Goal: Task Accomplishment & Management: Manage account settings

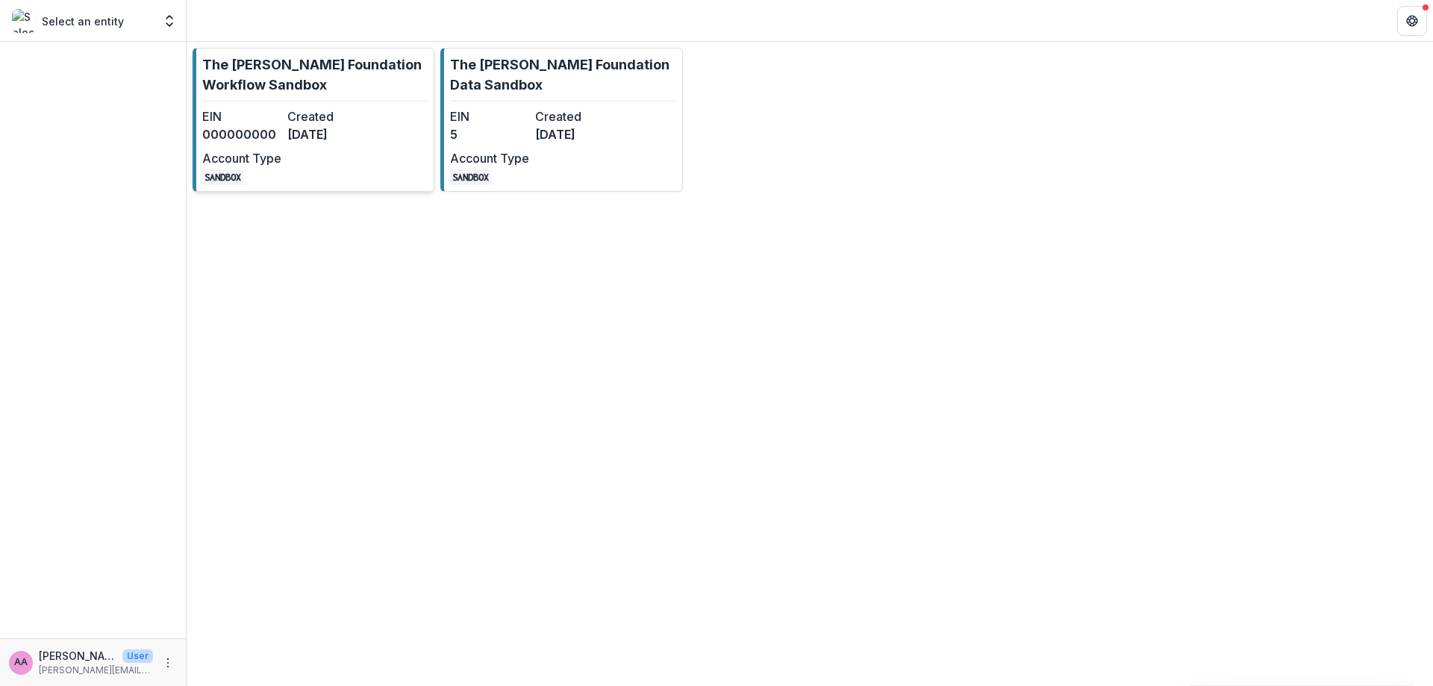
click at [409, 103] on link "The [PERSON_NAME] Foundation Workflow Sandbox EIN 000000000 Created [DATE] Acco…" at bounding box center [314, 120] width 242 height 144
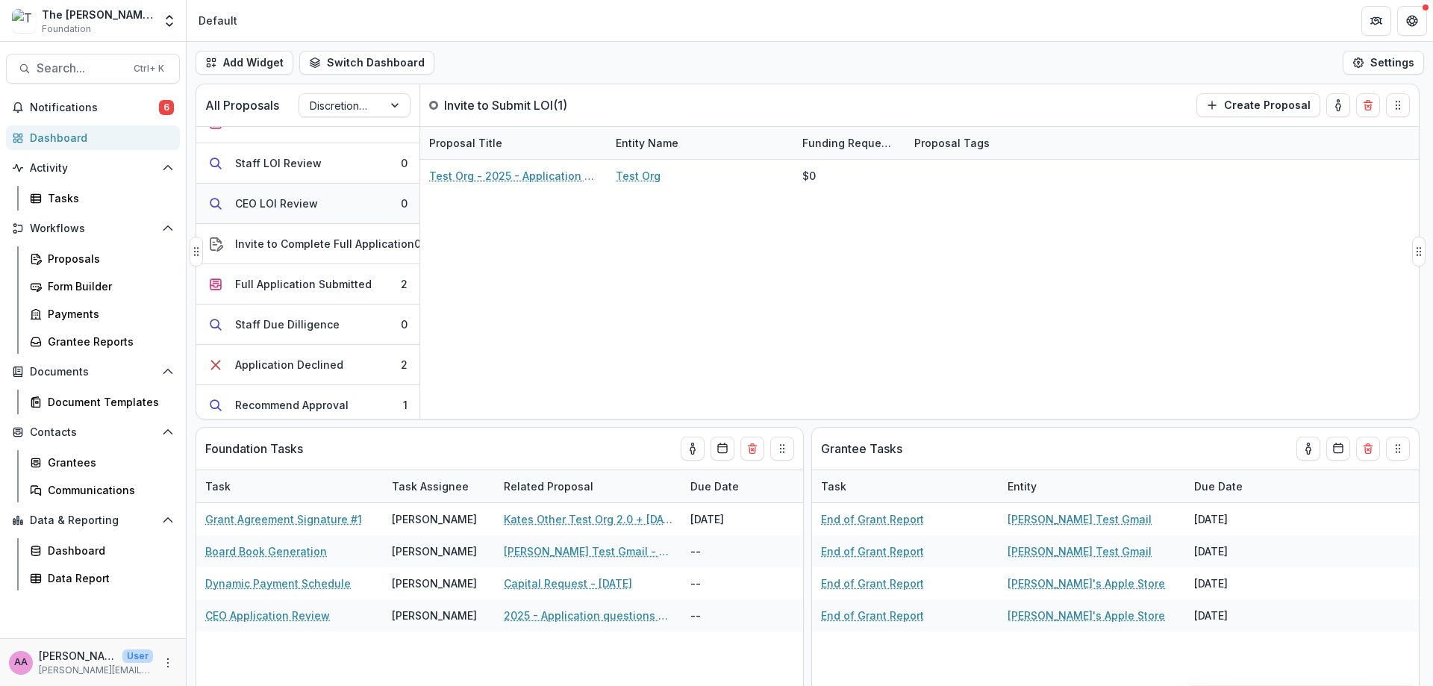
scroll to position [67, 0]
click at [359, 290] on button "Full Application Submitted 2" at bounding box center [307, 281] width 223 height 40
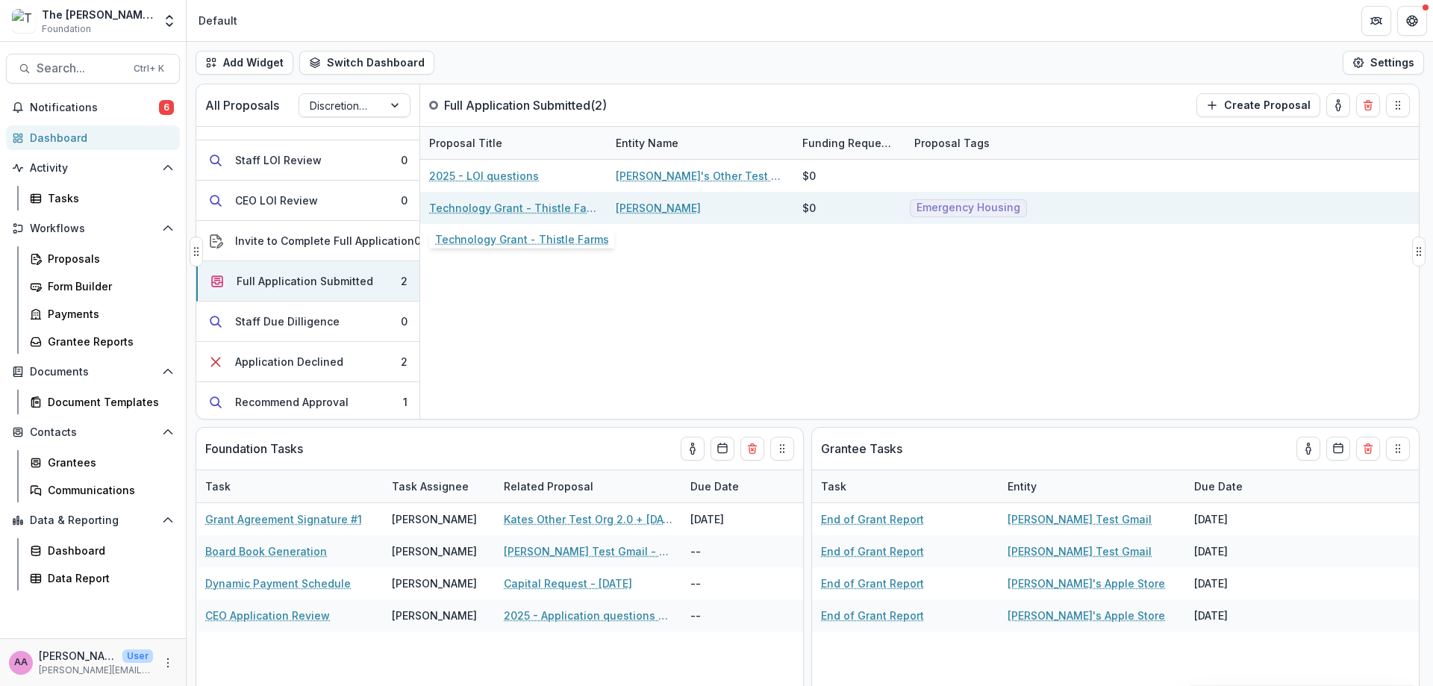
click at [511, 208] on link "Technology Grant - Thistle Farms" at bounding box center [513, 208] width 169 height 16
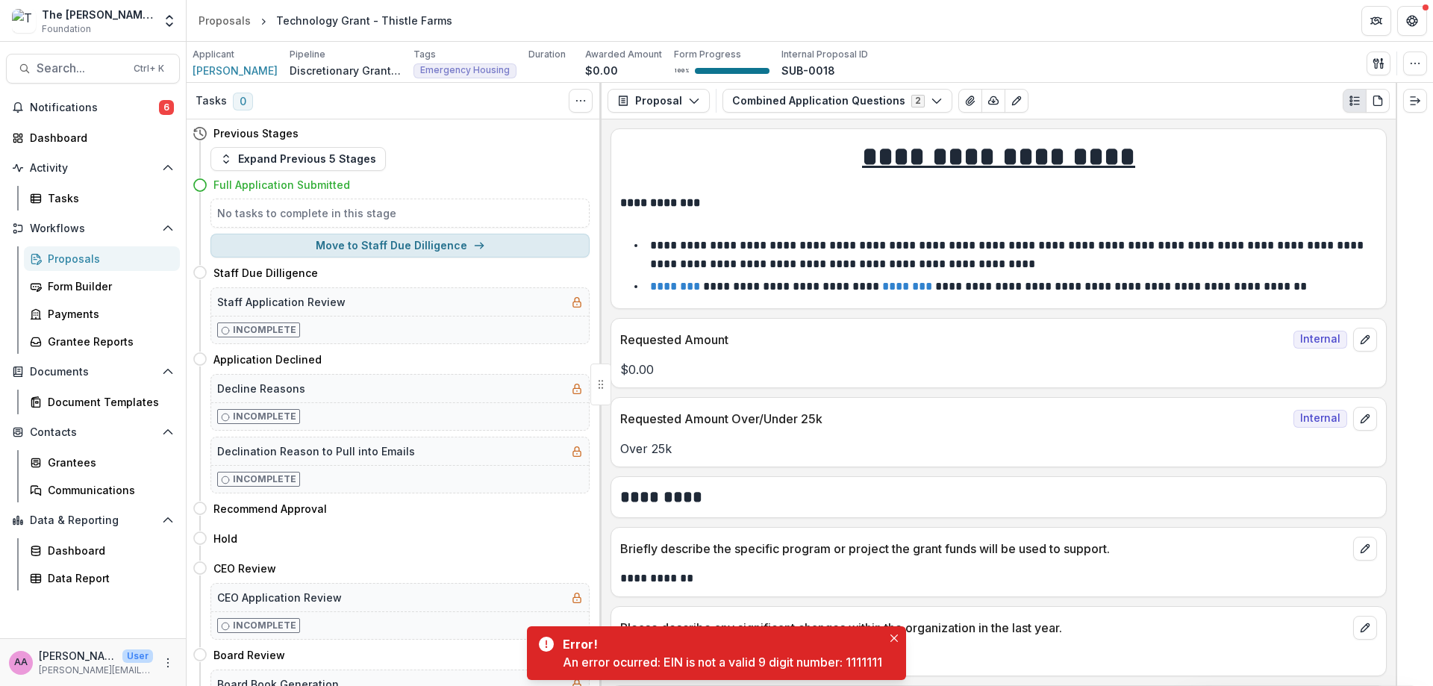
click at [343, 234] on button "Move to Staff Due Dilligence" at bounding box center [400, 246] width 379 height 24
select select "**********"
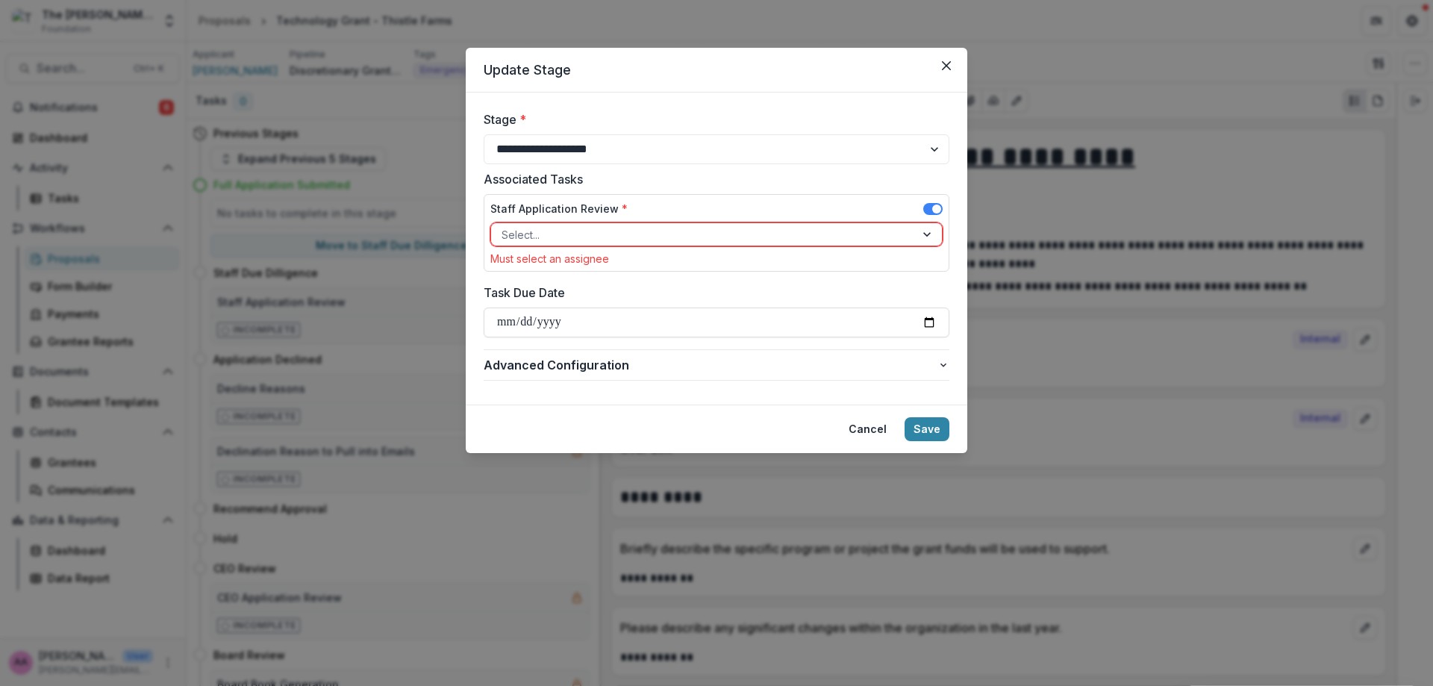
click at [622, 242] on div at bounding box center [703, 234] width 403 height 19
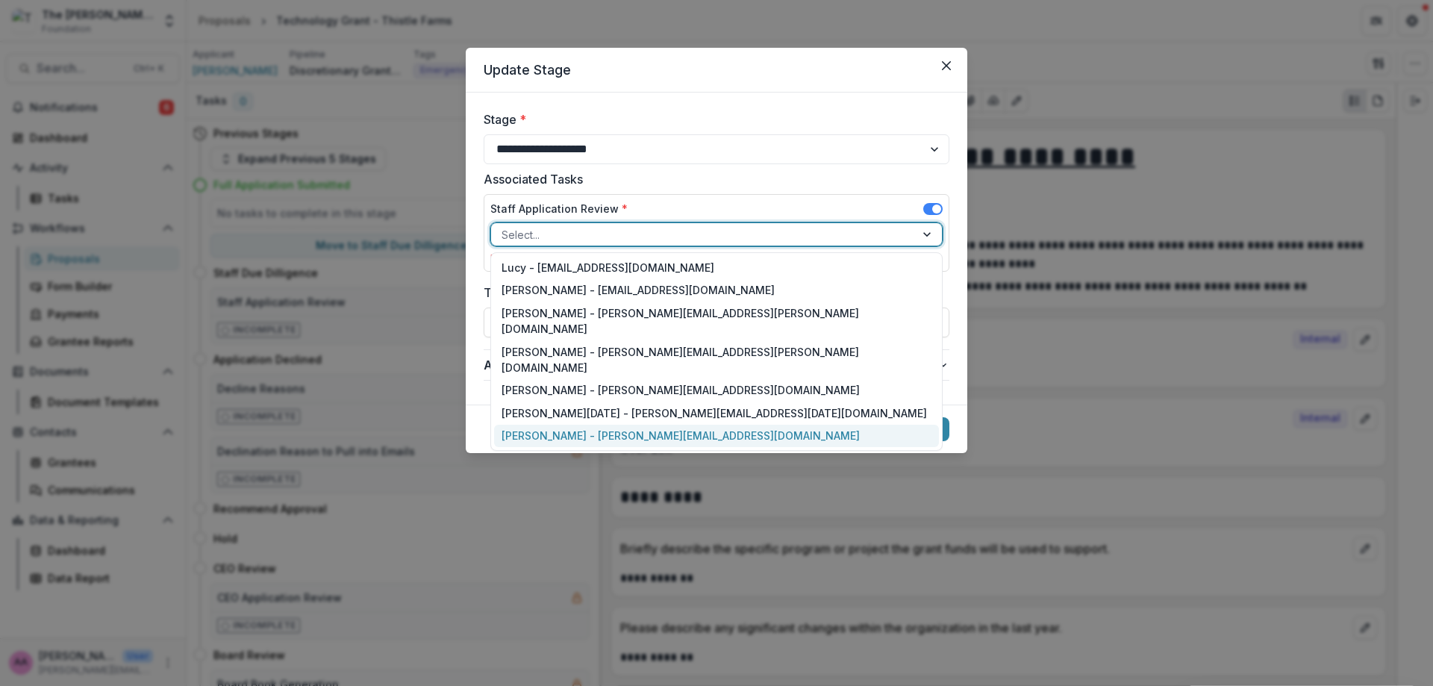
click at [587, 425] on div "[PERSON_NAME] - [PERSON_NAME][EMAIL_ADDRESS][DOMAIN_NAME]" at bounding box center [716, 436] width 445 height 23
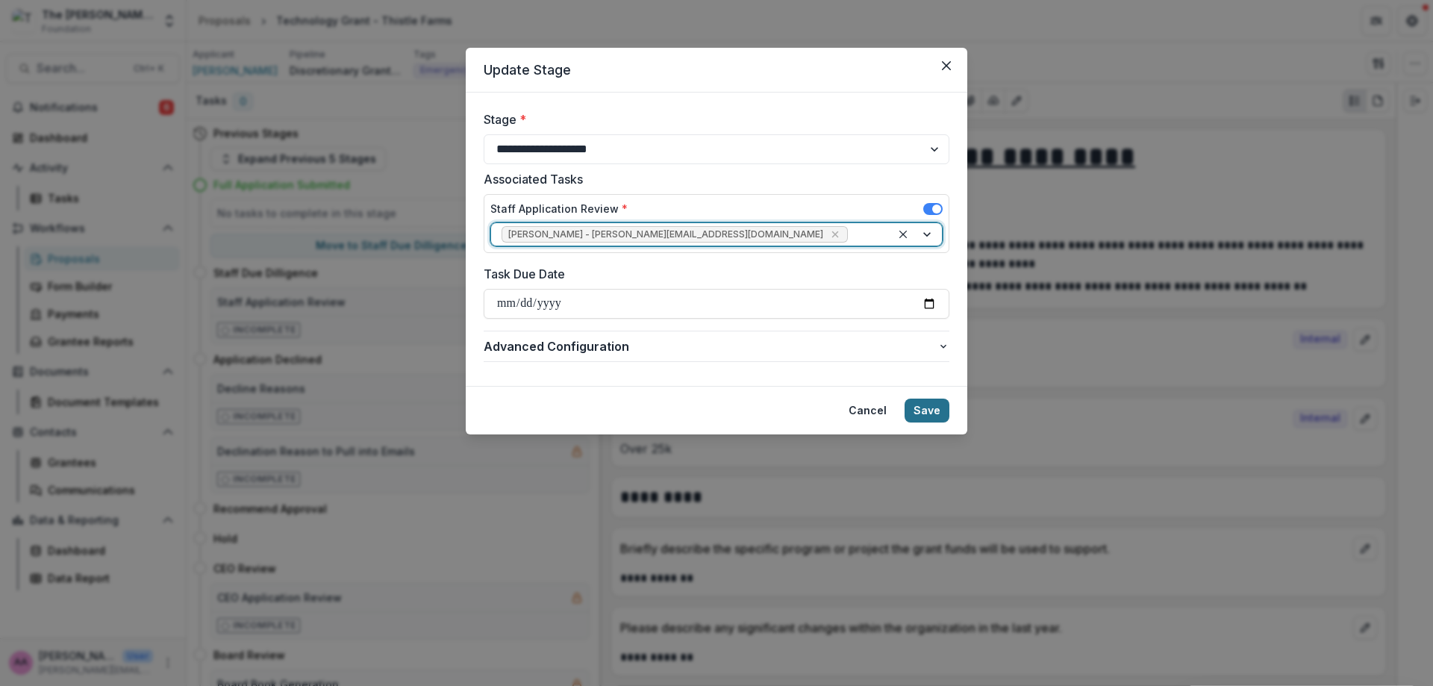
click at [947, 414] on button "Save" at bounding box center [927, 411] width 45 height 24
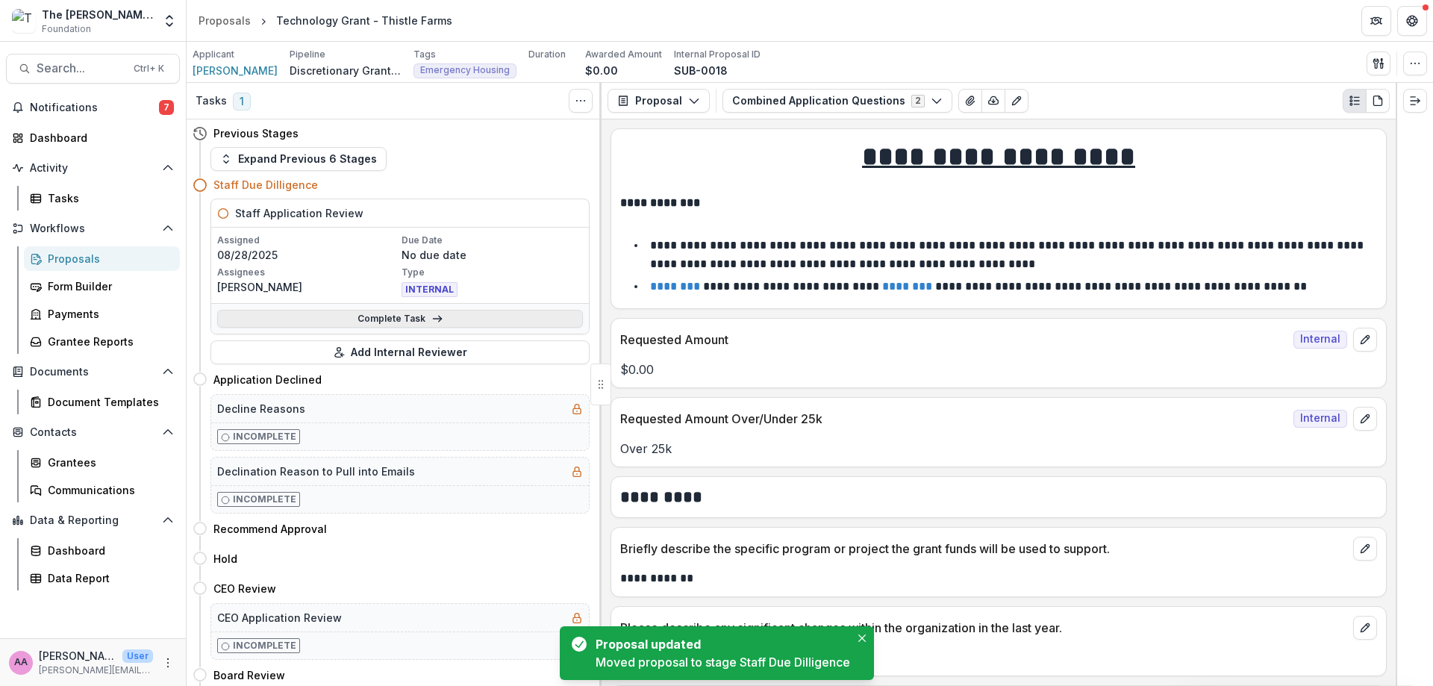
click at [326, 323] on link "Complete Task" at bounding box center [400, 319] width 366 height 18
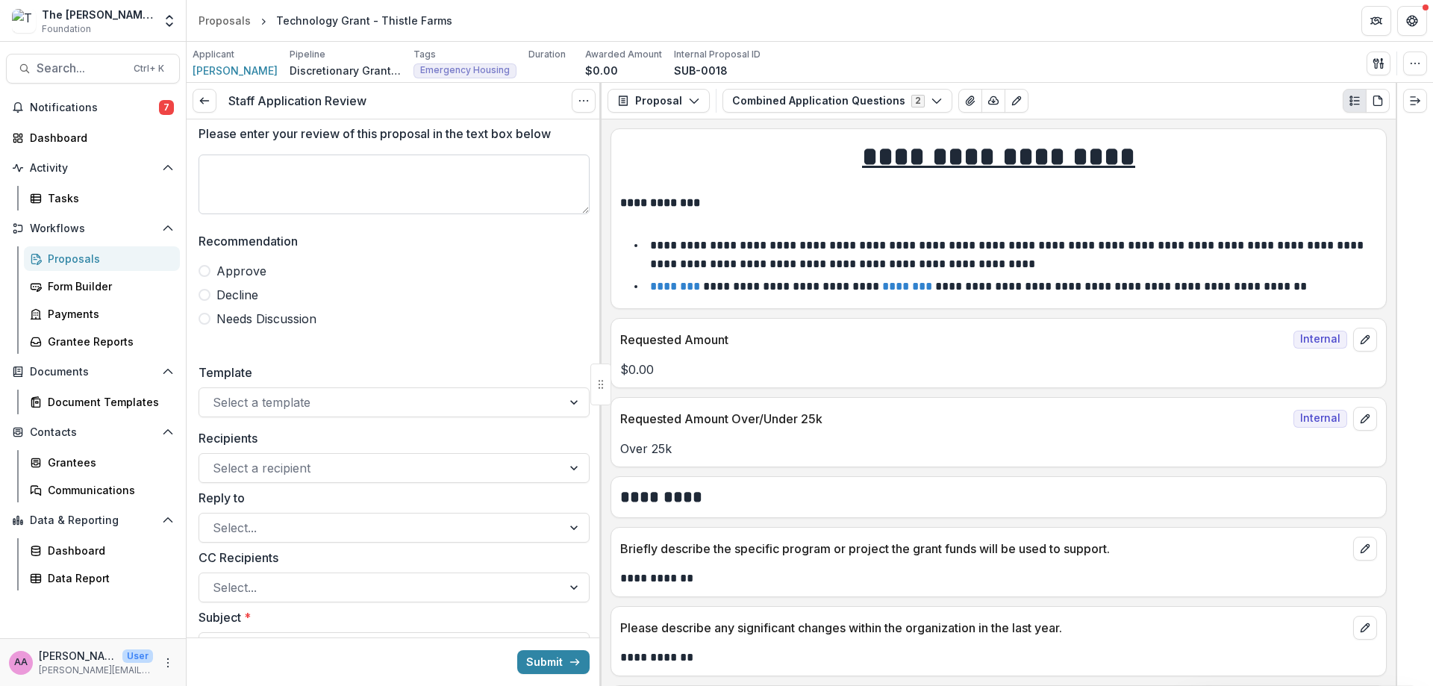
click at [275, 167] on textarea "Please enter your review of this proposal in the text box below" at bounding box center [394, 185] width 391 height 60
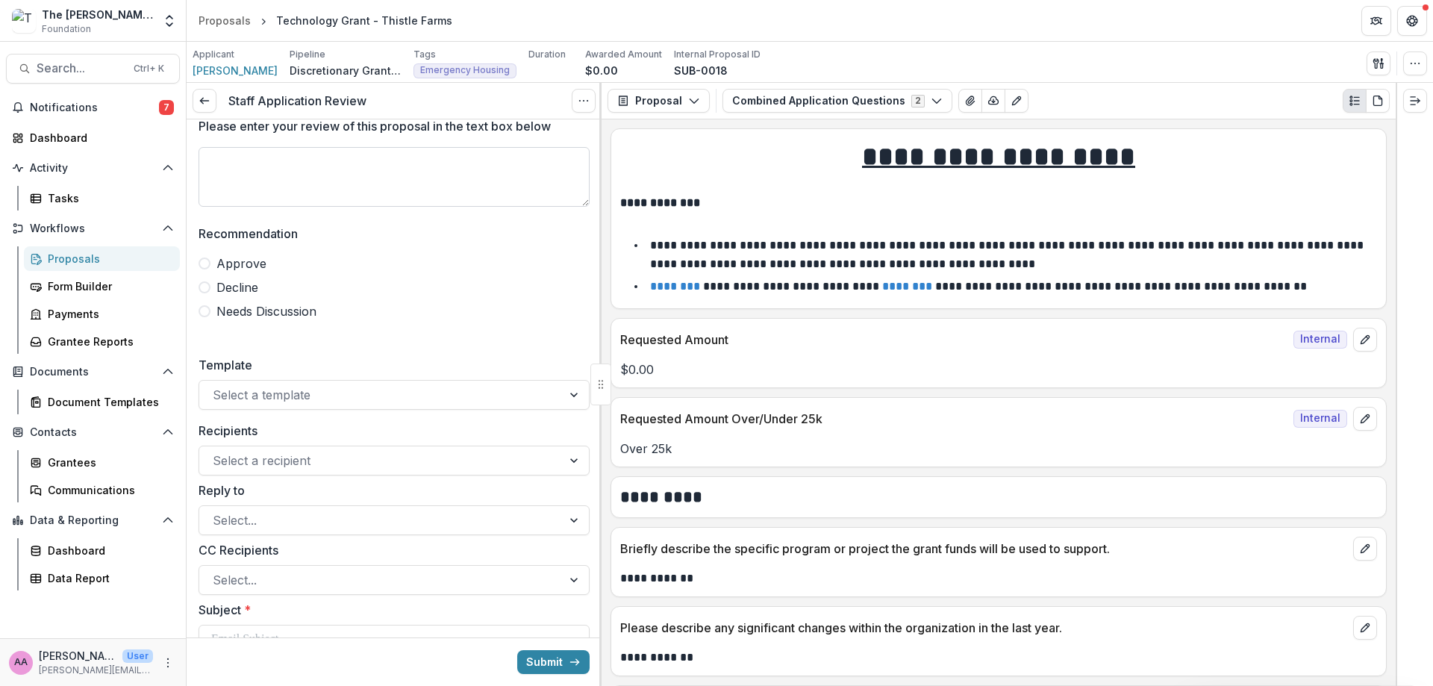
scroll to position [15, 0]
type textarea "**********"
click at [205, 262] on span at bounding box center [205, 263] width 12 height 12
click at [259, 385] on div at bounding box center [381, 394] width 336 height 21
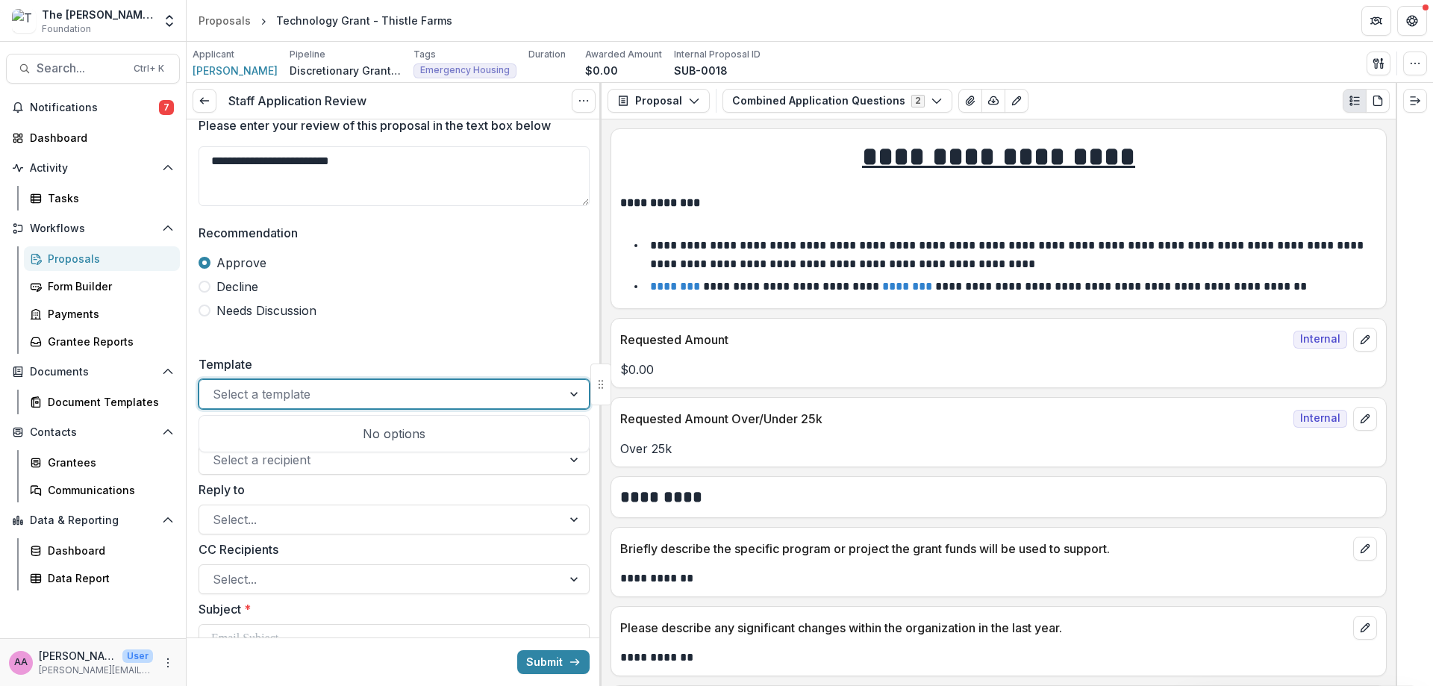
click at [259, 386] on div at bounding box center [381, 394] width 336 height 21
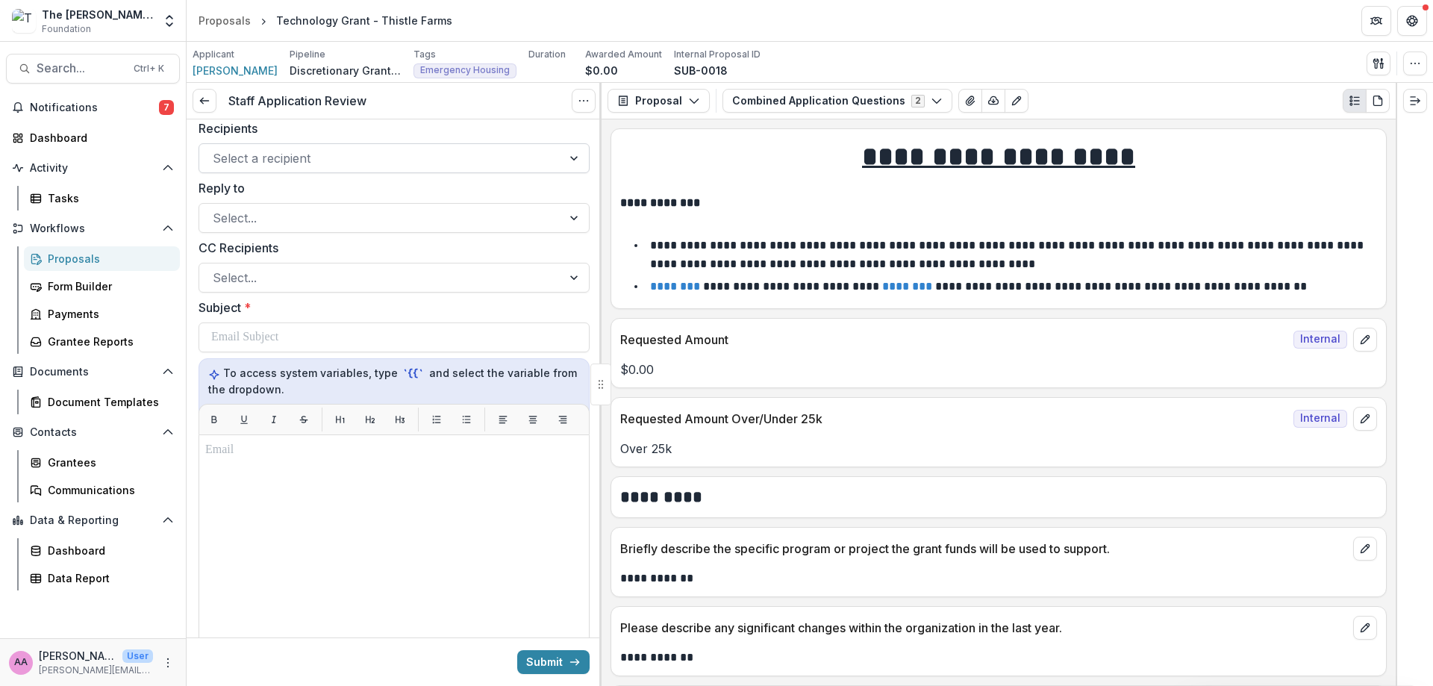
click at [261, 155] on div at bounding box center [381, 158] width 336 height 21
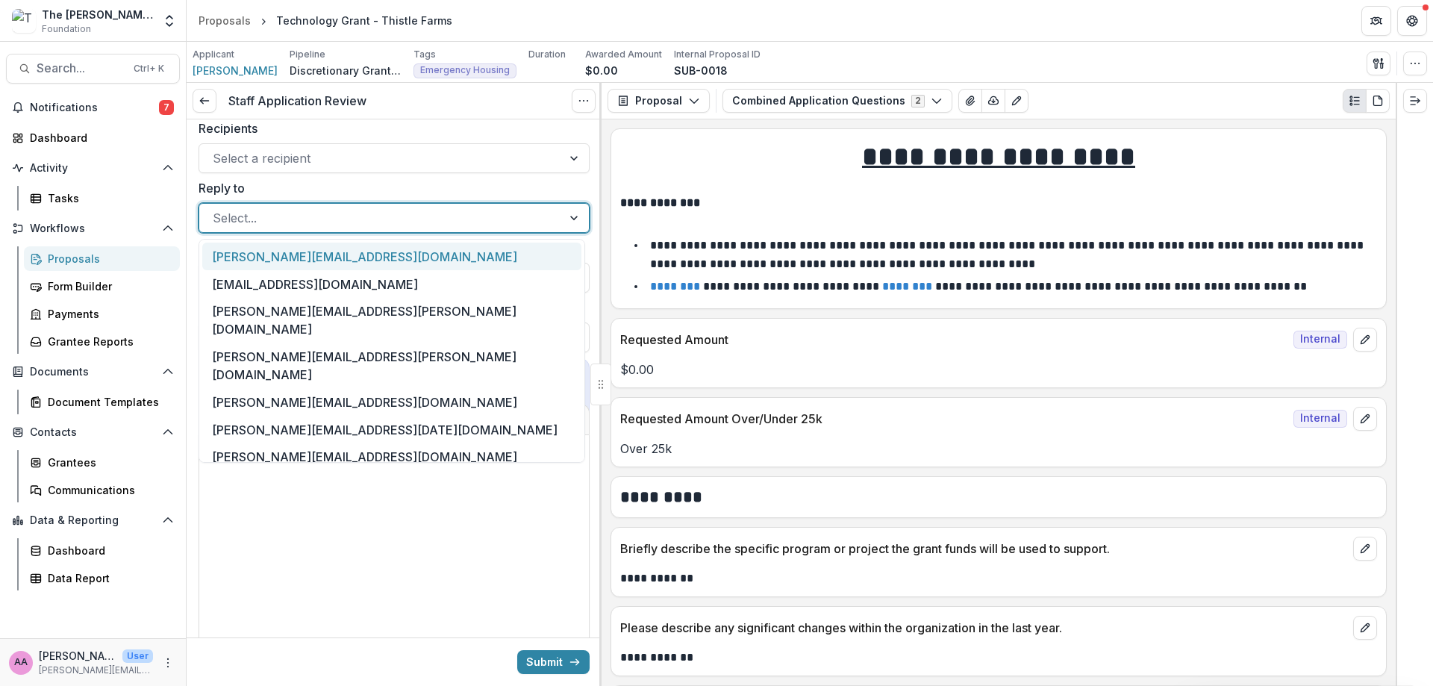
click at [259, 228] on div at bounding box center [381, 218] width 336 height 21
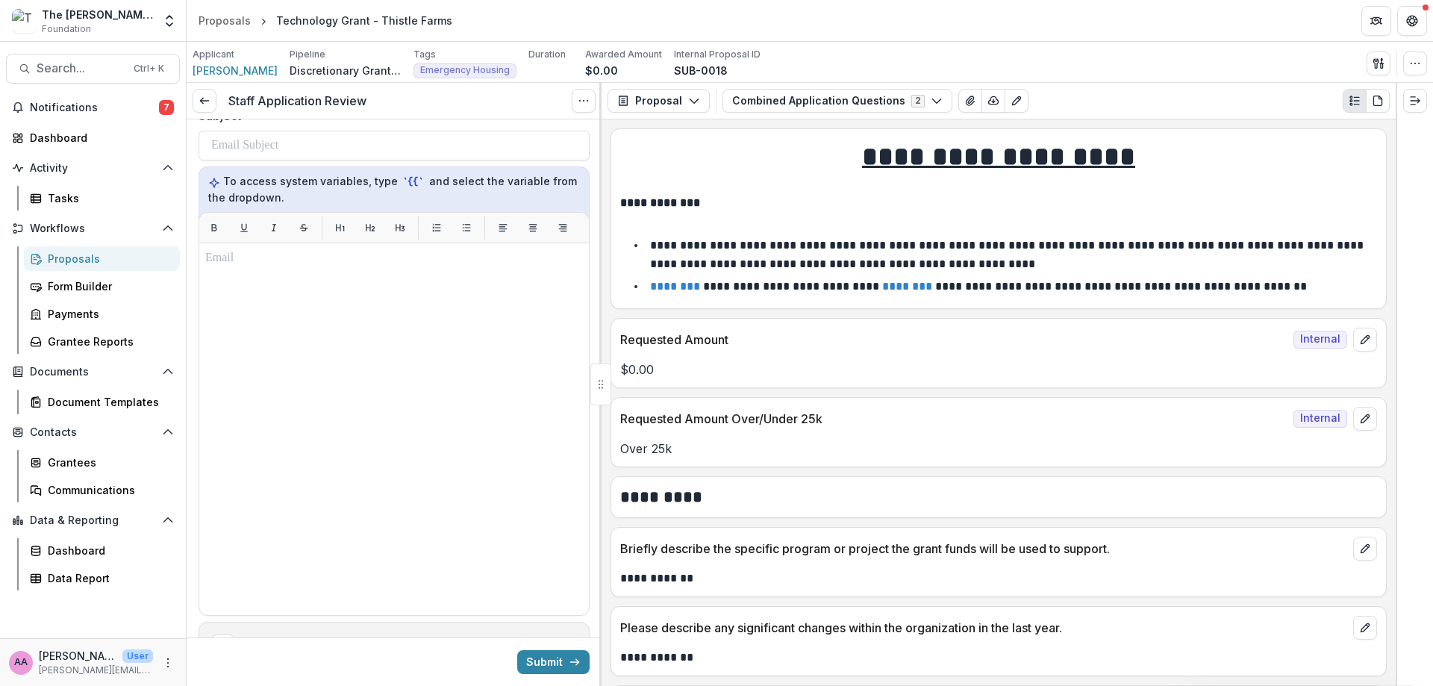
scroll to position [588, 0]
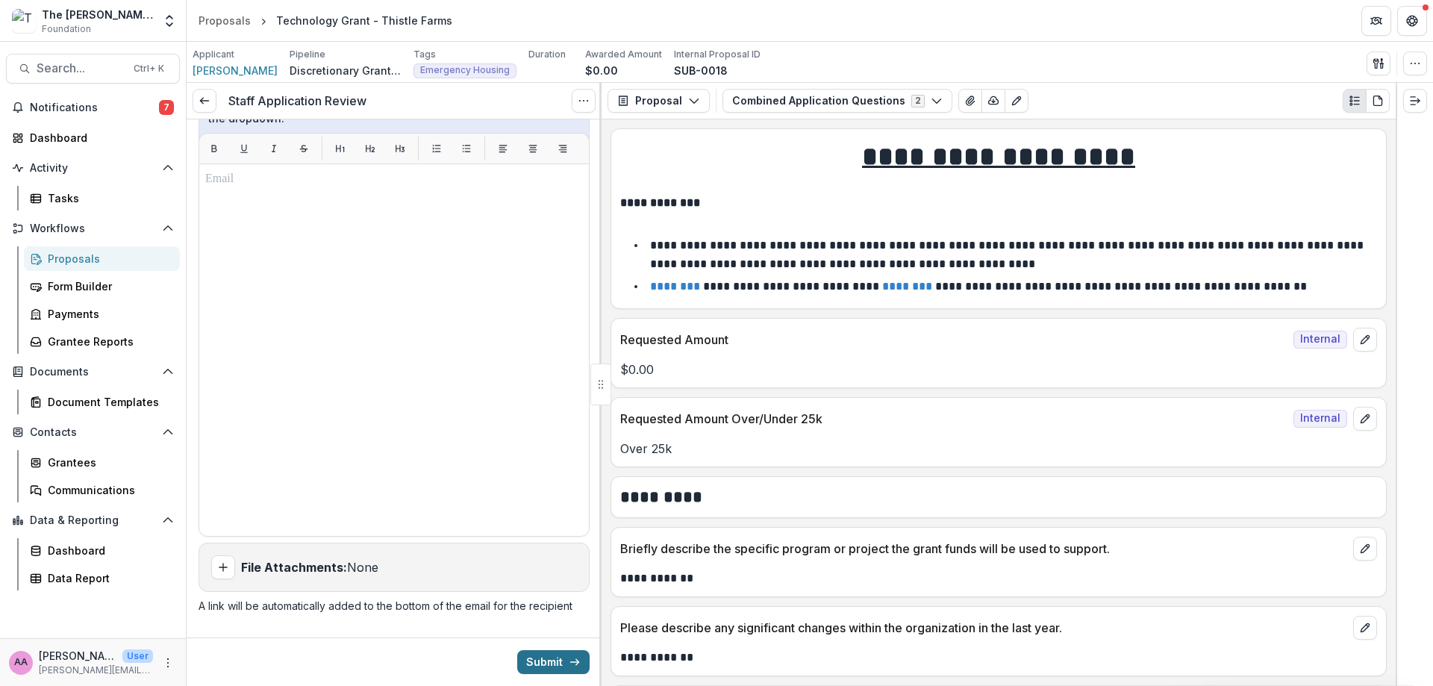
click at [546, 652] on button "Submit" at bounding box center [553, 662] width 72 height 24
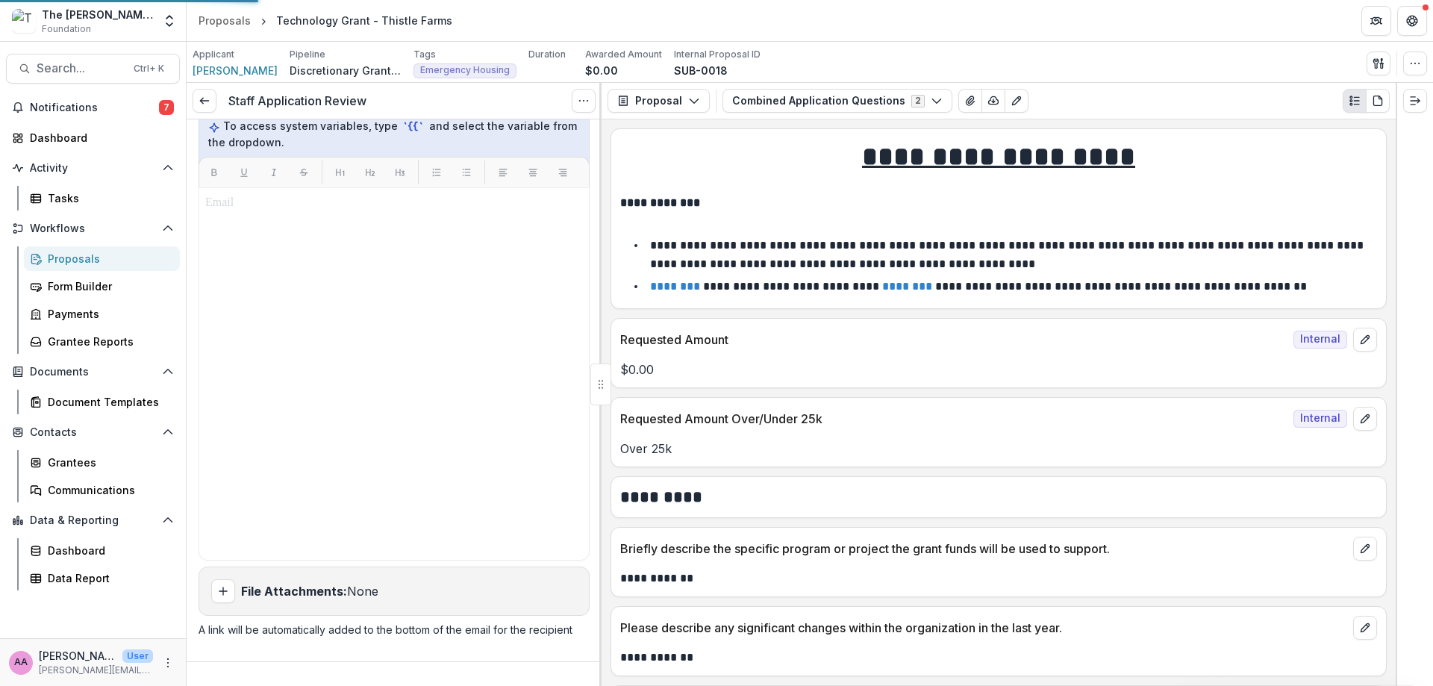
scroll to position [564, 0]
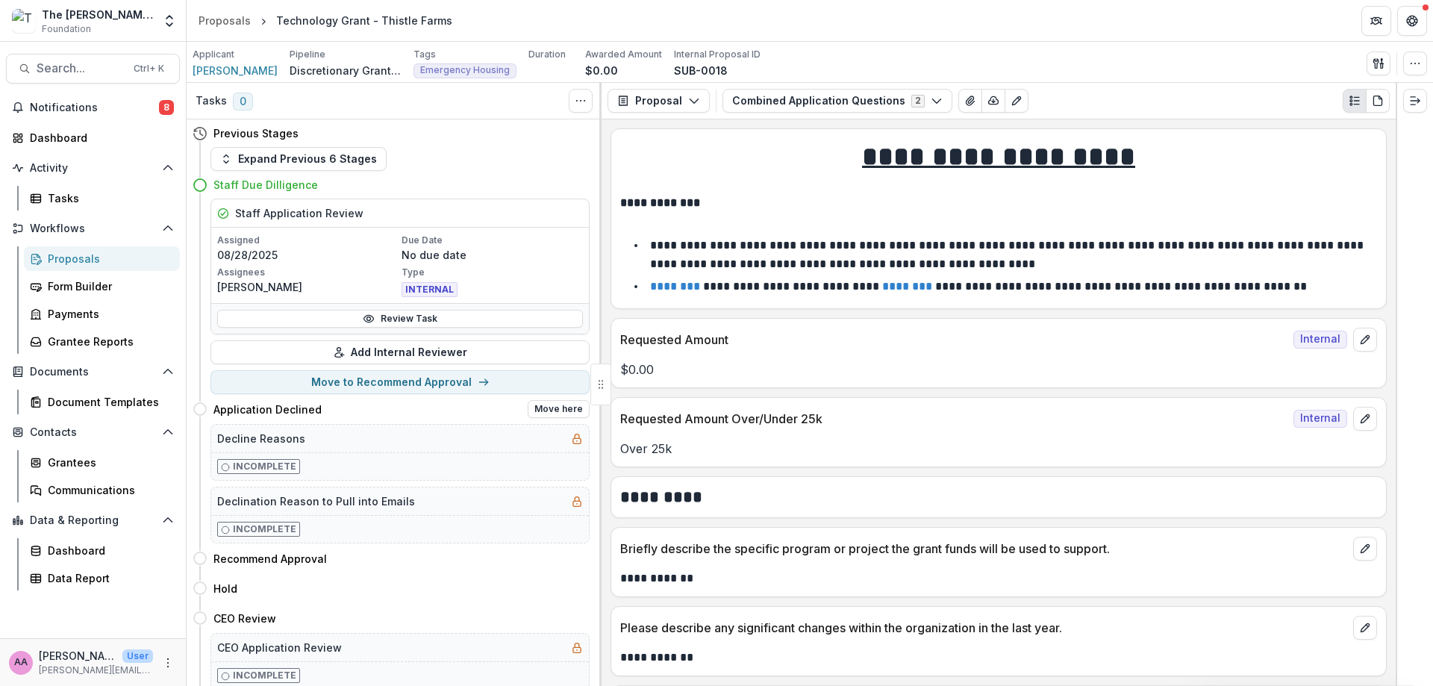
click at [281, 414] on h4 "Application Declined" at bounding box center [268, 410] width 108 height 16
click at [335, 385] on button "Move to Recommend Approval" at bounding box center [400, 382] width 379 height 24
select select "**********"
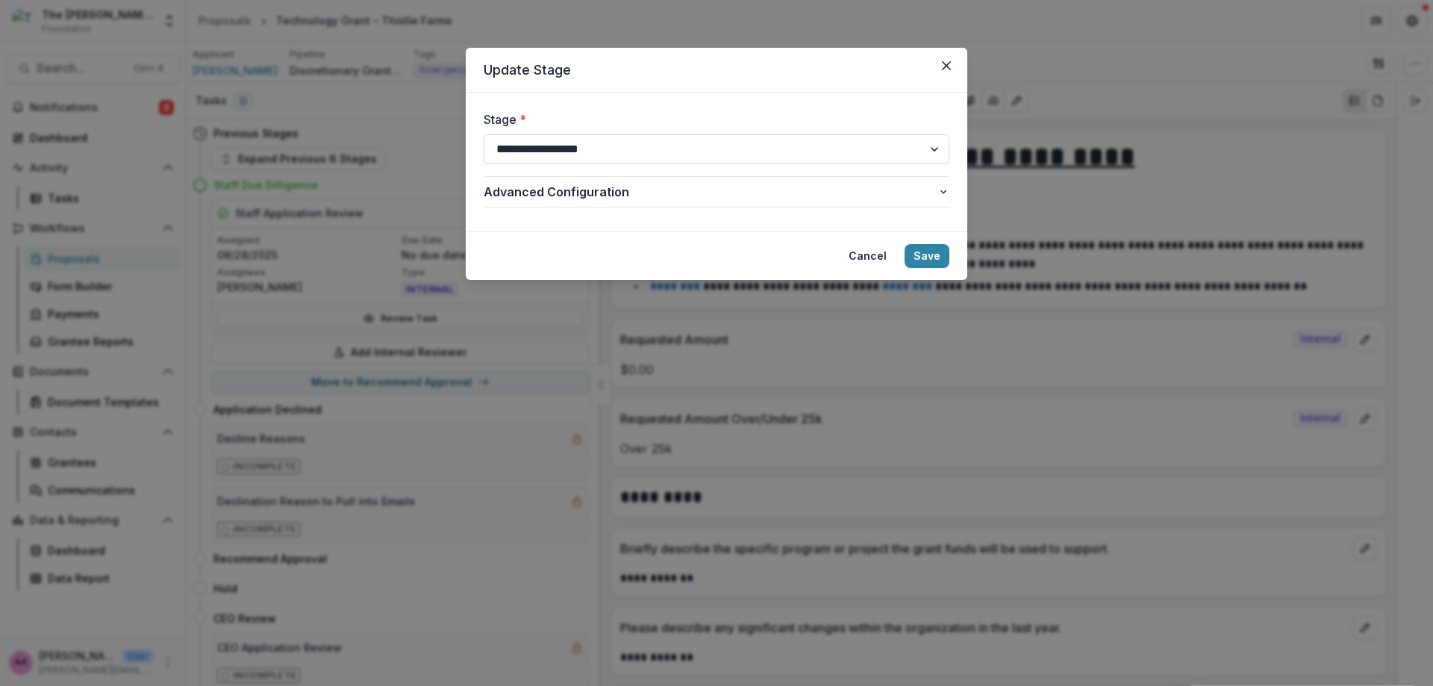
click at [686, 155] on select "**********" at bounding box center [717, 149] width 466 height 30
click at [923, 254] on button "Save" at bounding box center [927, 256] width 45 height 24
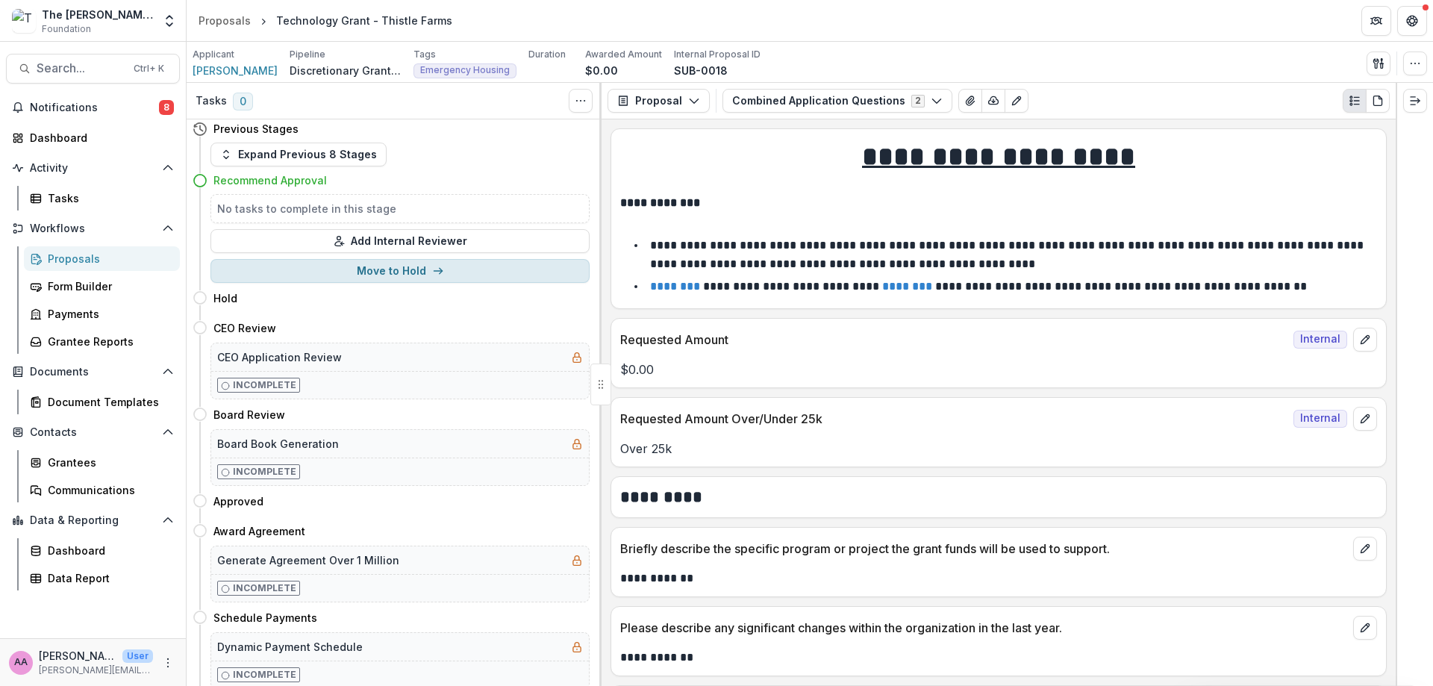
scroll to position [0, 0]
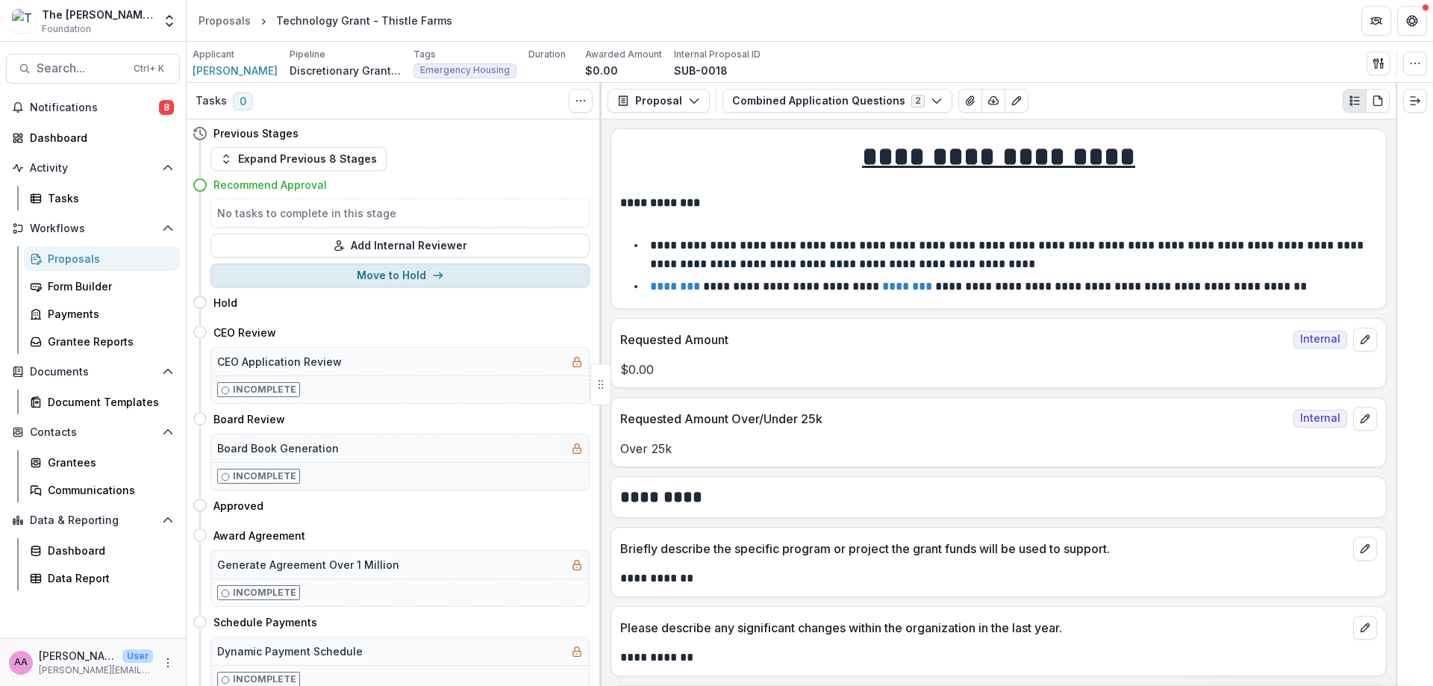
click at [342, 269] on button "Move to Hold" at bounding box center [400, 276] width 379 height 24
select select "****"
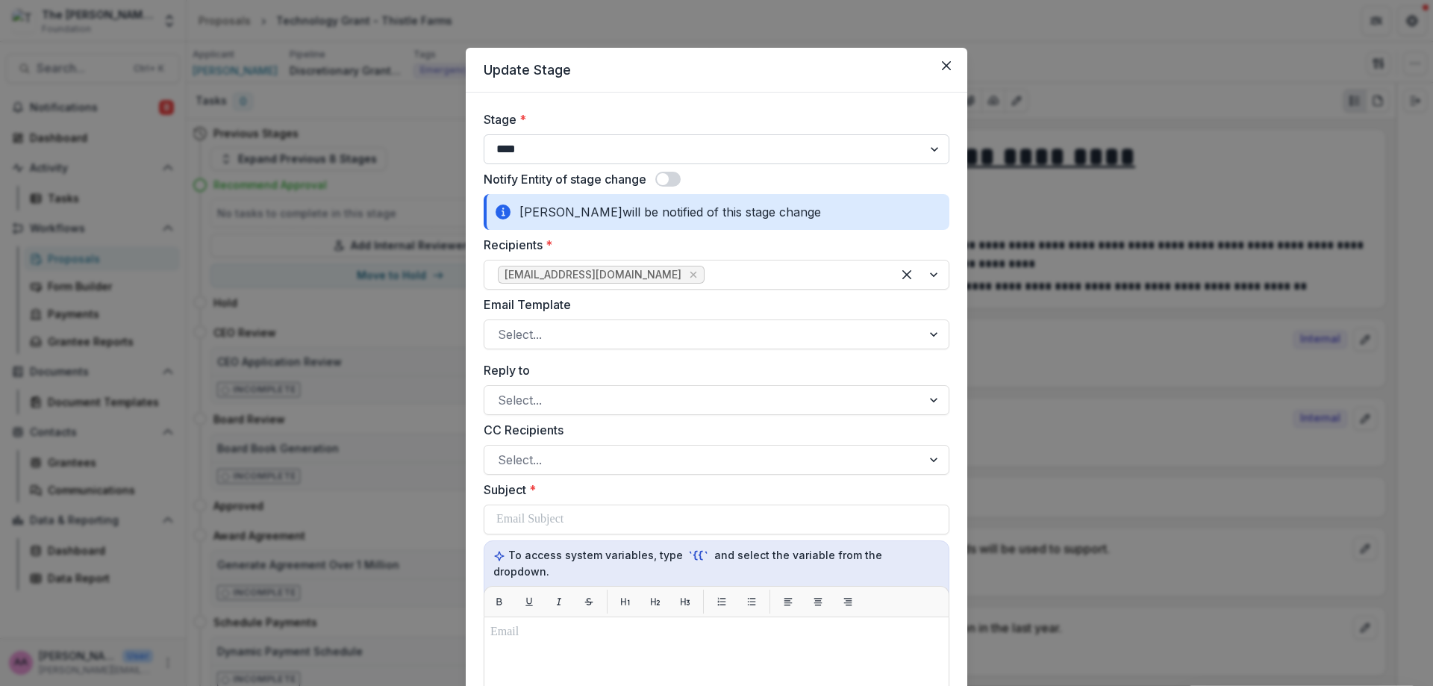
click at [601, 161] on select "**********" at bounding box center [717, 149] width 466 height 30
click at [721, 93] on form "**********" at bounding box center [717, 631] width 502 height 1077
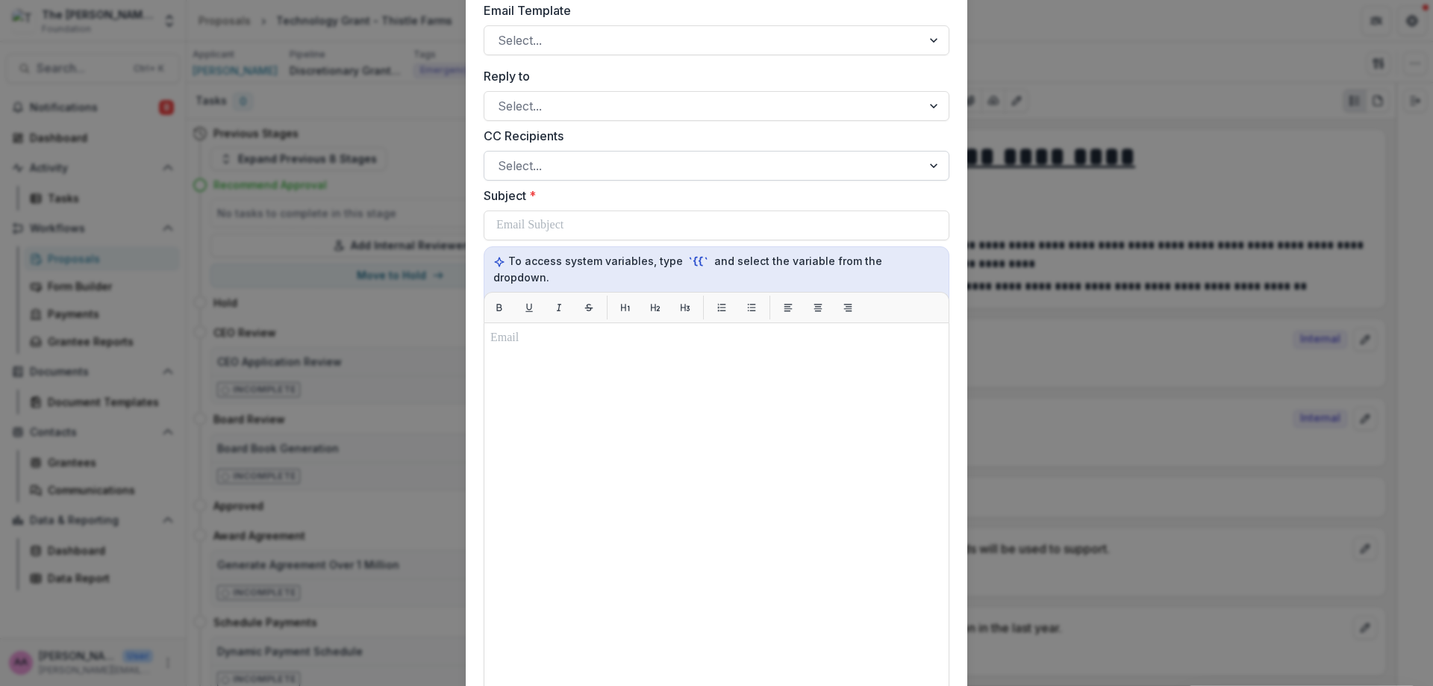
scroll to position [360, 0]
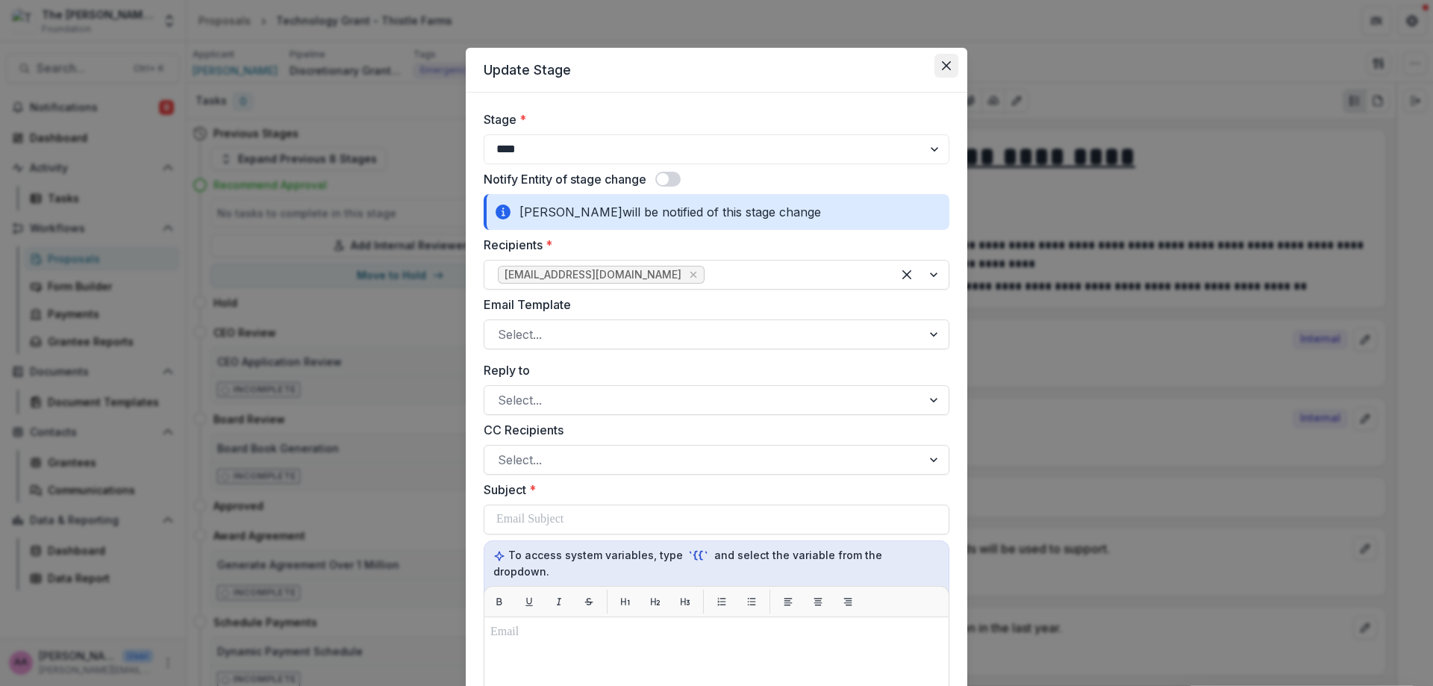
click at [941, 60] on button "Close" at bounding box center [947, 66] width 24 height 24
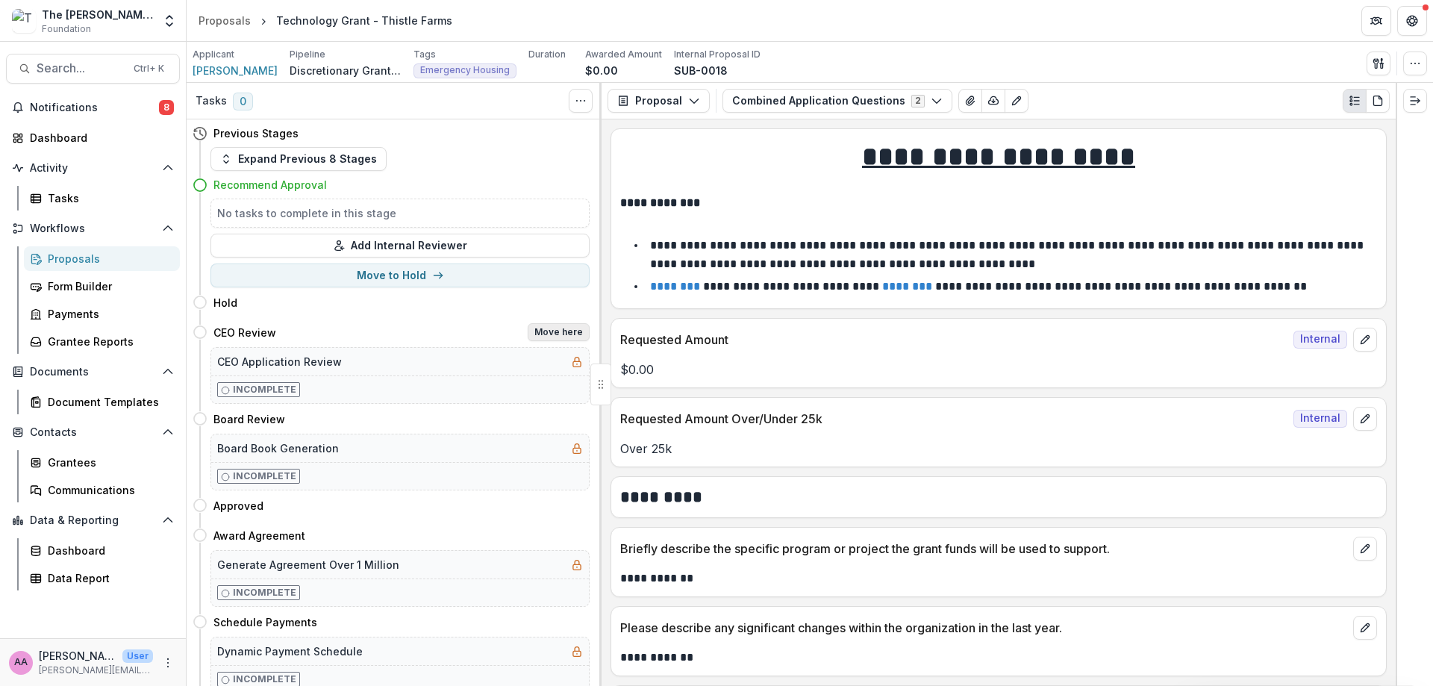
click at [558, 329] on button "Move here" at bounding box center [559, 332] width 62 height 18
select select "**********"
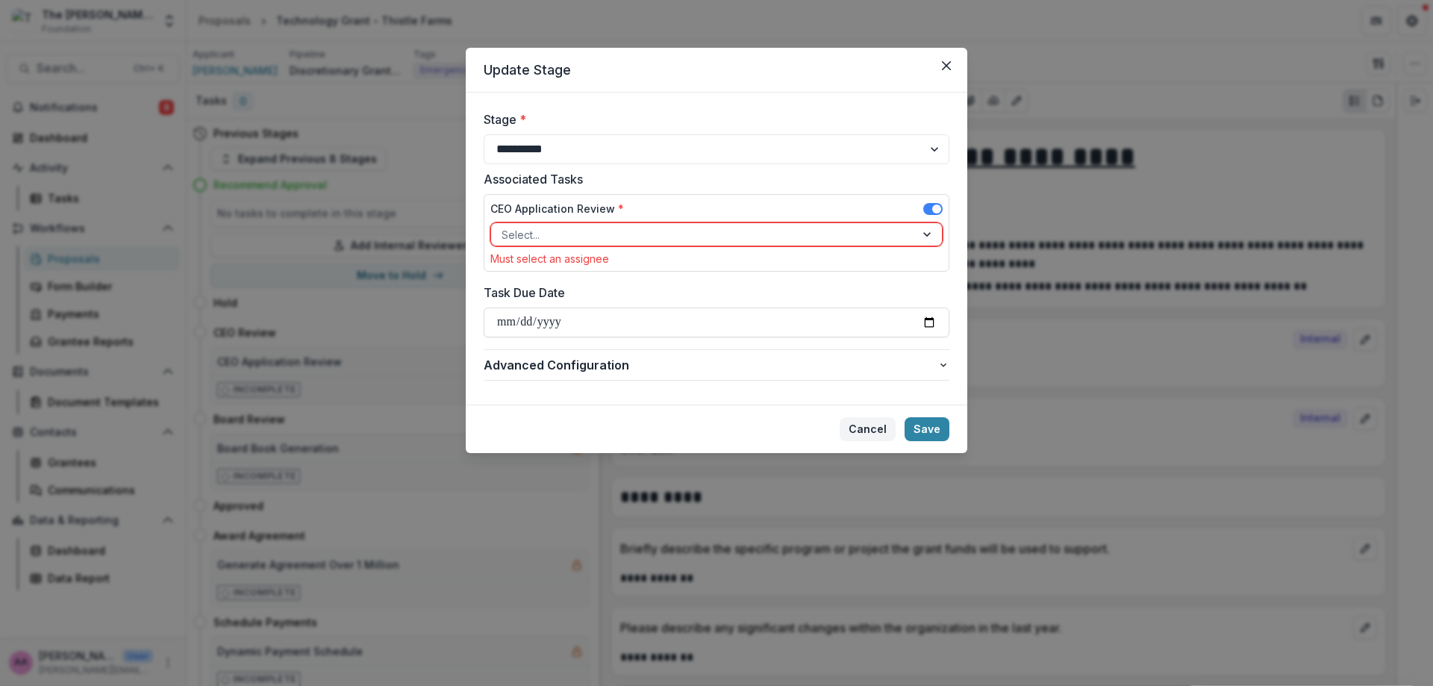
click at [876, 425] on button "Cancel" at bounding box center [868, 429] width 56 height 24
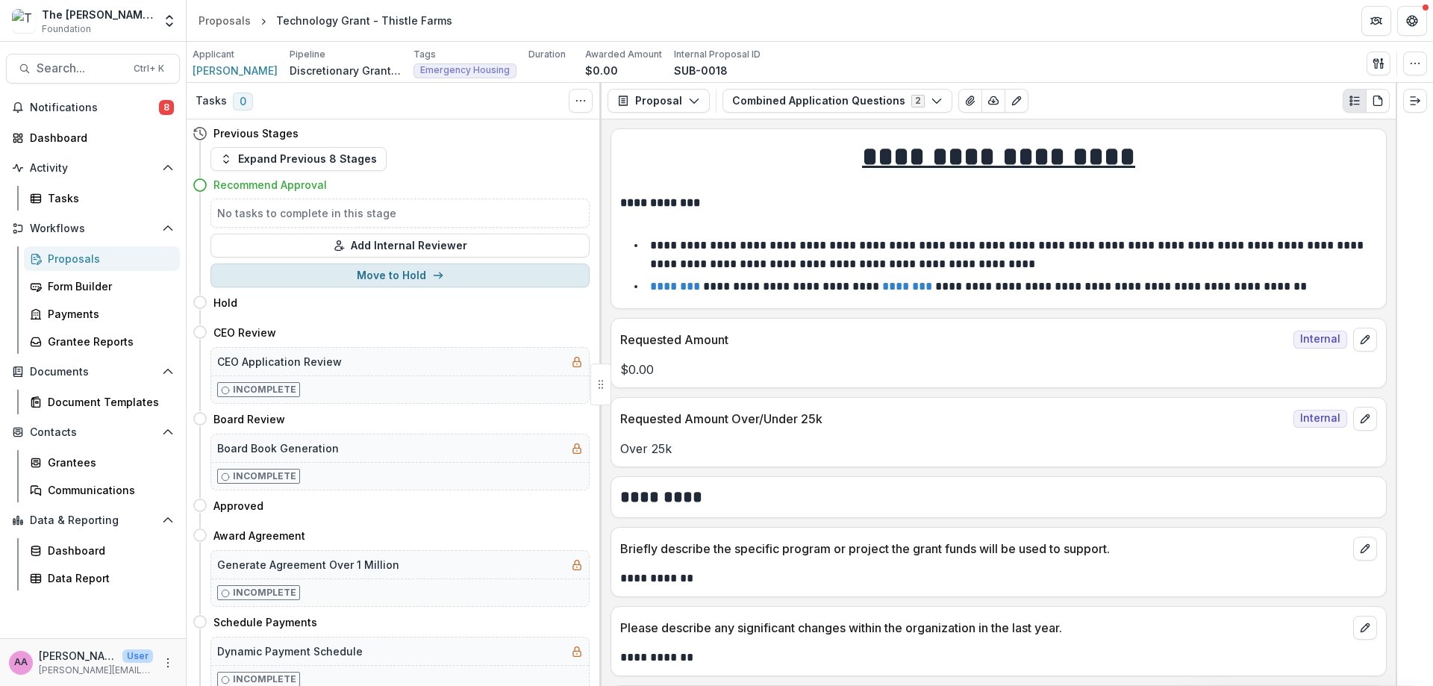
click at [484, 272] on button "Move to Hold" at bounding box center [400, 276] width 379 height 24
select select "****"
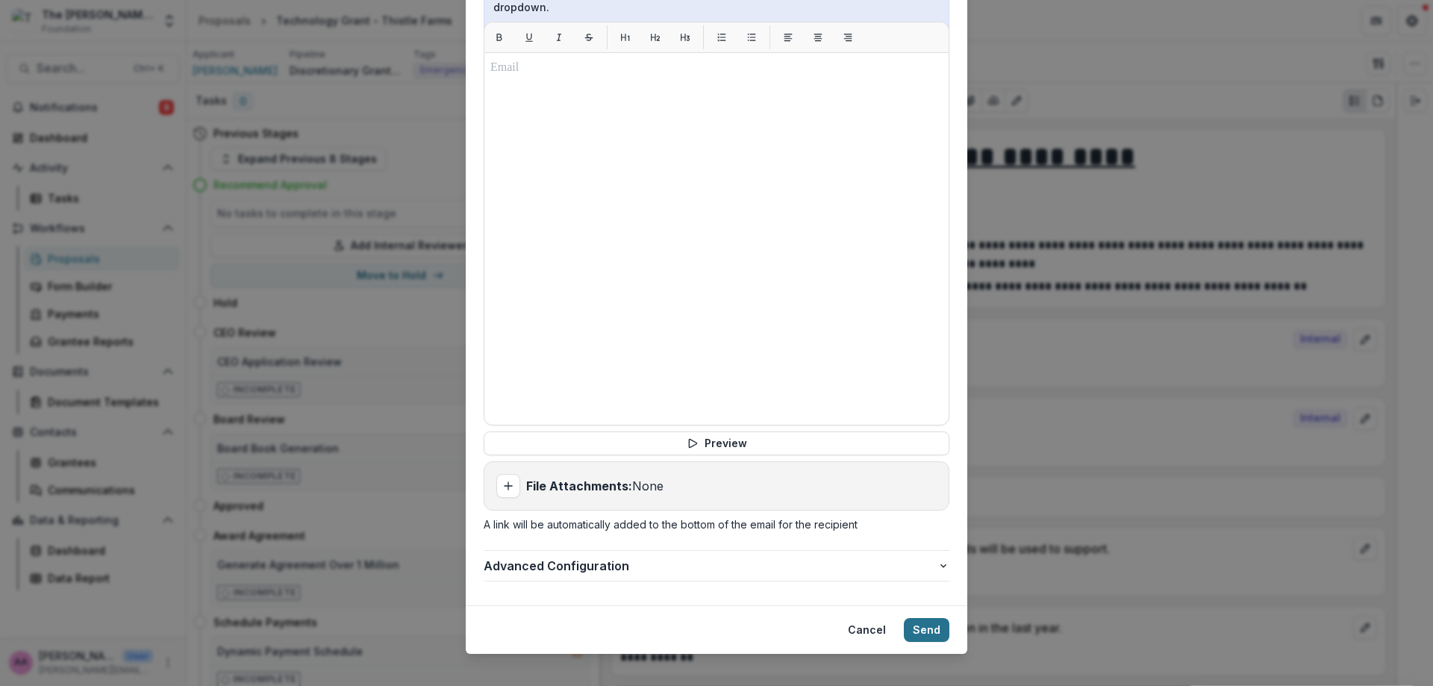
click at [926, 618] on button "Send" at bounding box center [927, 630] width 46 height 24
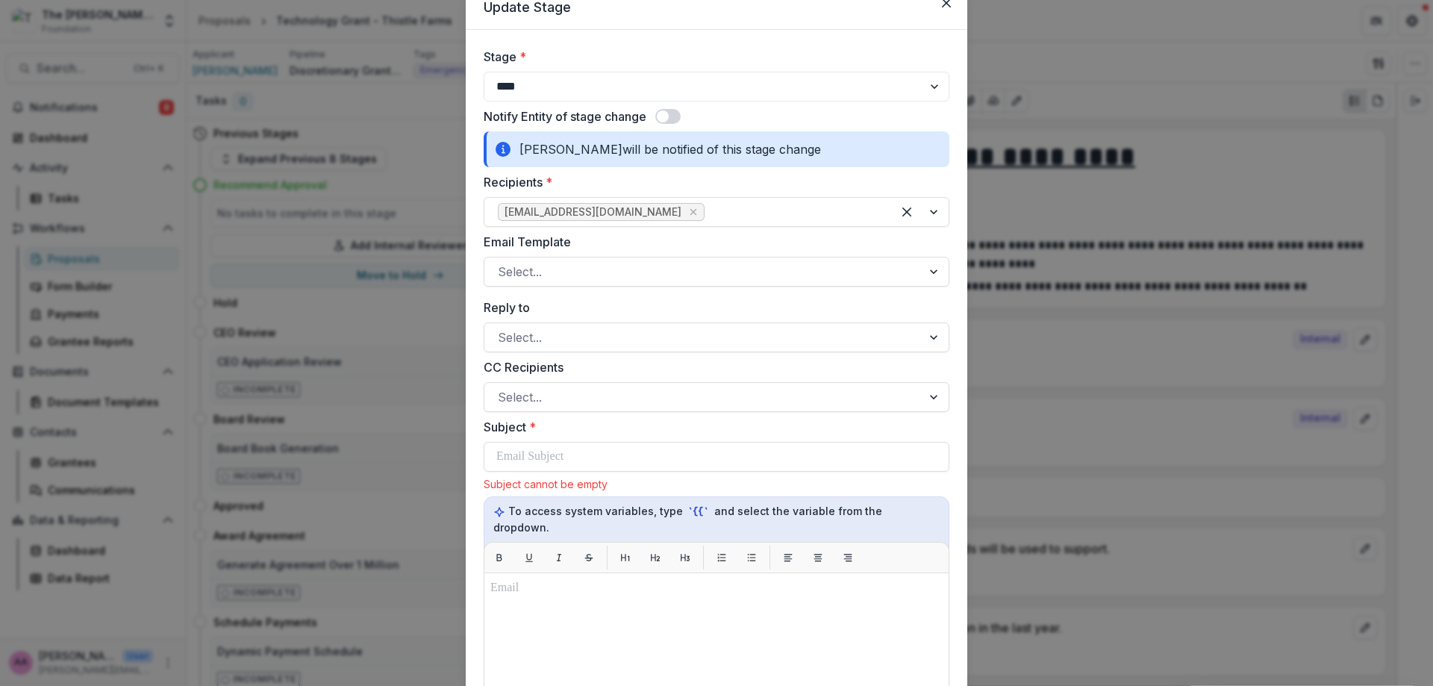
scroll to position [60, 0]
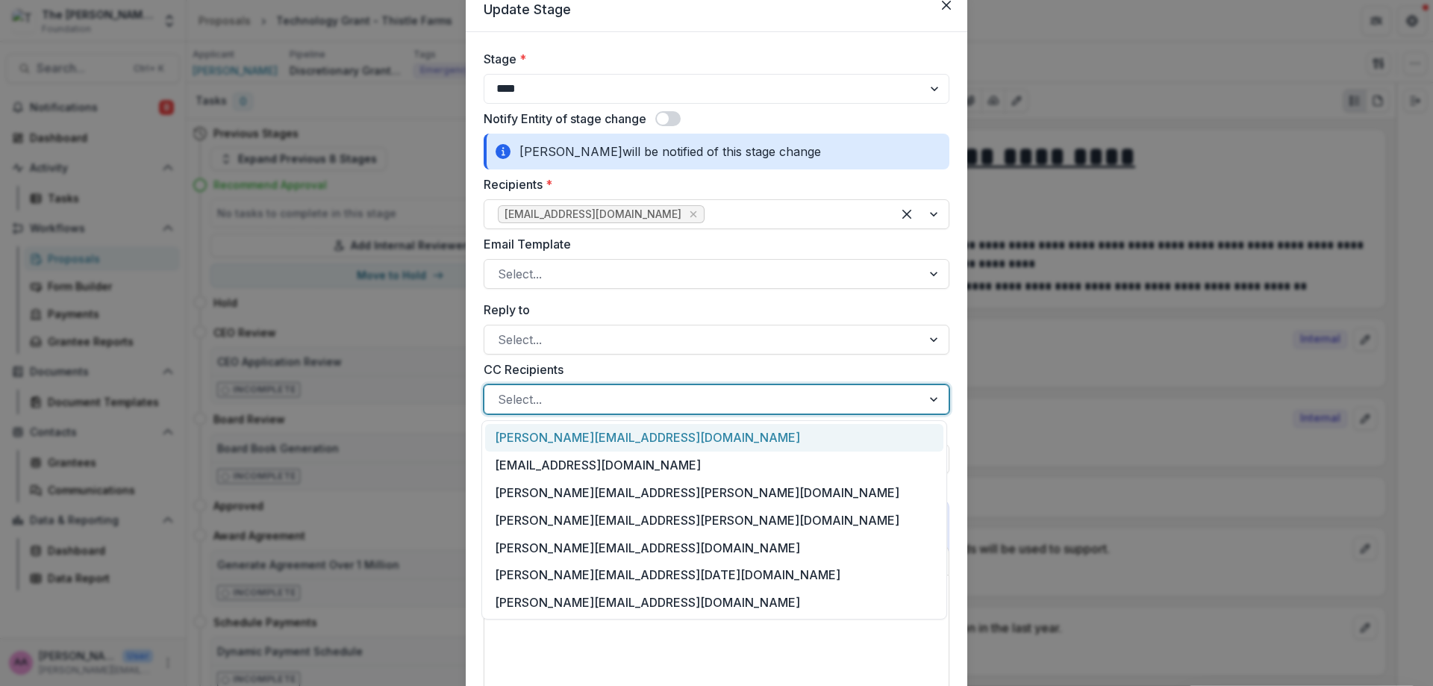
click at [648, 408] on div at bounding box center [703, 399] width 411 height 21
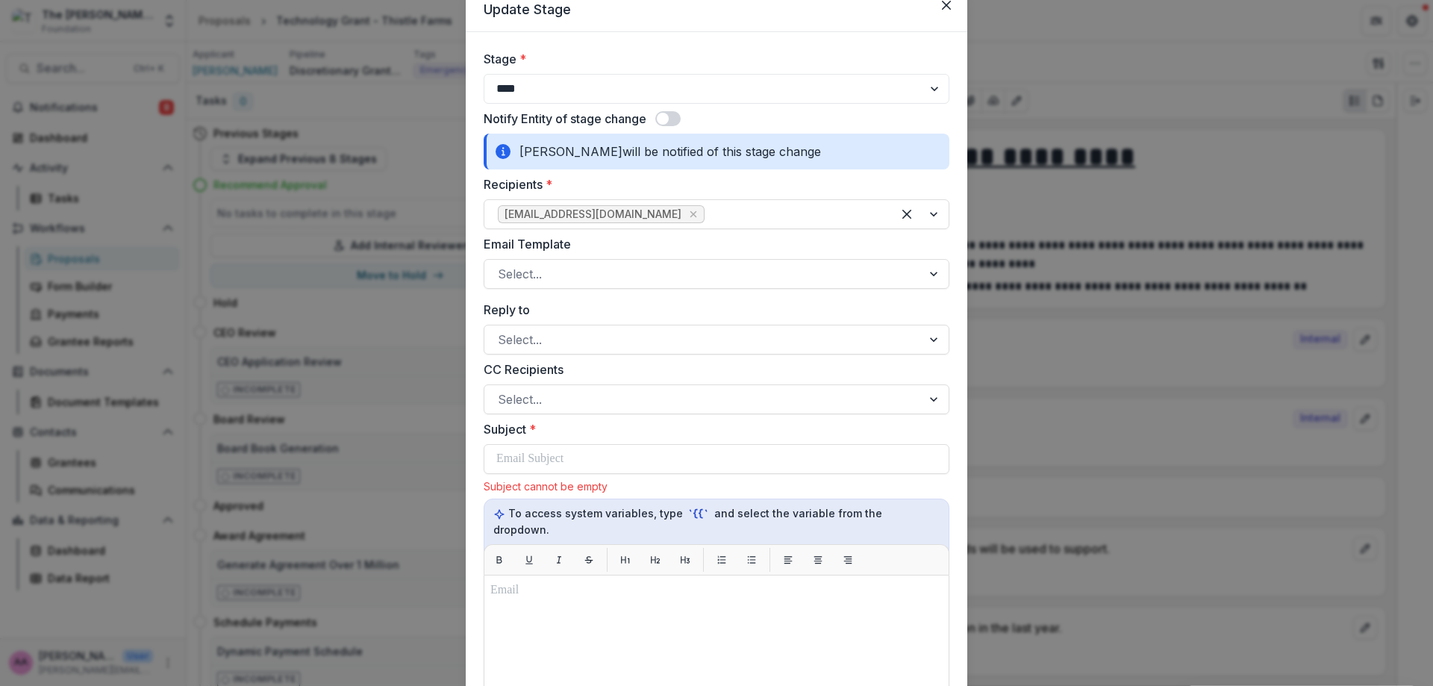
click at [693, 132] on div "**********" at bounding box center [717, 588] width 466 height 1076
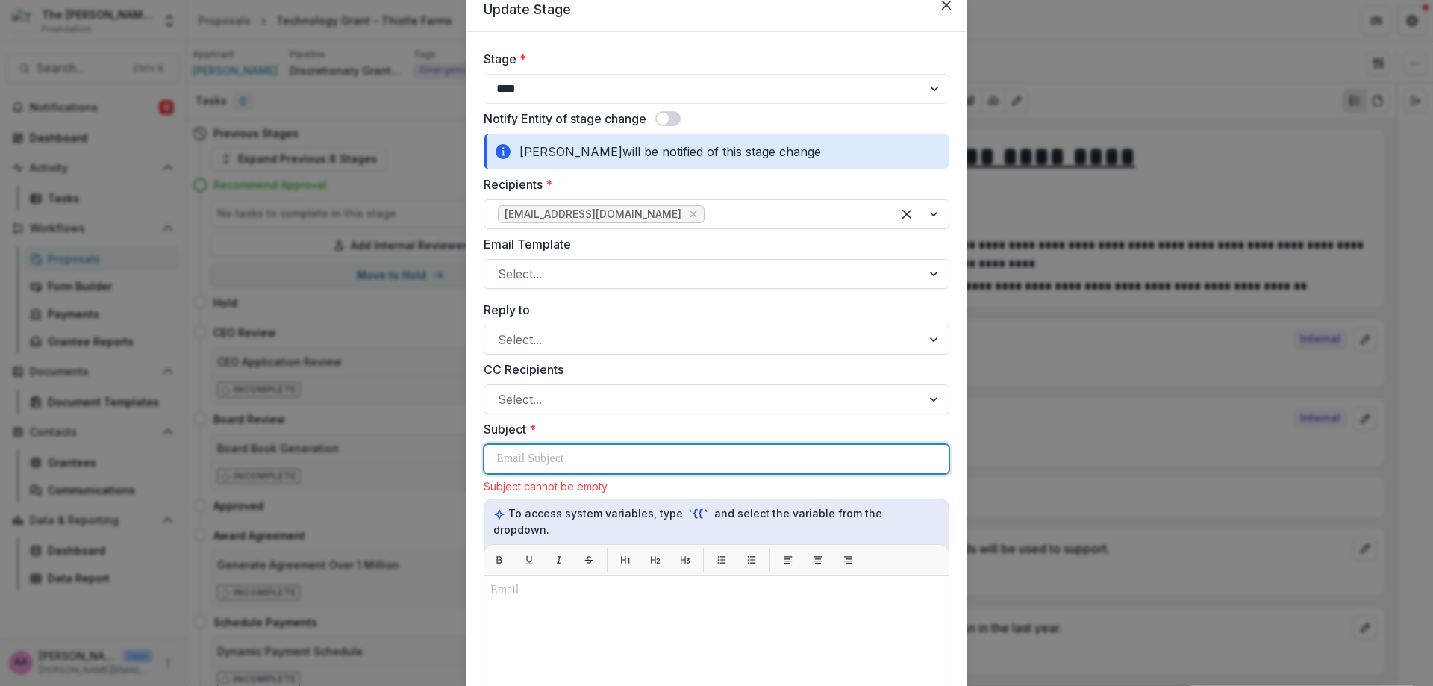
click at [667, 463] on div at bounding box center [716, 459] width 440 height 28
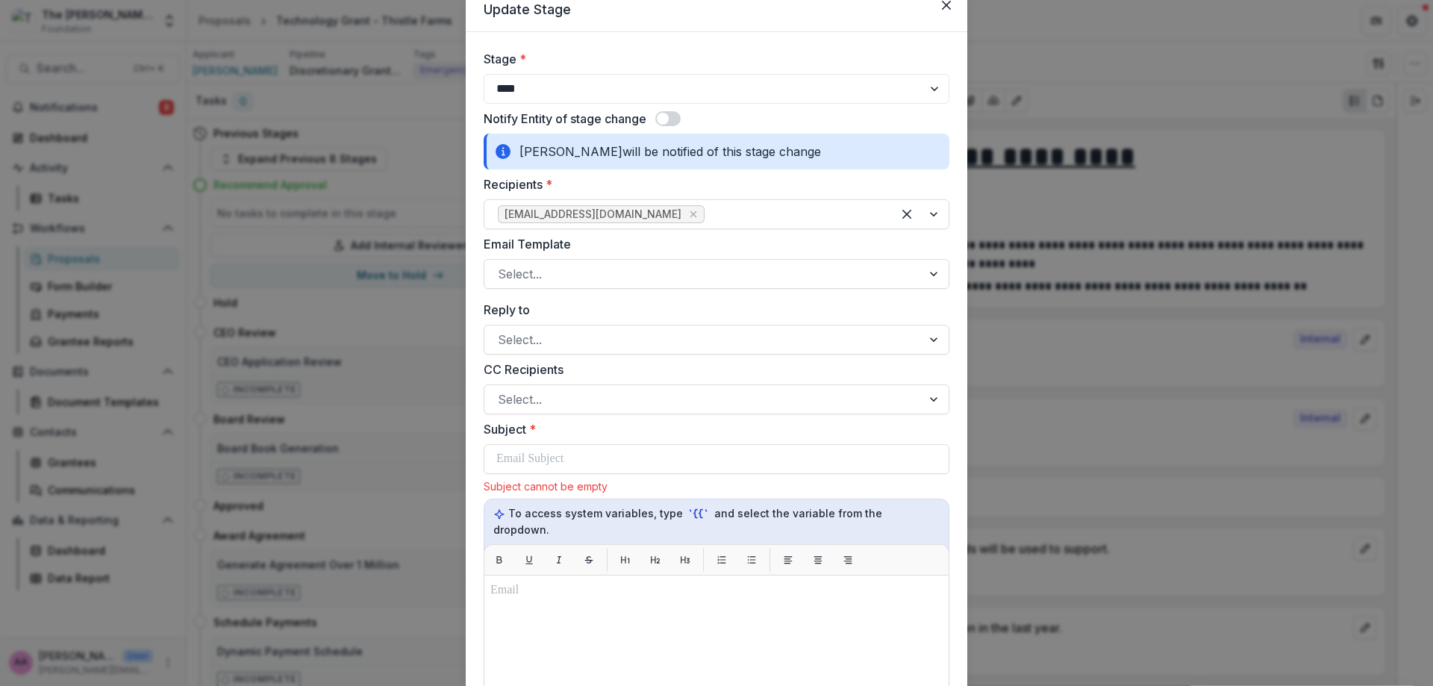
click at [669, 128] on div "**********" at bounding box center [717, 588] width 466 height 1076
click at [667, 120] on span at bounding box center [663, 119] width 12 height 12
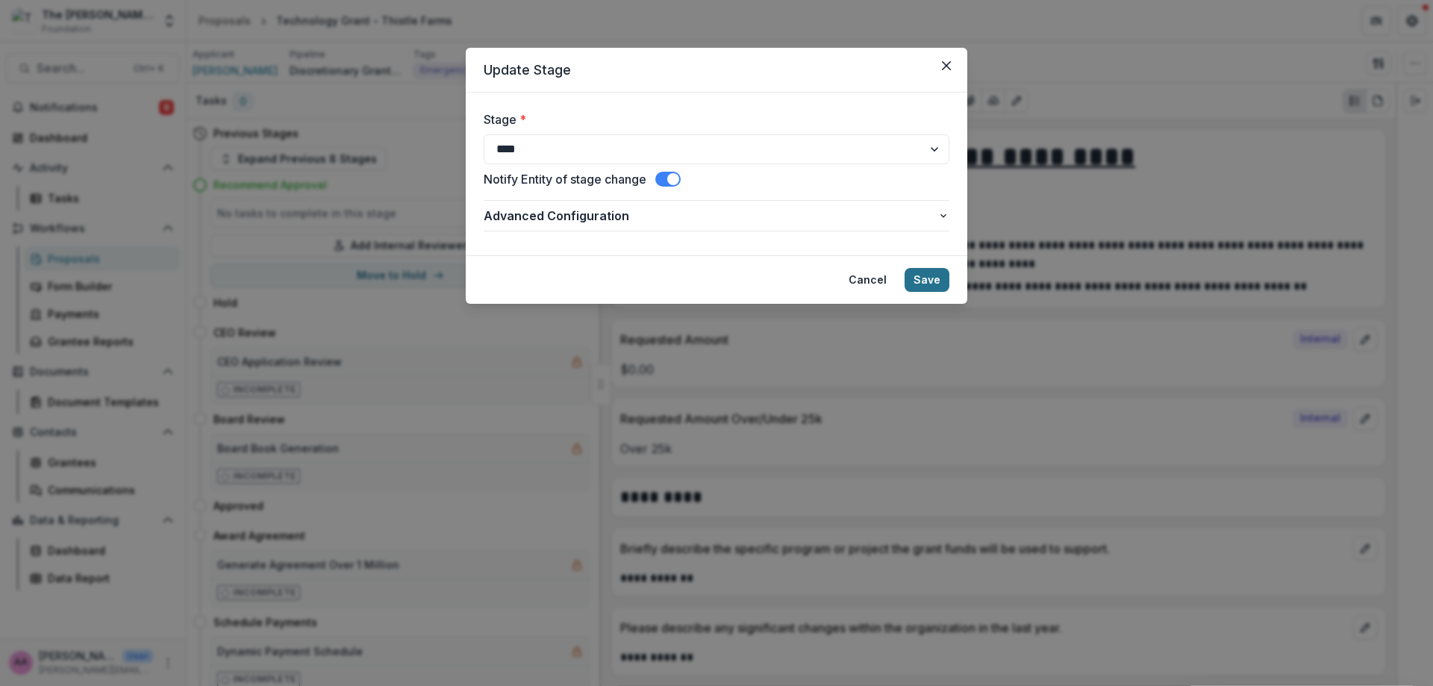
click at [929, 284] on button "Save" at bounding box center [927, 280] width 45 height 24
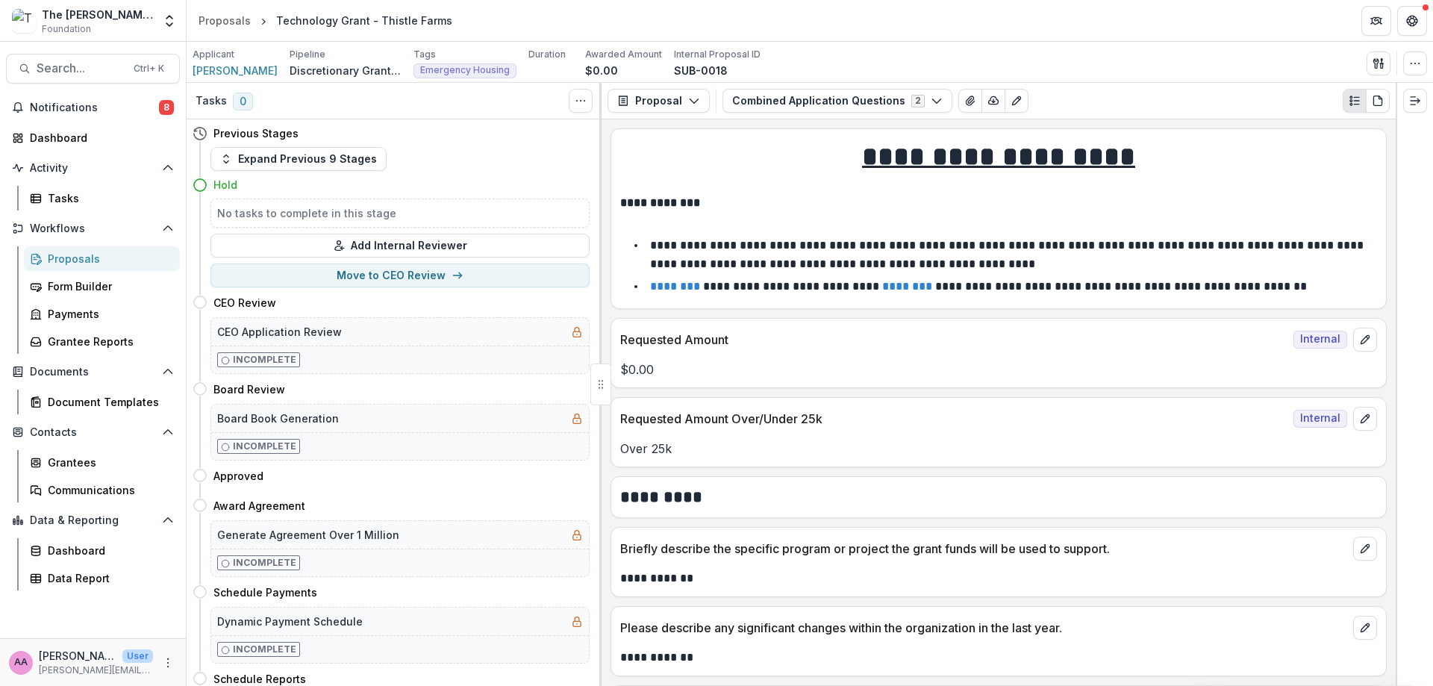
click at [352, 222] on div "No tasks to complete in this stage" at bounding box center [400, 213] width 379 height 29
click at [459, 284] on button "Move to CEO Review" at bounding box center [400, 276] width 379 height 24
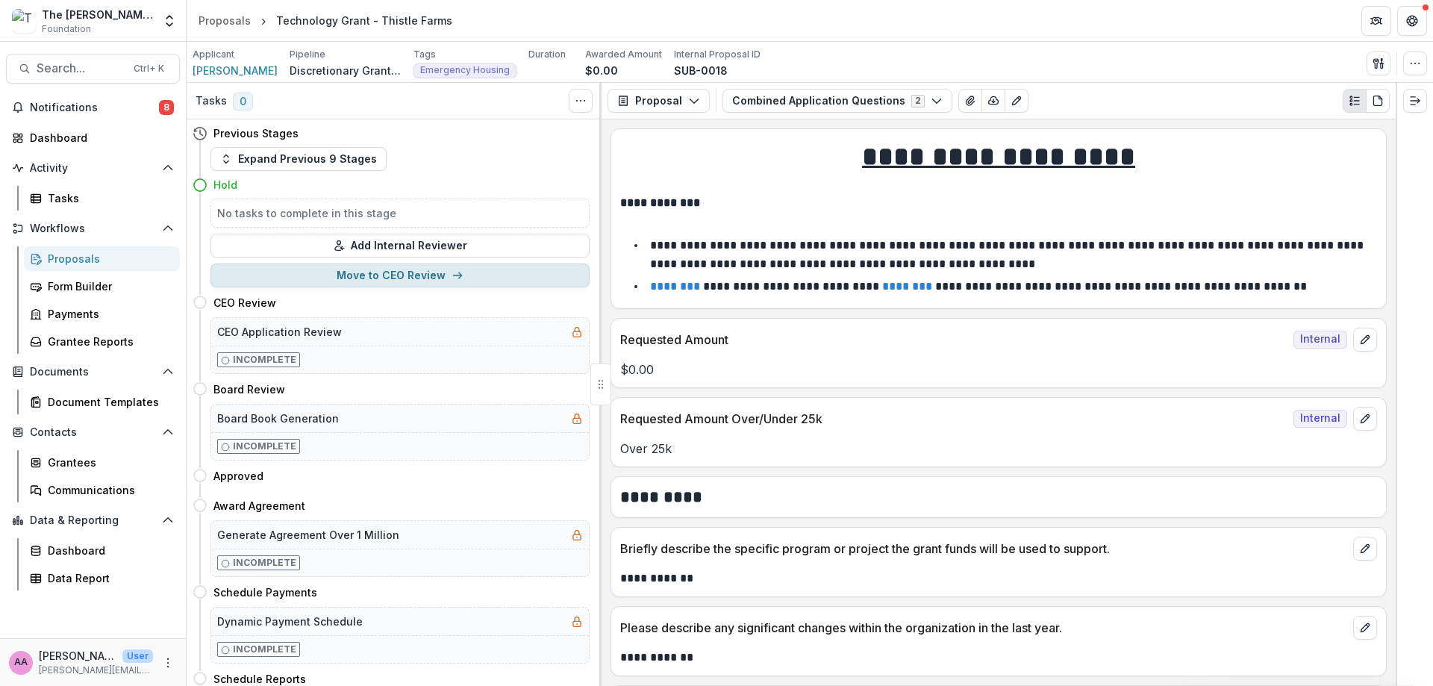
select select "**********"
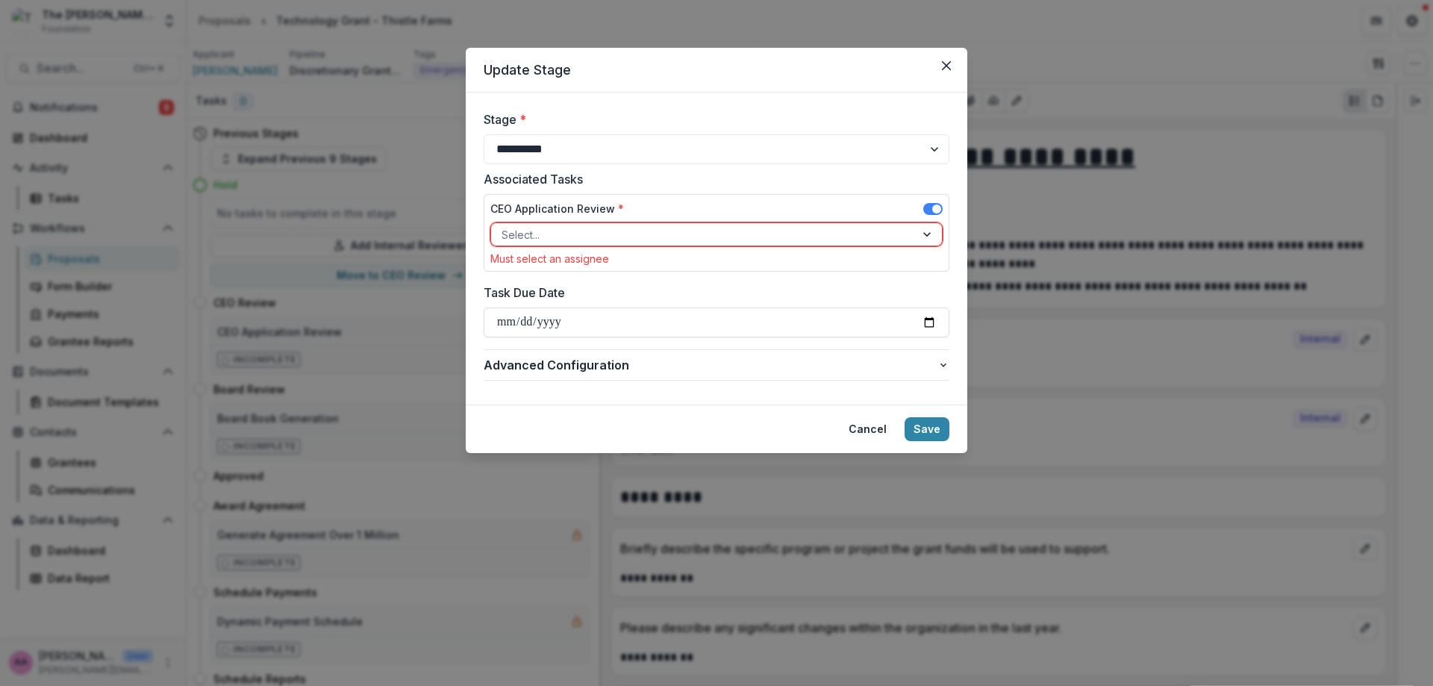
click at [688, 250] on div "CEO Application Review * Select... Must select an assignee" at bounding box center [716, 233] width 452 height 64
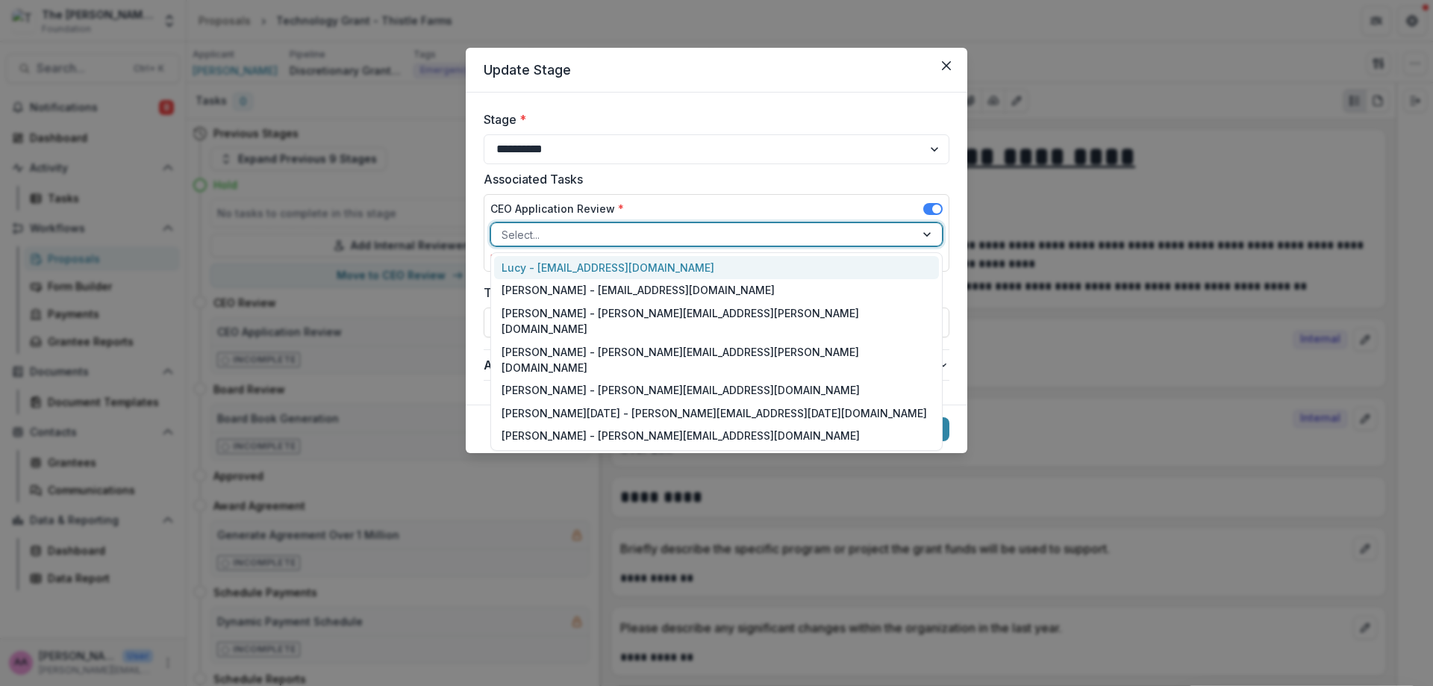
click at [697, 226] on div at bounding box center [703, 234] width 403 height 19
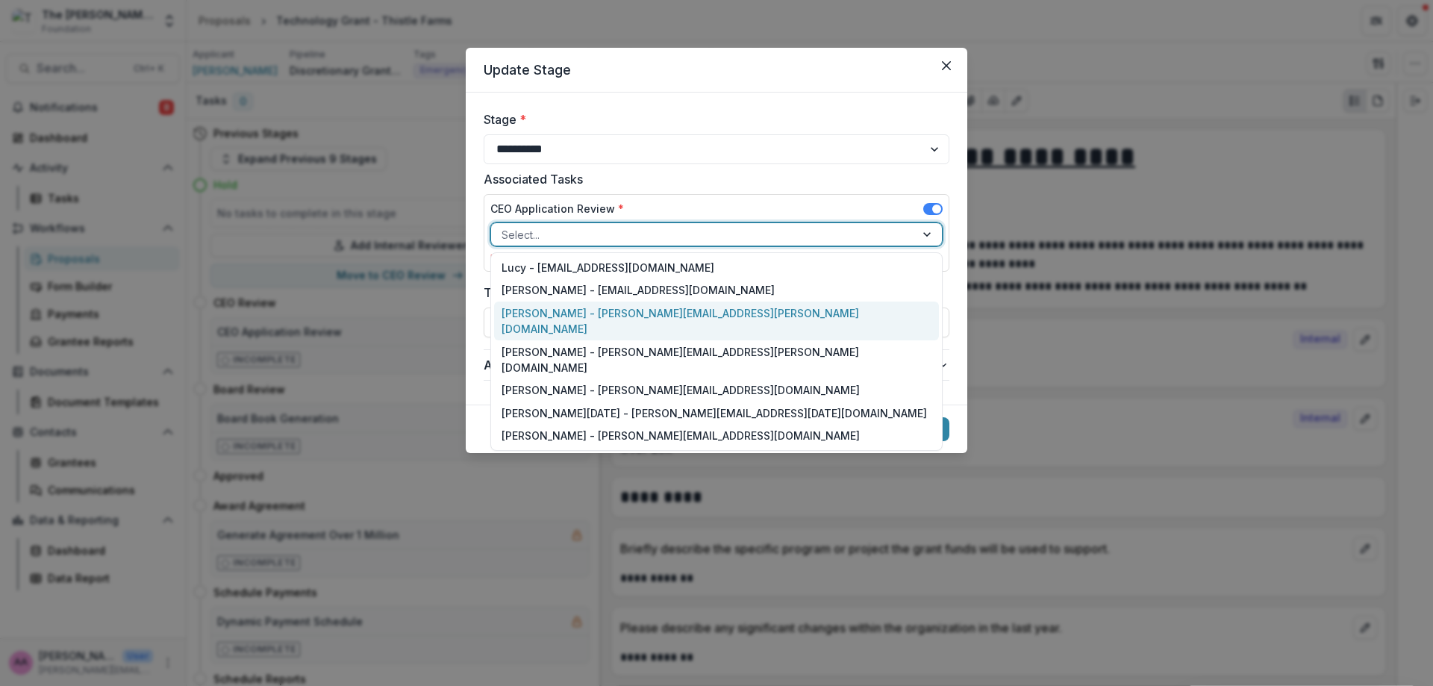
click at [704, 322] on div "[PERSON_NAME] - [PERSON_NAME][EMAIL_ADDRESS][PERSON_NAME][DOMAIN_NAME]" at bounding box center [716, 321] width 445 height 39
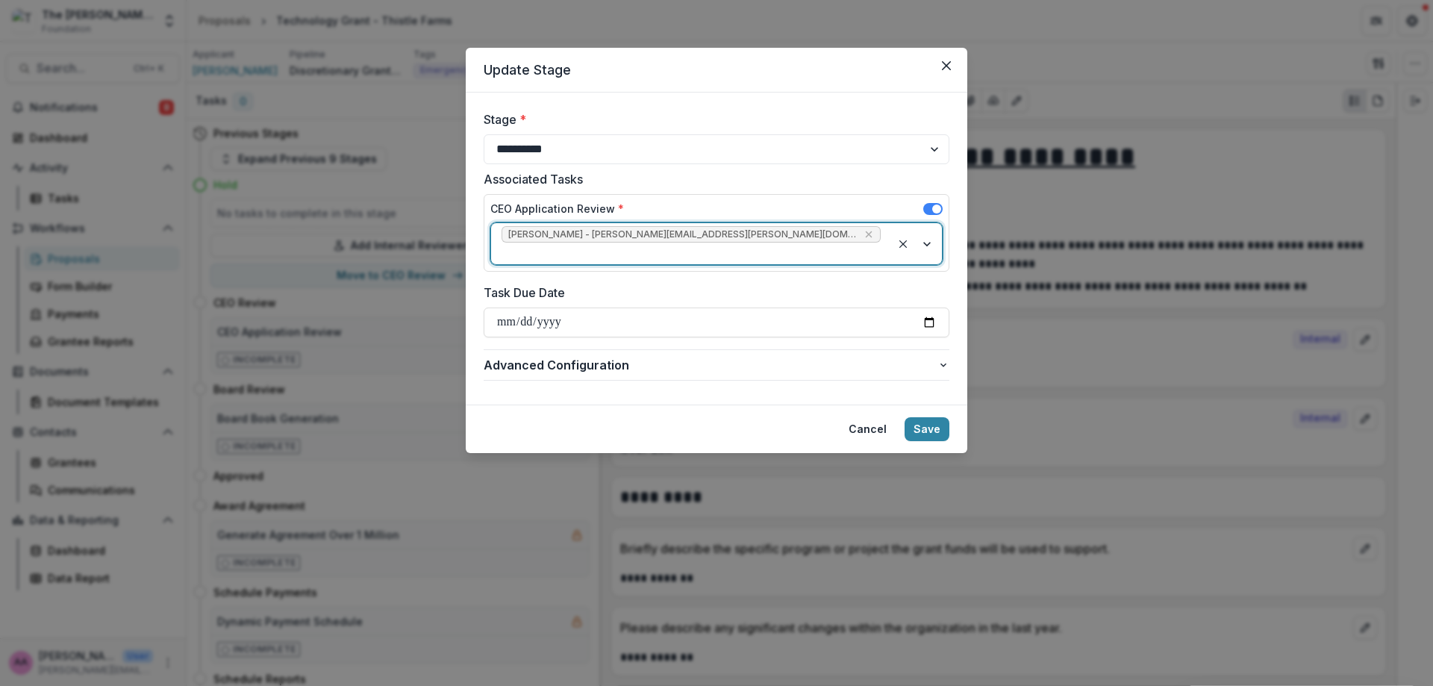
click at [925, 423] on footer "Cancel Save" at bounding box center [717, 429] width 502 height 49
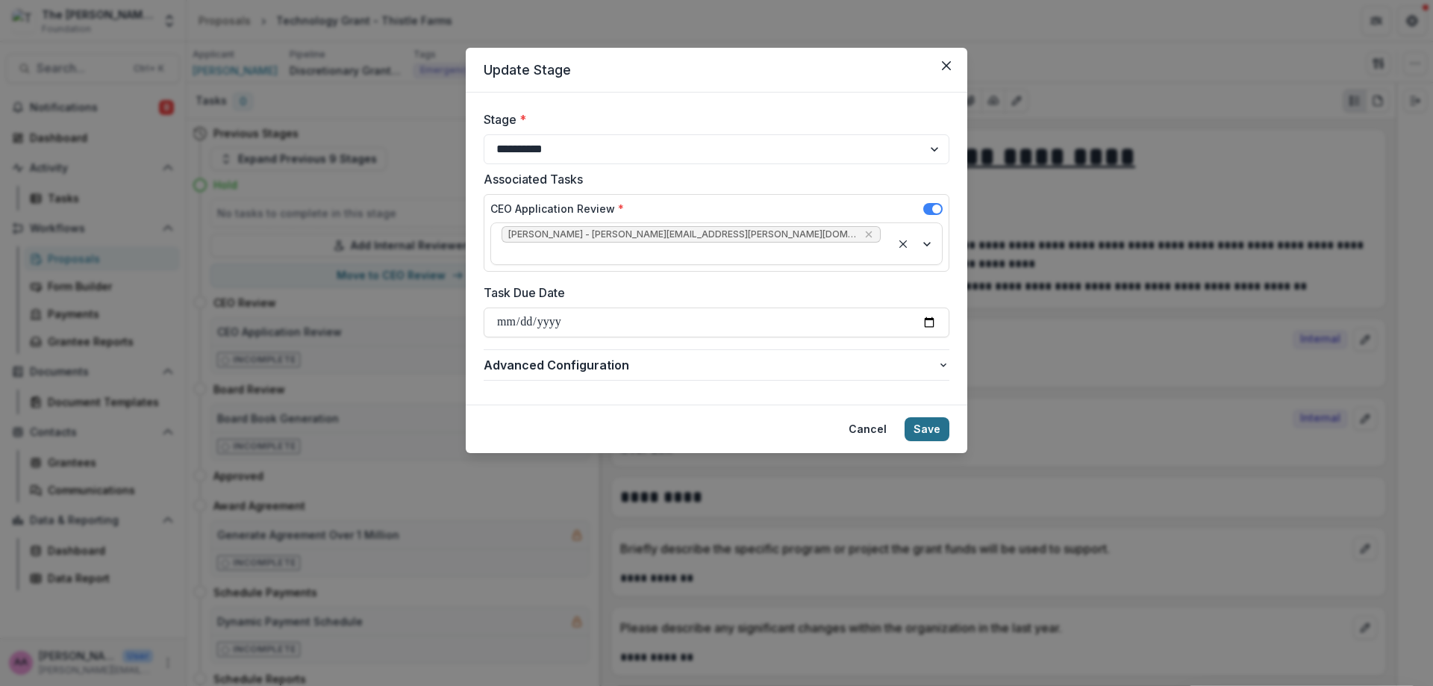
click at [929, 417] on button "Save" at bounding box center [927, 429] width 45 height 24
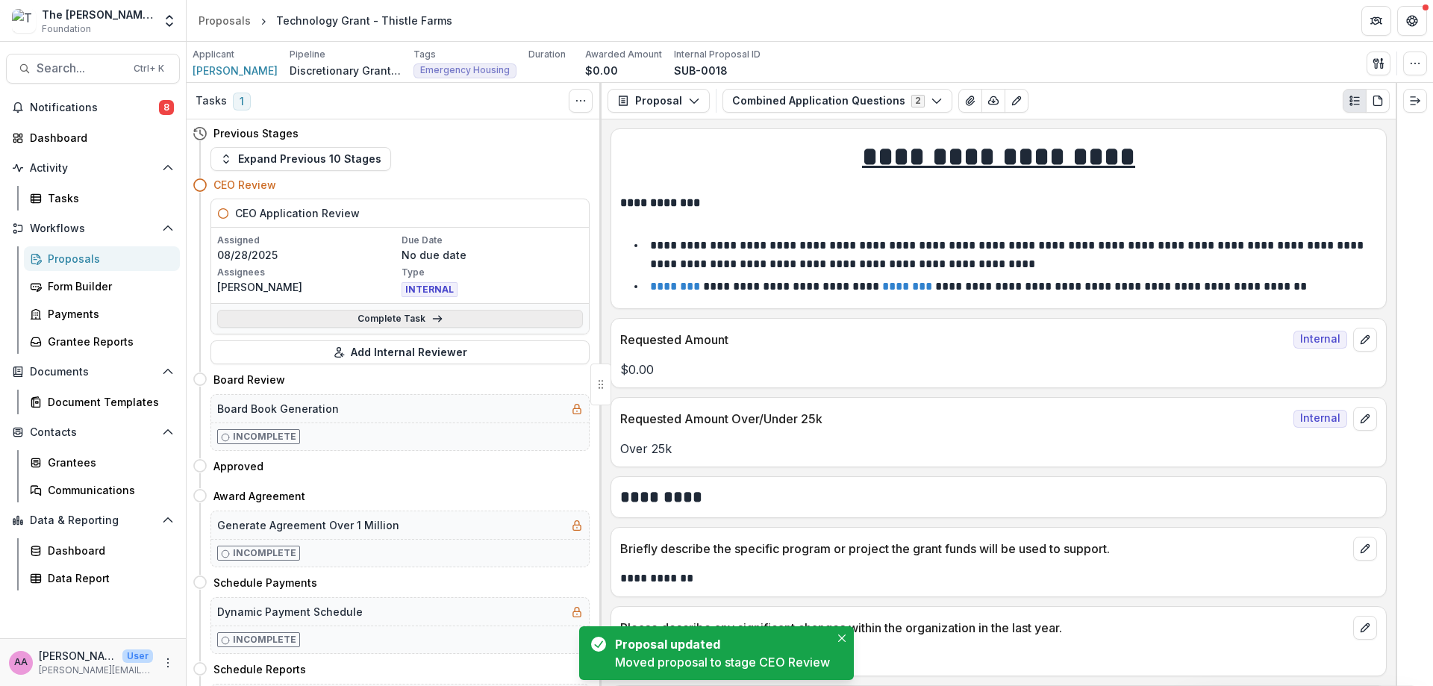
click at [431, 326] on link "Complete Task" at bounding box center [400, 319] width 366 height 18
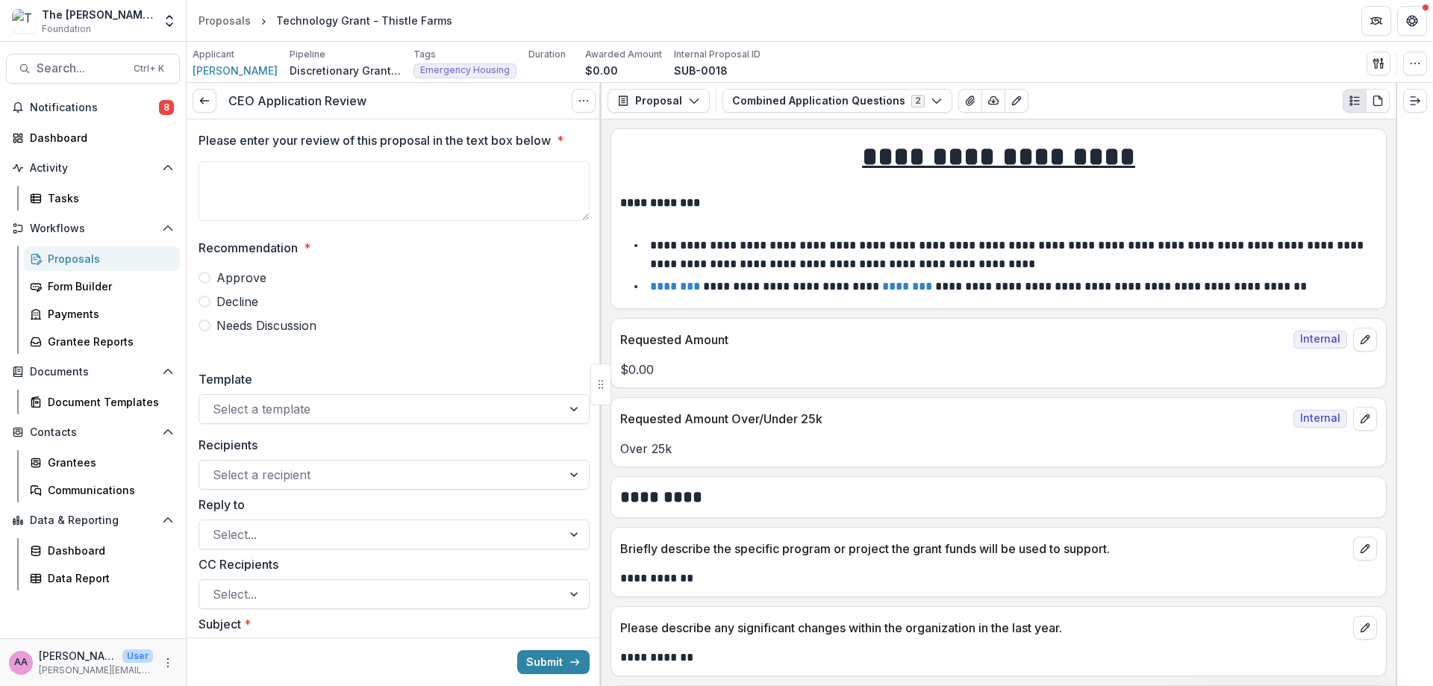
click at [221, 270] on span "Approve" at bounding box center [241, 278] width 50 height 18
click at [343, 228] on div "Please enter your review of this proposal in the text box below * Recommendatio…" at bounding box center [394, 238] width 391 height 239
click at [343, 179] on textarea "Please enter your review of this proposal in the text box below *" at bounding box center [394, 191] width 391 height 60
type textarea "****"
click at [555, 649] on div "Submit" at bounding box center [394, 662] width 415 height 49
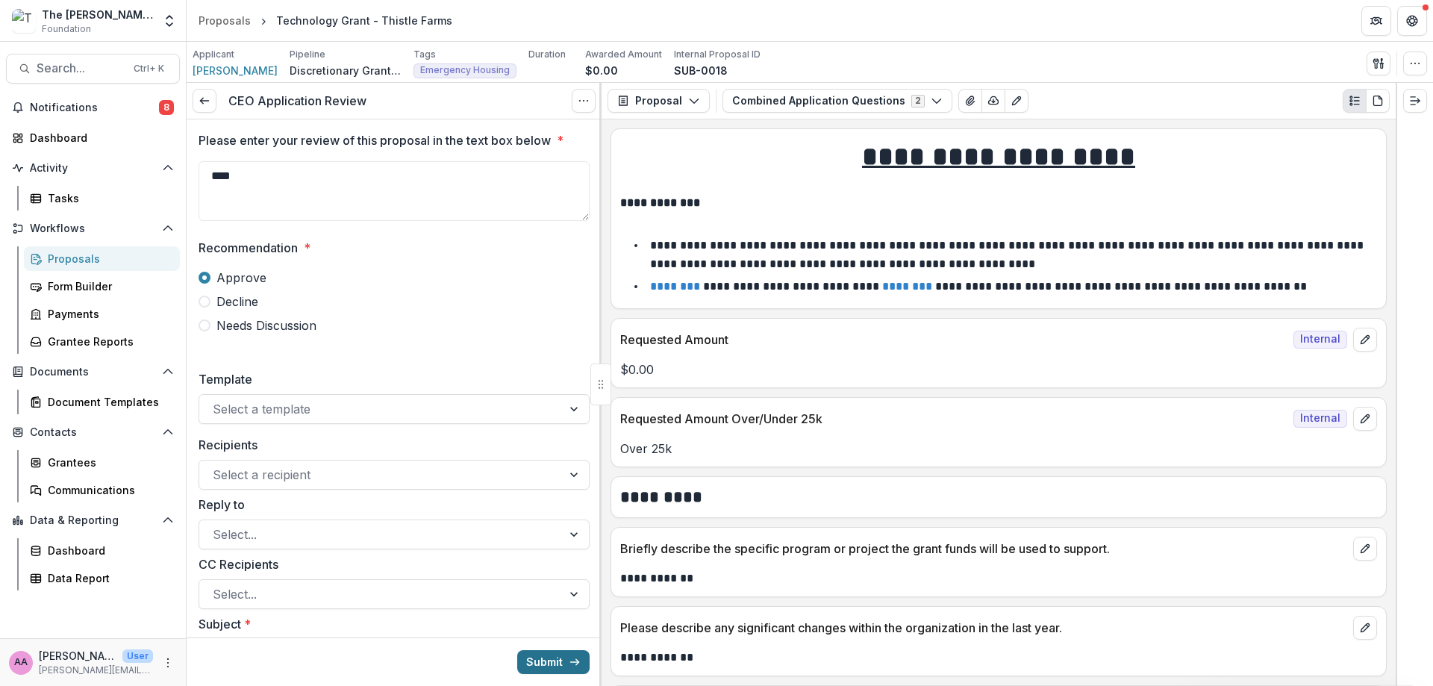
click at [555, 661] on button "Submit" at bounding box center [553, 662] width 72 height 24
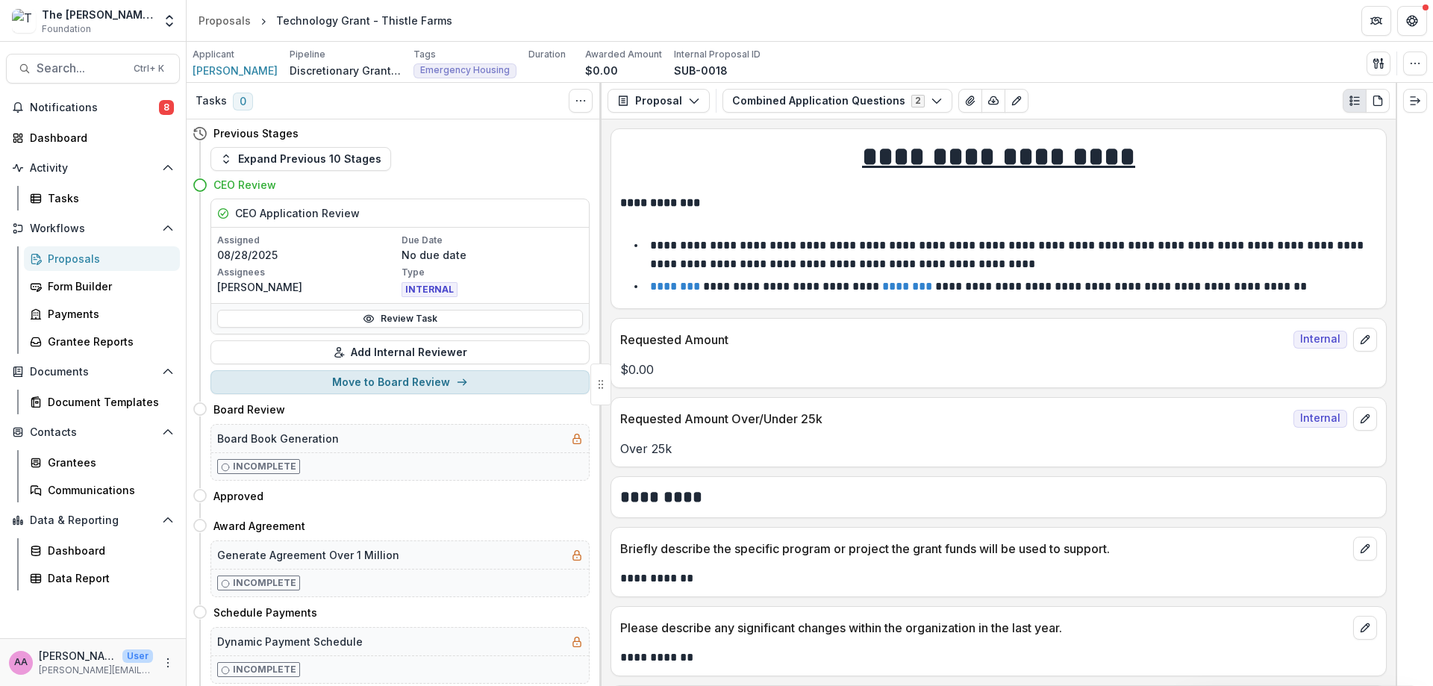
click at [333, 390] on button "Move to Board Review" at bounding box center [400, 382] width 379 height 24
select select "**********"
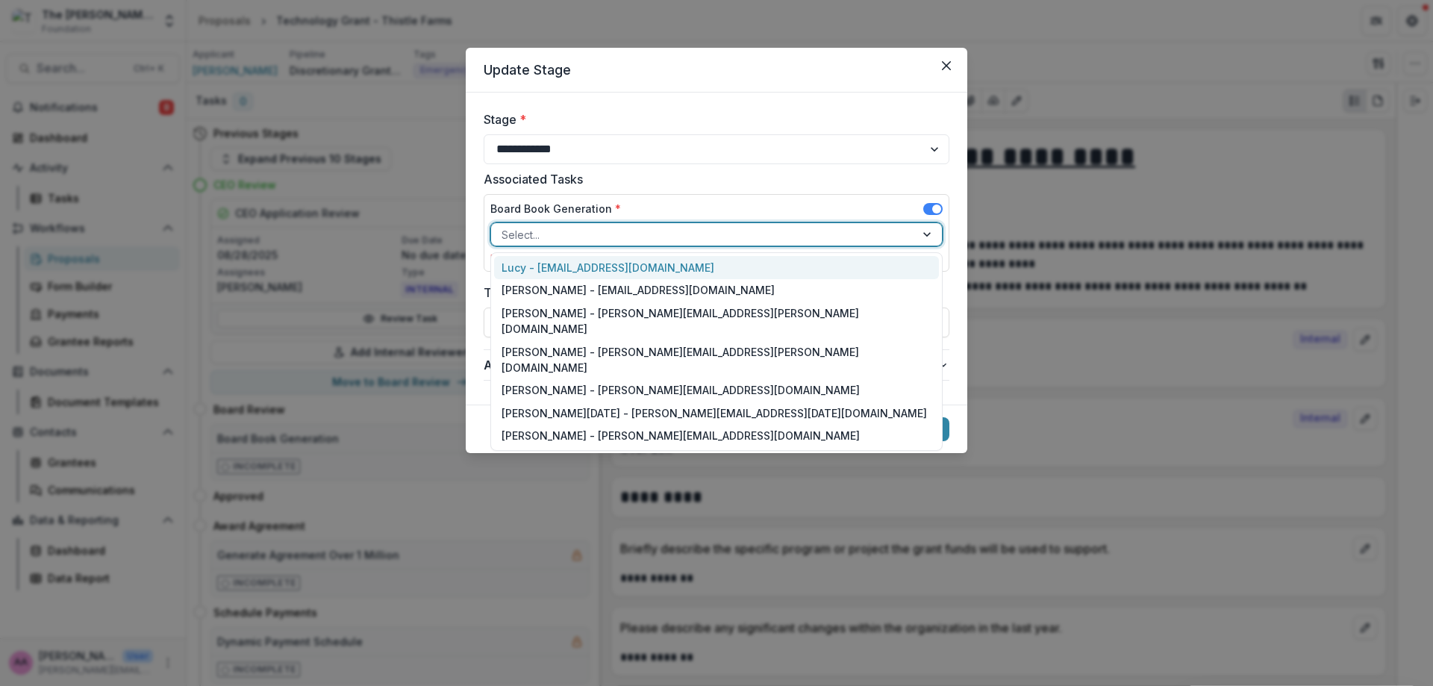
click at [553, 234] on div at bounding box center [703, 234] width 403 height 19
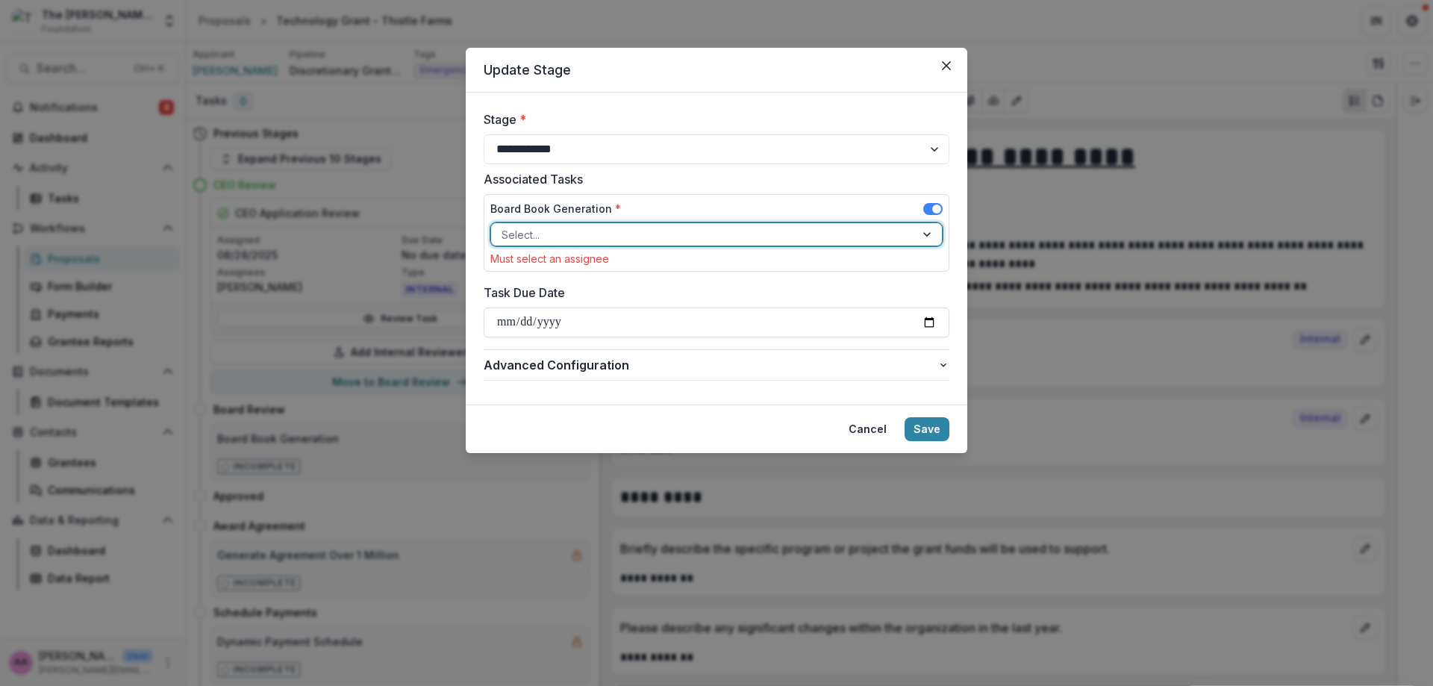
click at [553, 234] on div at bounding box center [703, 234] width 403 height 19
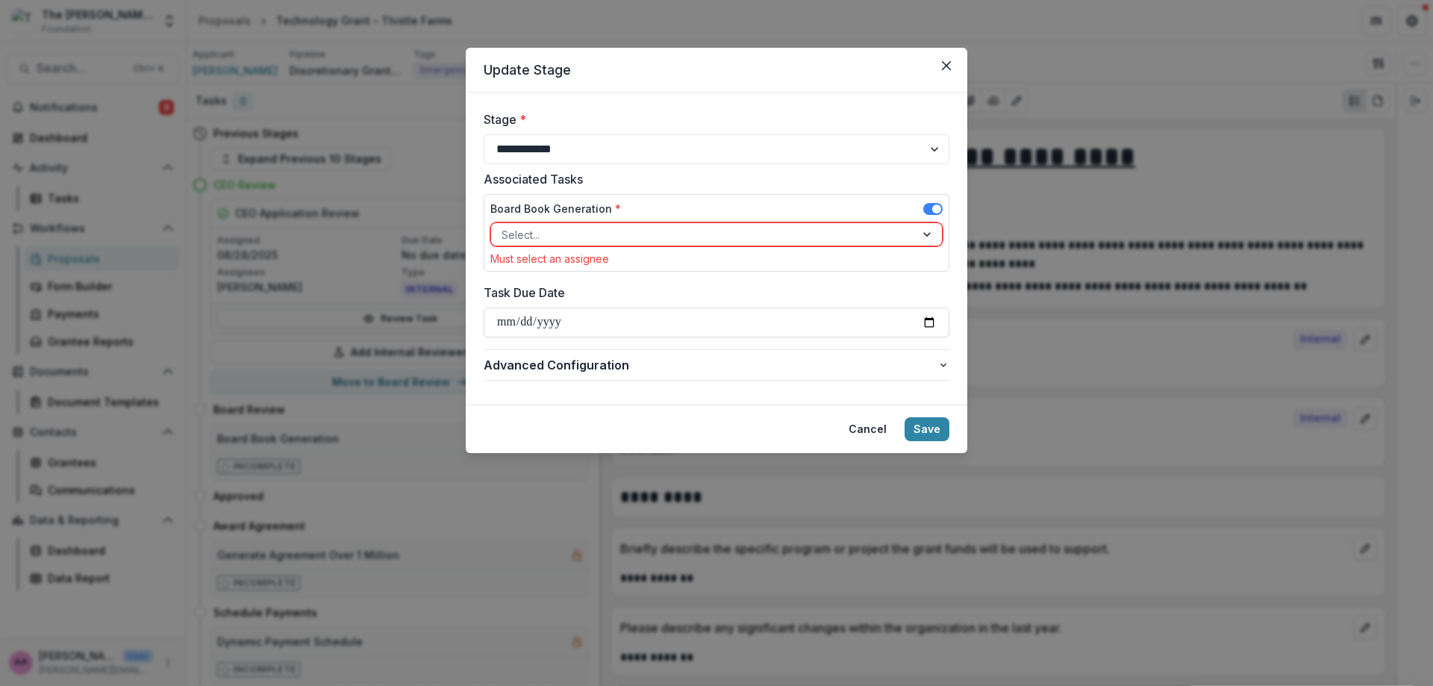
click at [623, 127] on label "Stage *" at bounding box center [712, 119] width 457 height 18
click at [623, 134] on select "**********" at bounding box center [717, 149] width 466 height 30
click at [621, 248] on div "Board Book Generation * Select... Must select an assignee" at bounding box center [716, 233] width 452 height 64
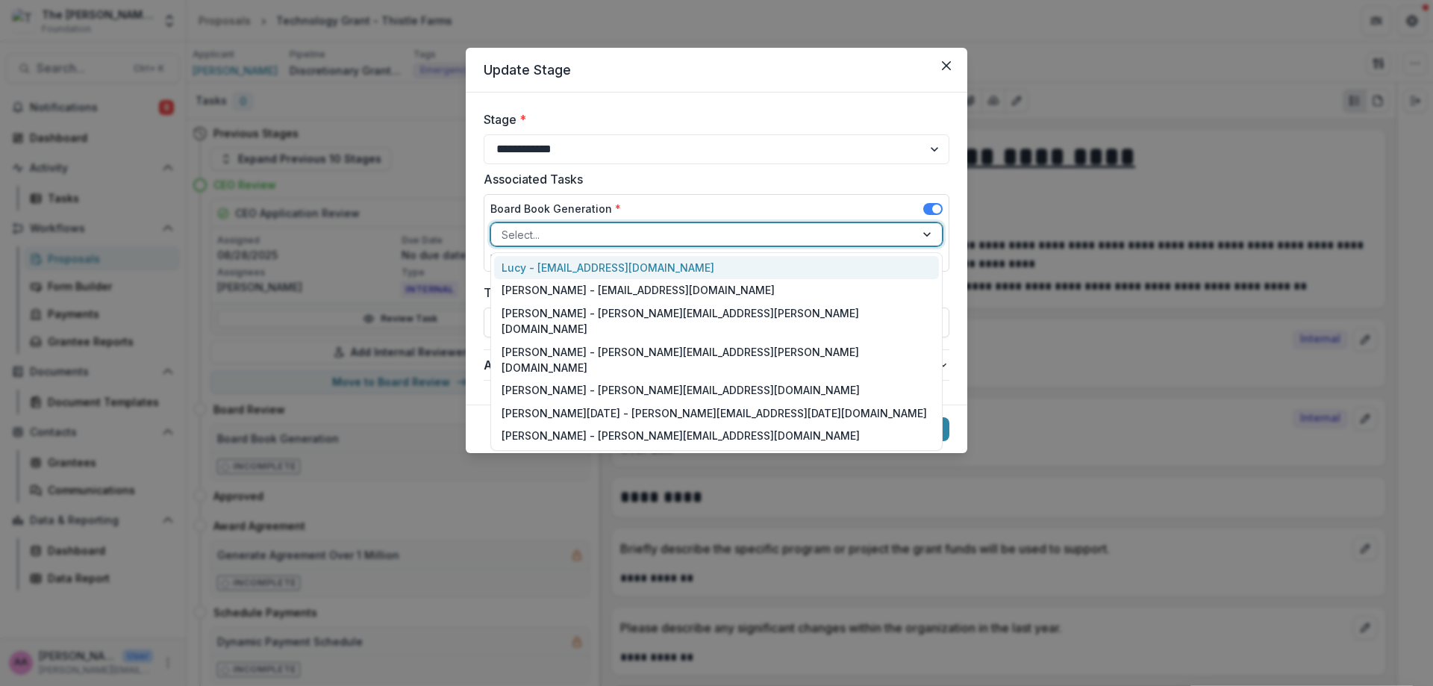
click at [621, 242] on div at bounding box center [703, 234] width 403 height 19
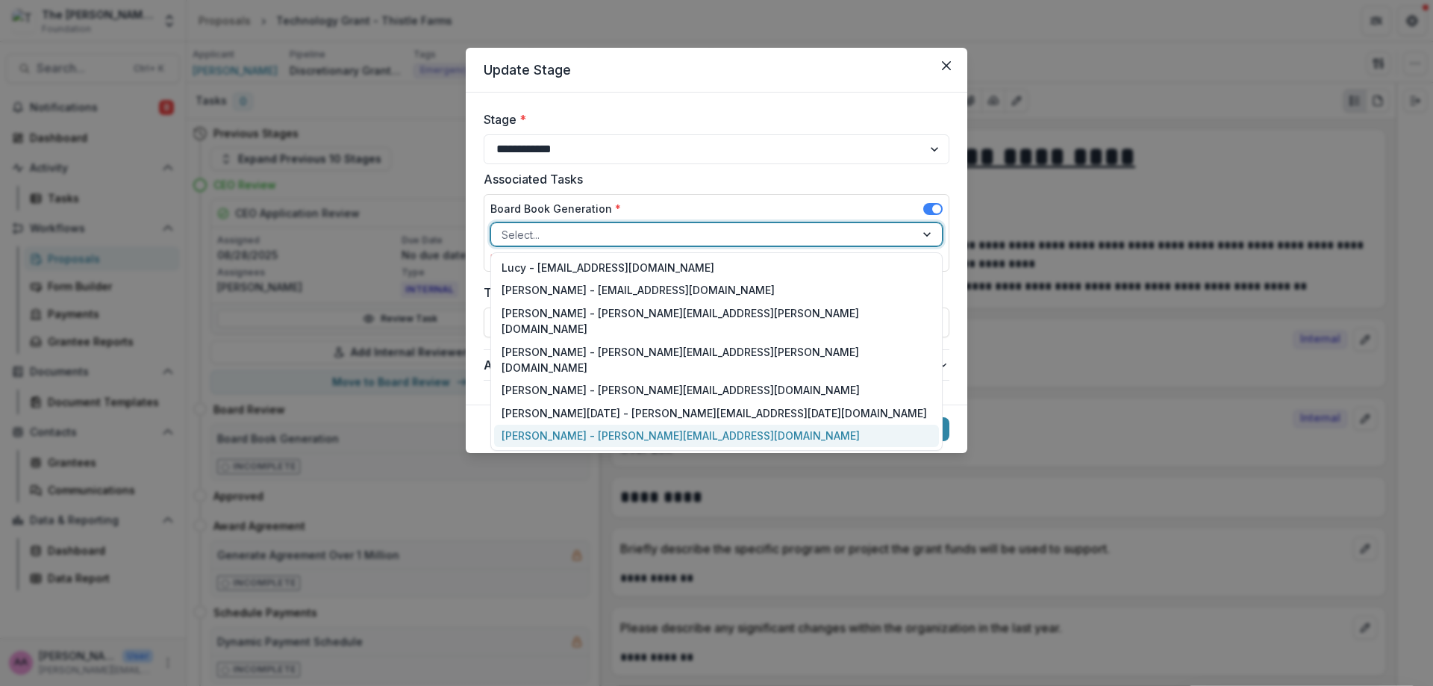
click at [628, 425] on div "[PERSON_NAME] - [PERSON_NAME][EMAIL_ADDRESS][DOMAIN_NAME]" at bounding box center [716, 436] width 445 height 23
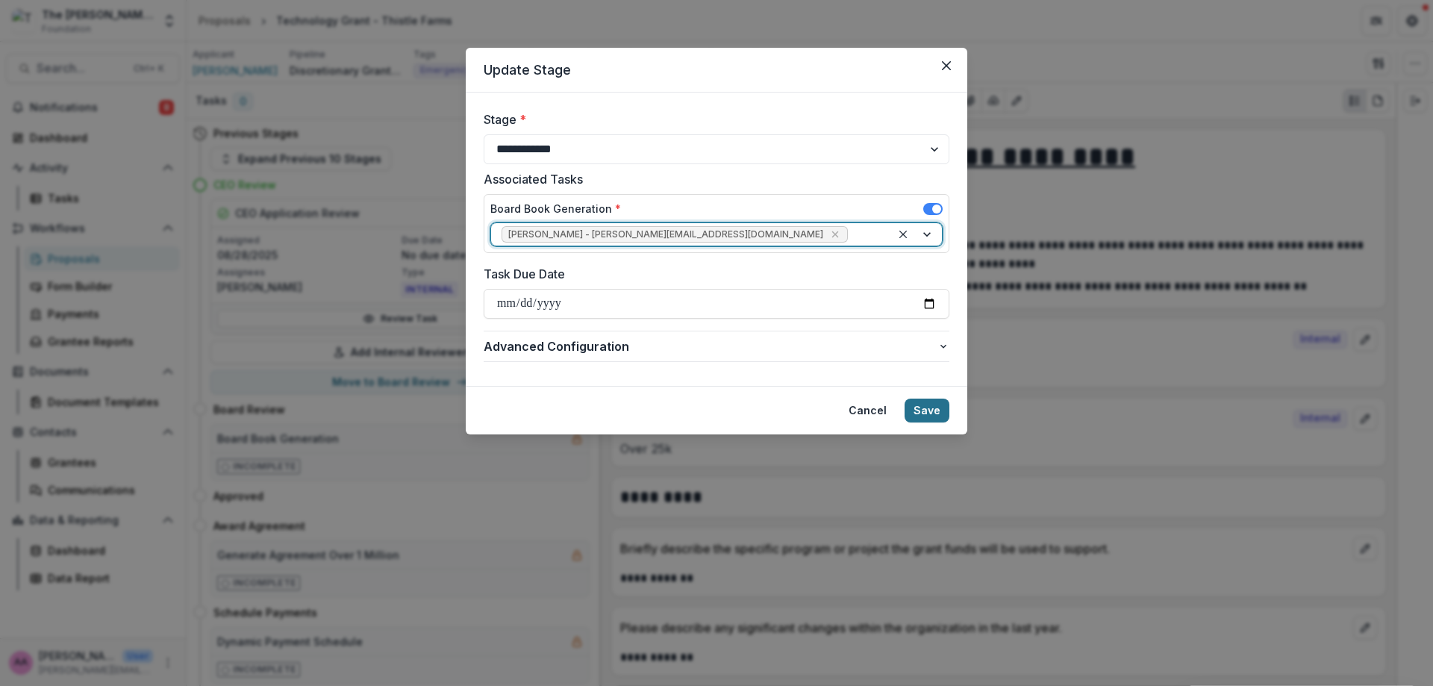
click at [917, 399] on button "Save" at bounding box center [927, 411] width 45 height 24
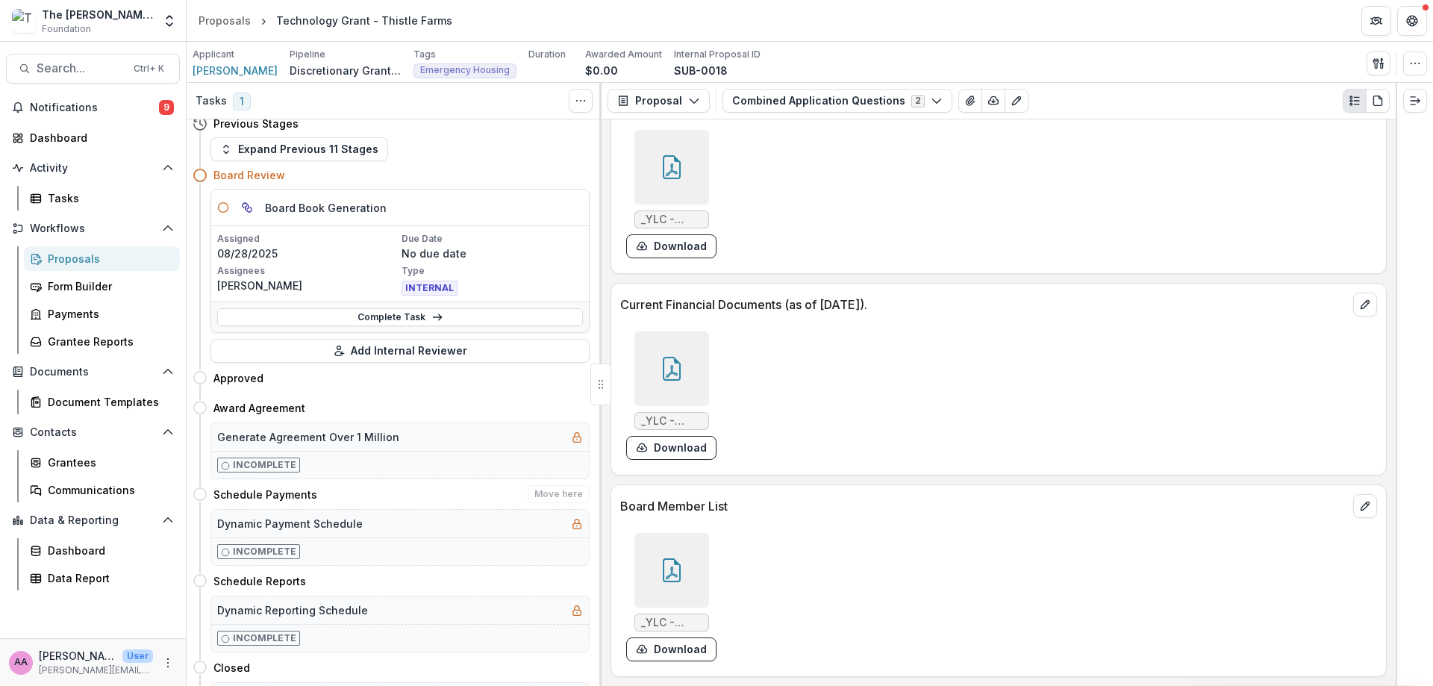
scroll to position [16, 0]
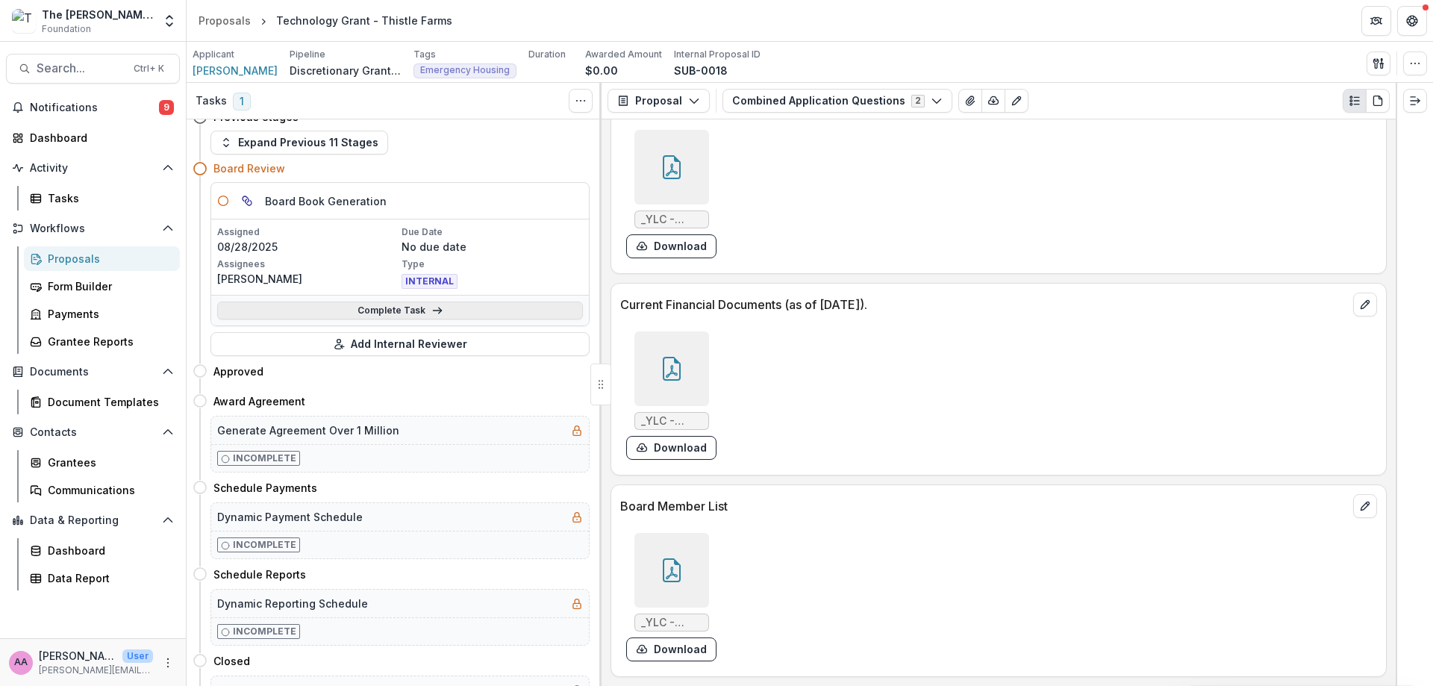
click at [425, 312] on link "Complete Task" at bounding box center [400, 311] width 366 height 18
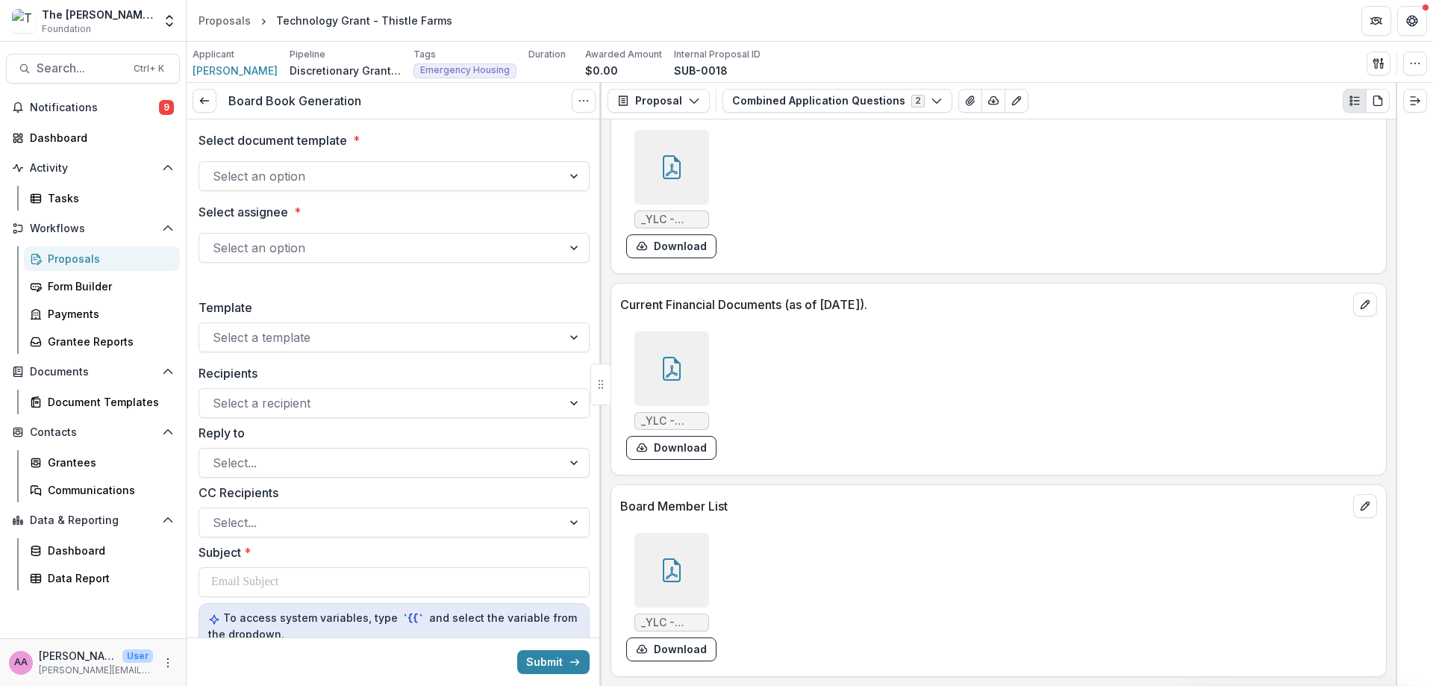
click at [442, 178] on div at bounding box center [381, 176] width 336 height 21
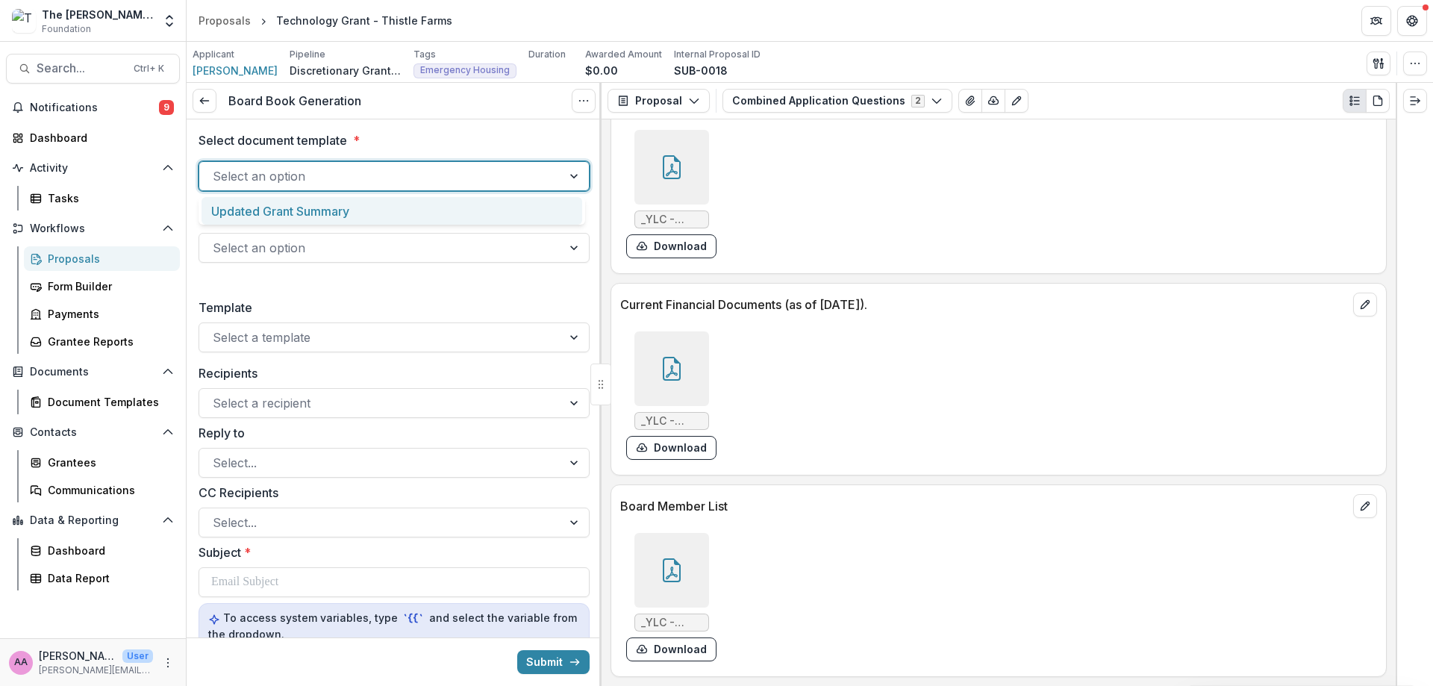
click at [436, 217] on div "Updated Grant Summary" at bounding box center [392, 211] width 381 height 28
click at [433, 241] on div at bounding box center [381, 247] width 336 height 21
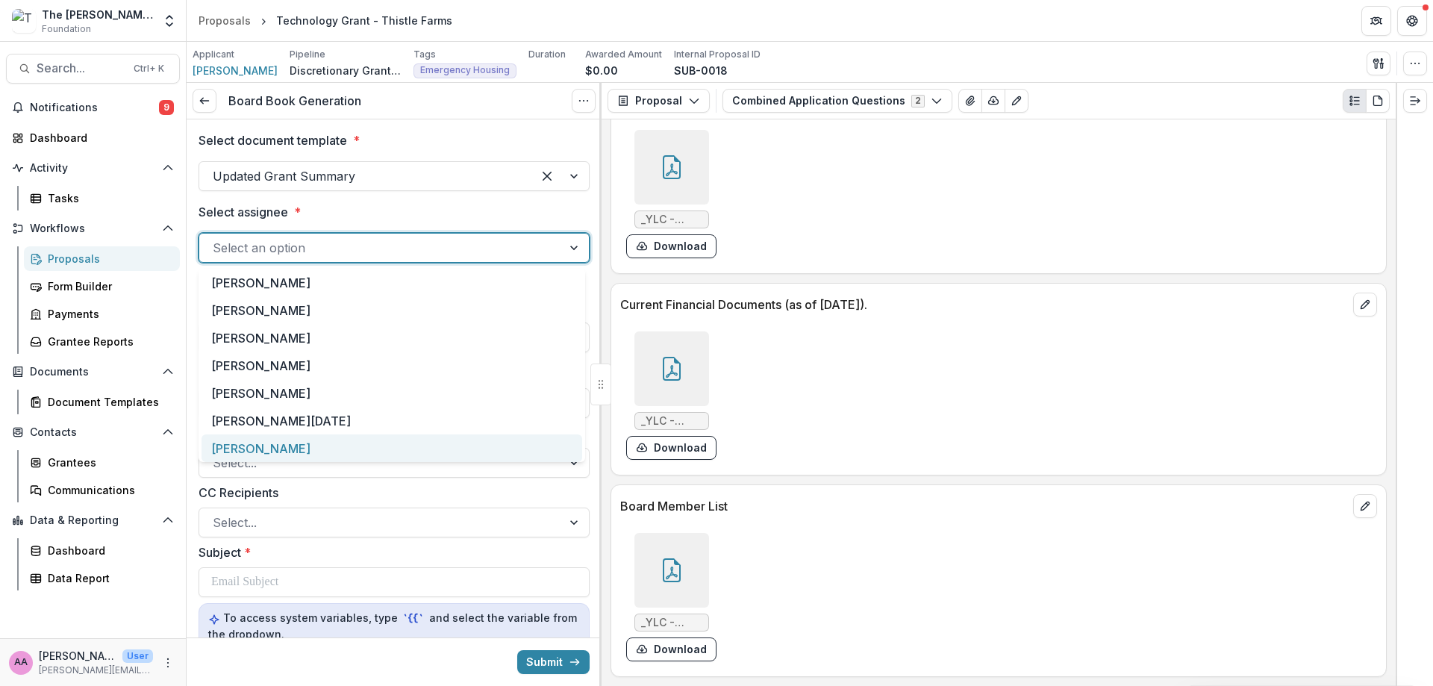
click at [402, 454] on div "[PERSON_NAME]" at bounding box center [392, 448] width 381 height 28
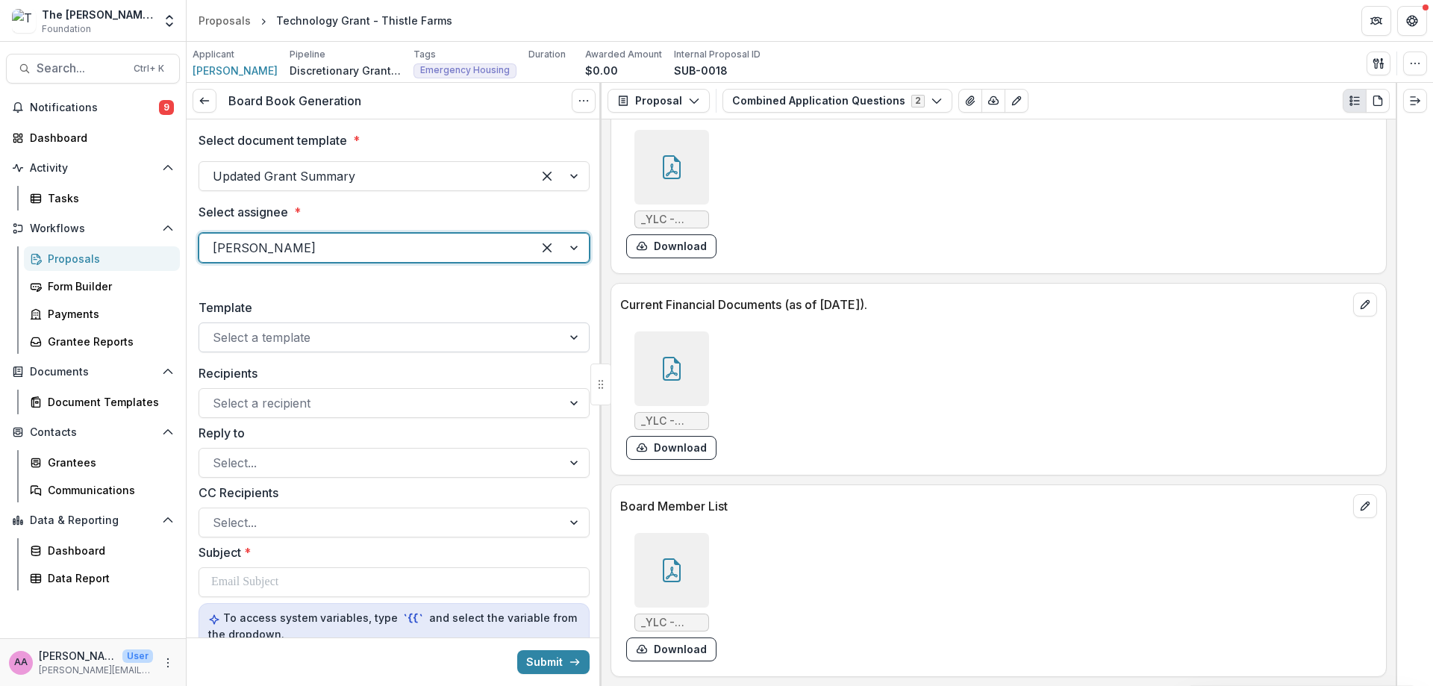
click at [358, 345] on div at bounding box center [381, 337] width 336 height 21
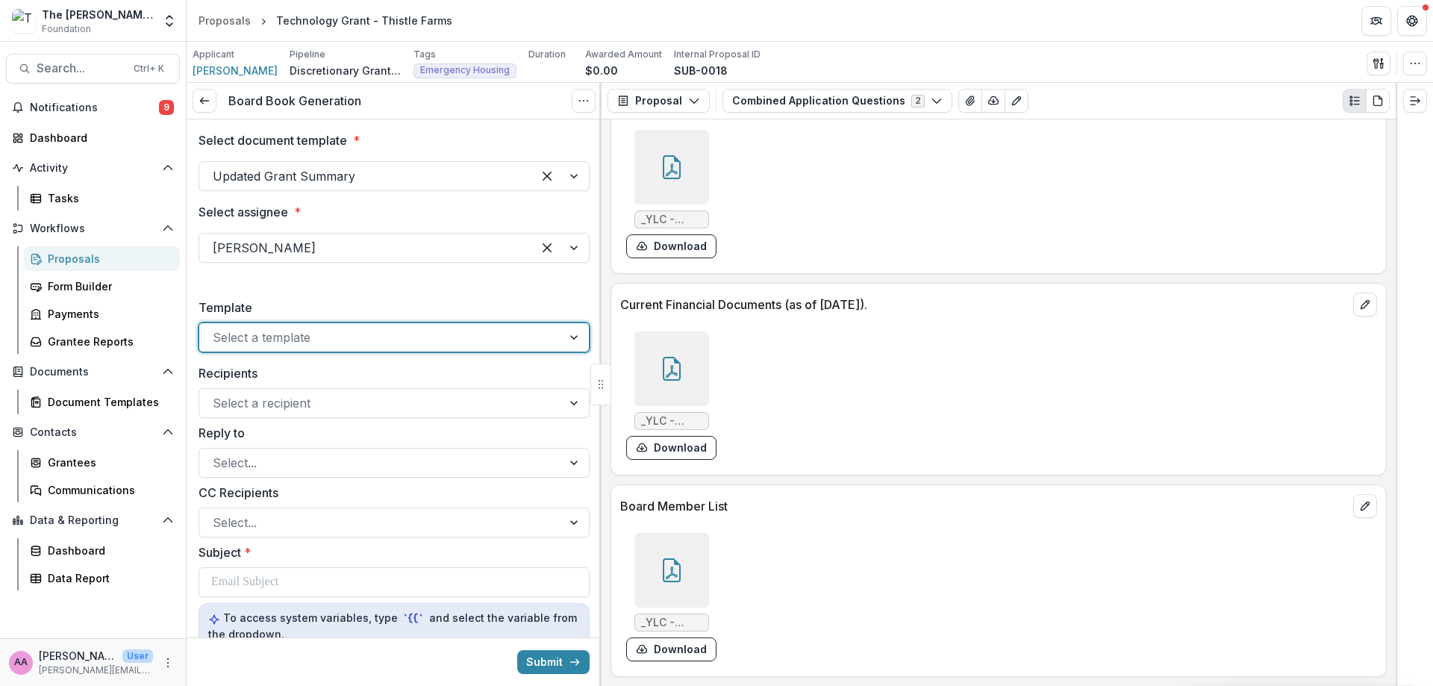
click at [358, 345] on div at bounding box center [381, 337] width 336 height 21
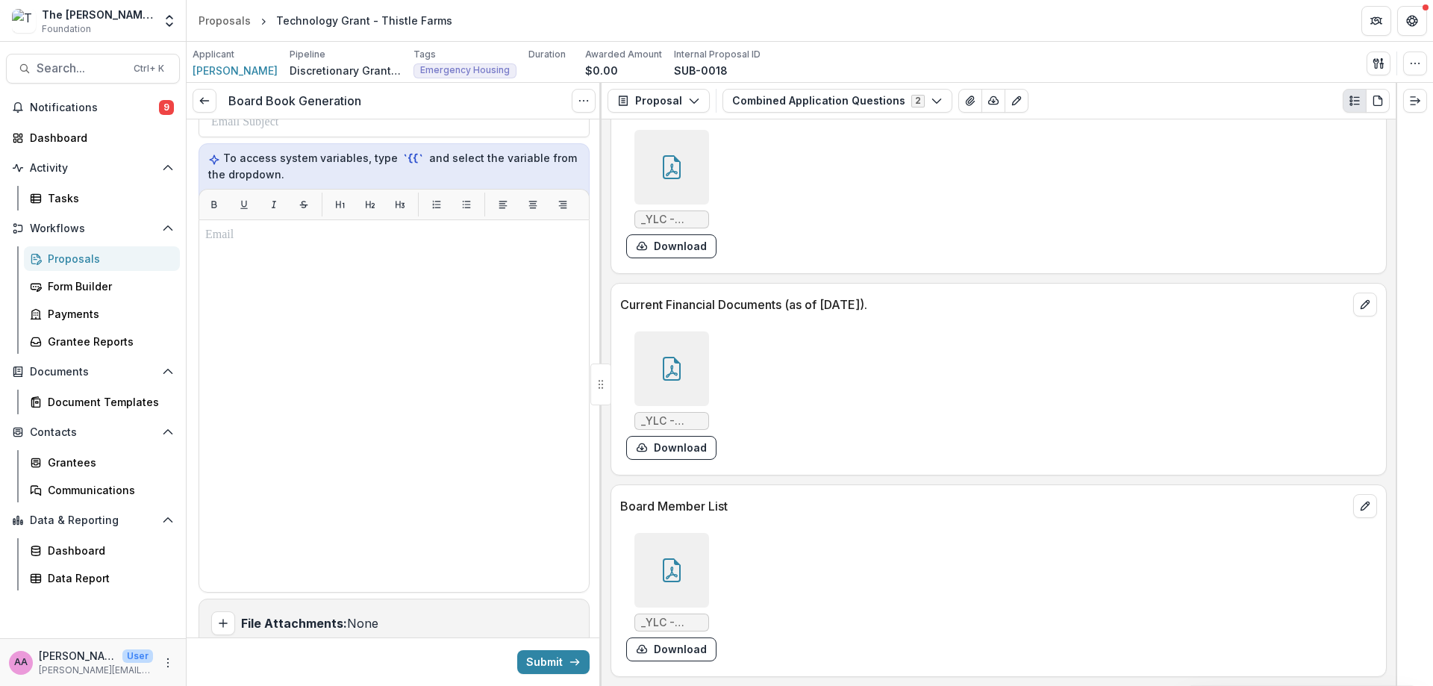
scroll to position [516, 0]
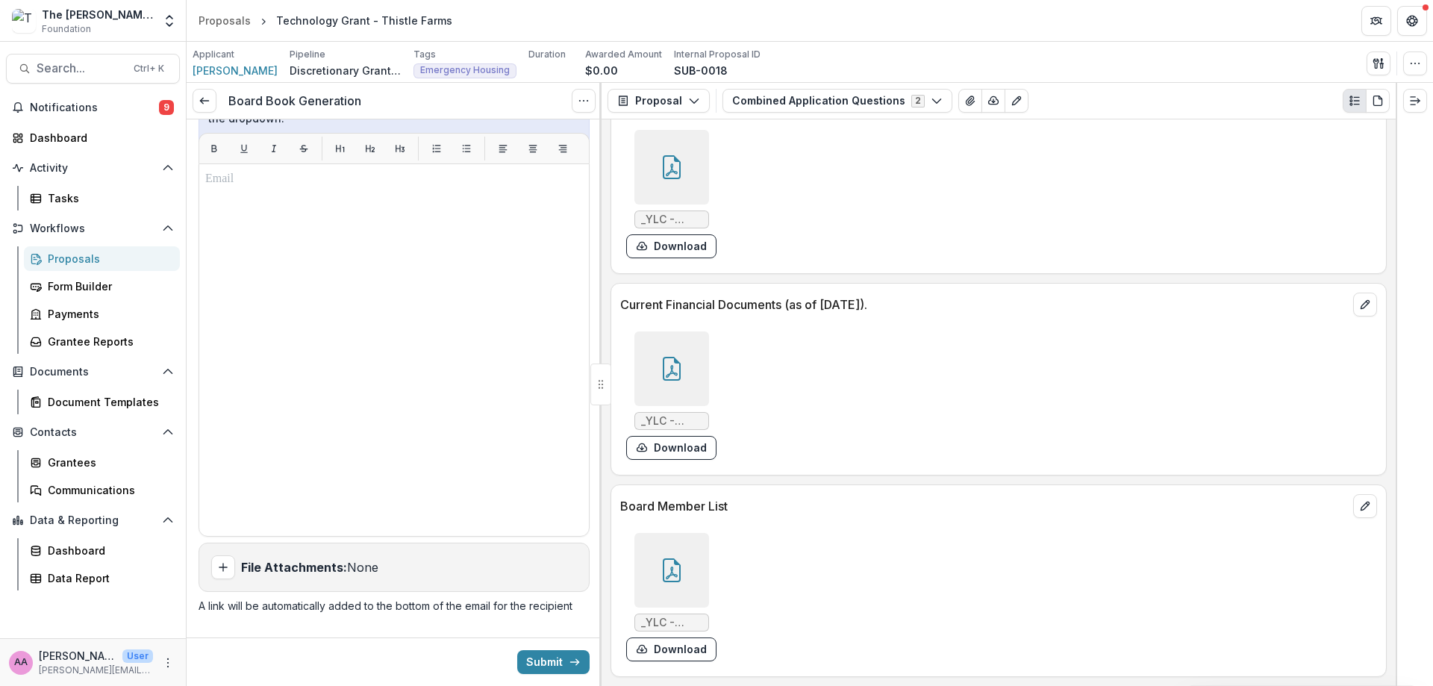
click at [513, 665] on div "Submit" at bounding box center [394, 662] width 415 height 49
click at [531, 665] on button "Submit" at bounding box center [553, 662] width 72 height 24
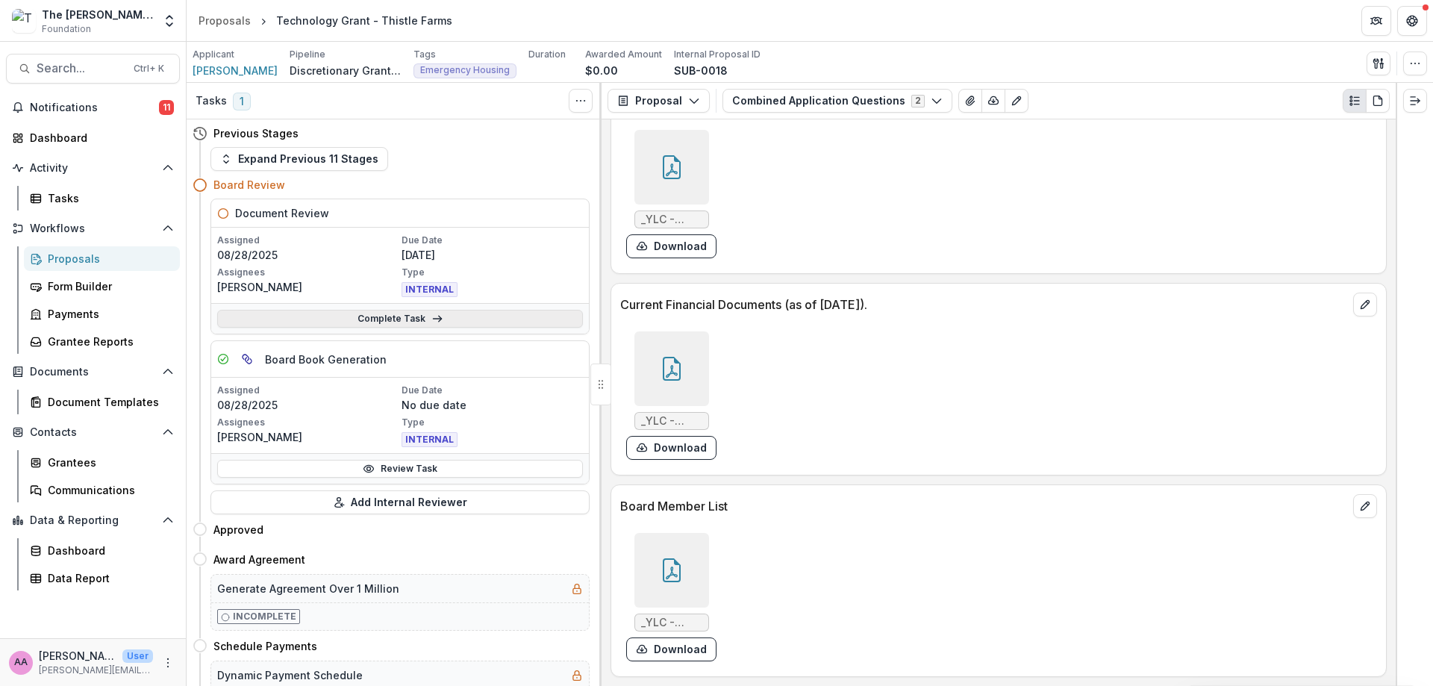
click at [234, 321] on link "Complete Task" at bounding box center [400, 319] width 366 height 18
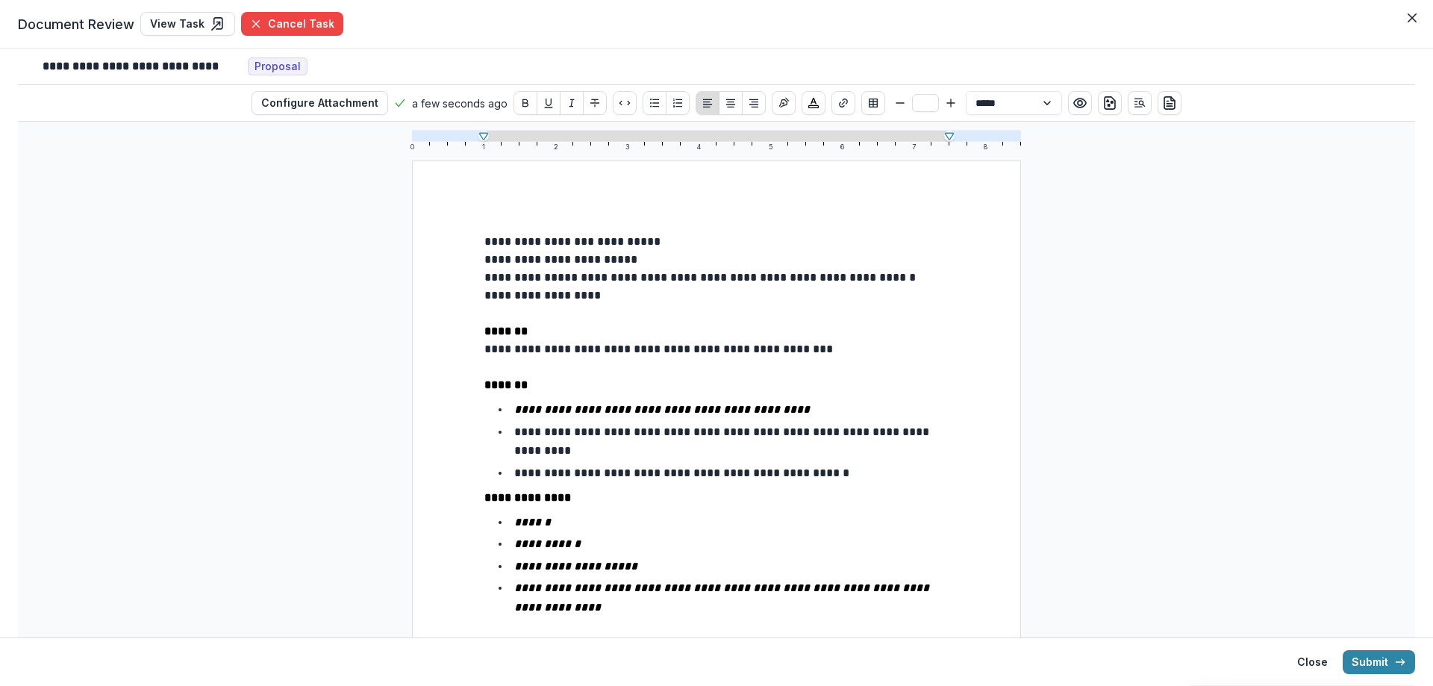
scroll to position [317, 0]
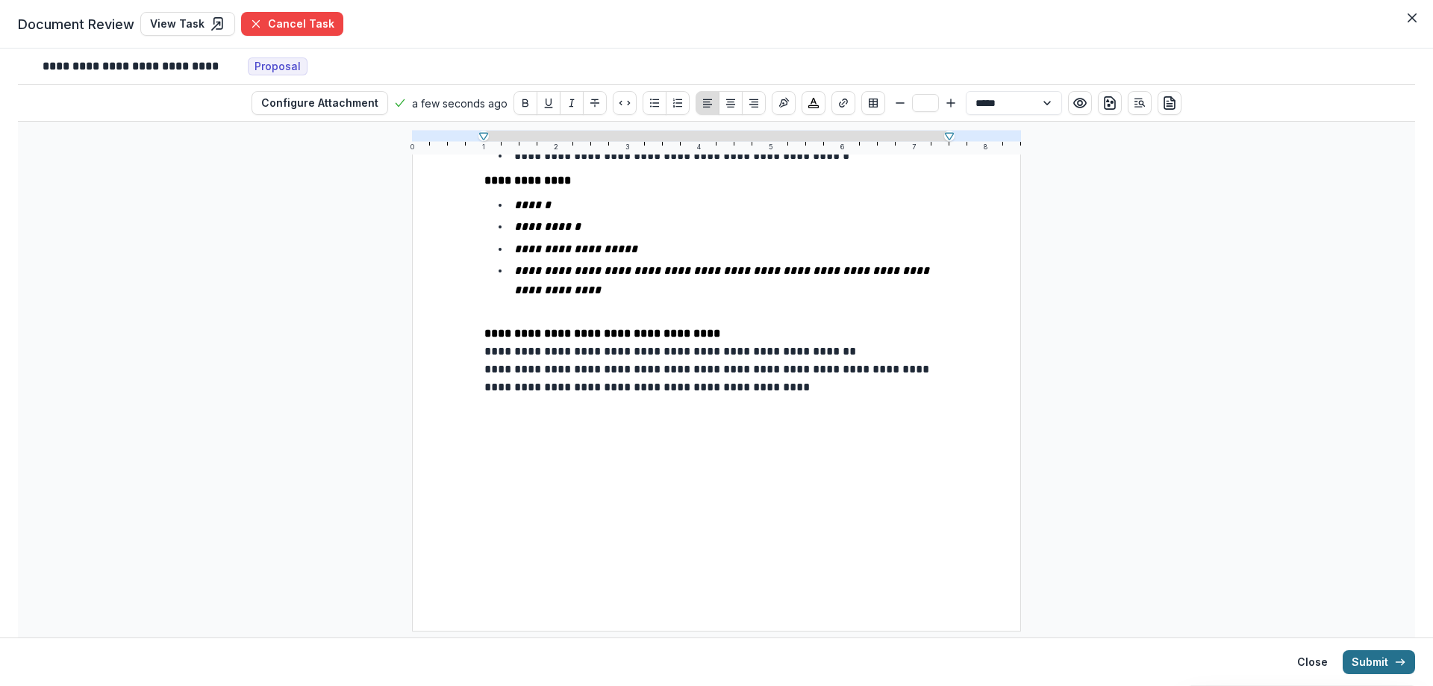
click at [1379, 653] on button "Submit" at bounding box center [1379, 662] width 72 height 24
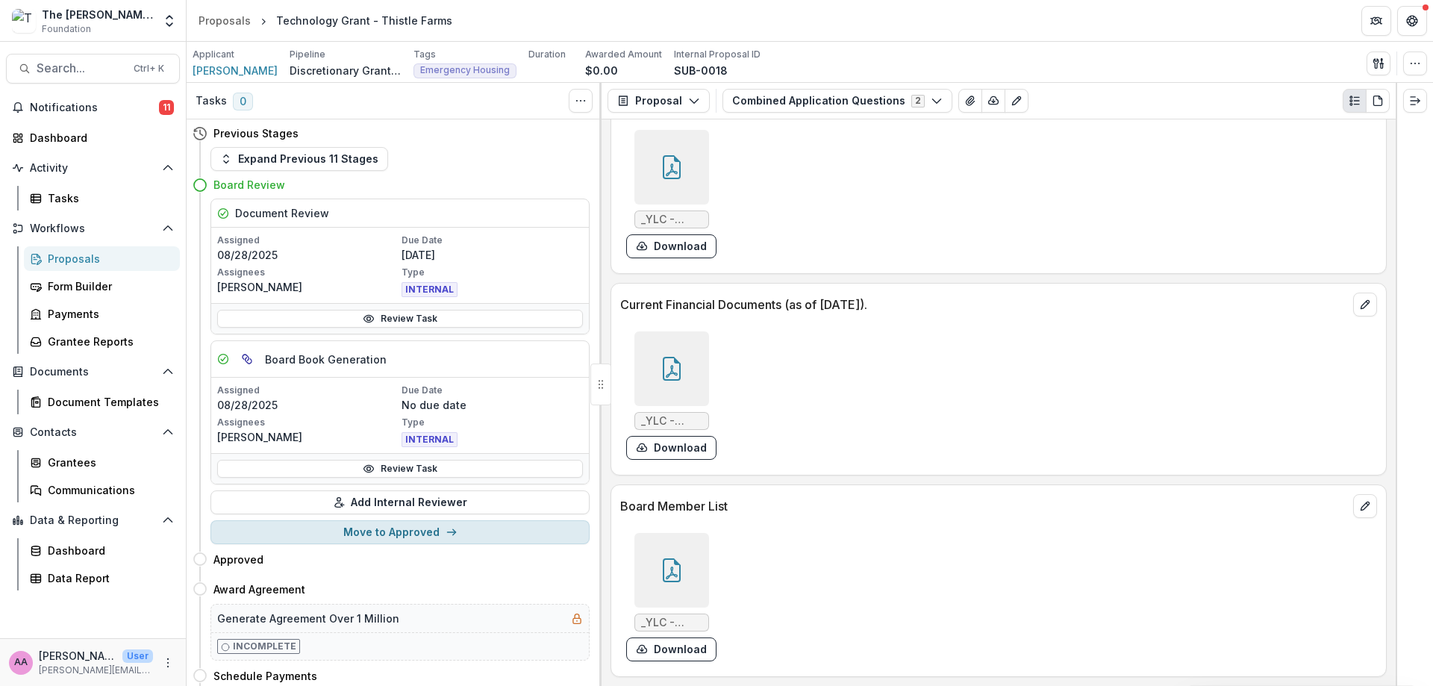
click at [424, 539] on button "Move to Approved" at bounding box center [400, 532] width 379 height 24
select select "********"
select select "**********"
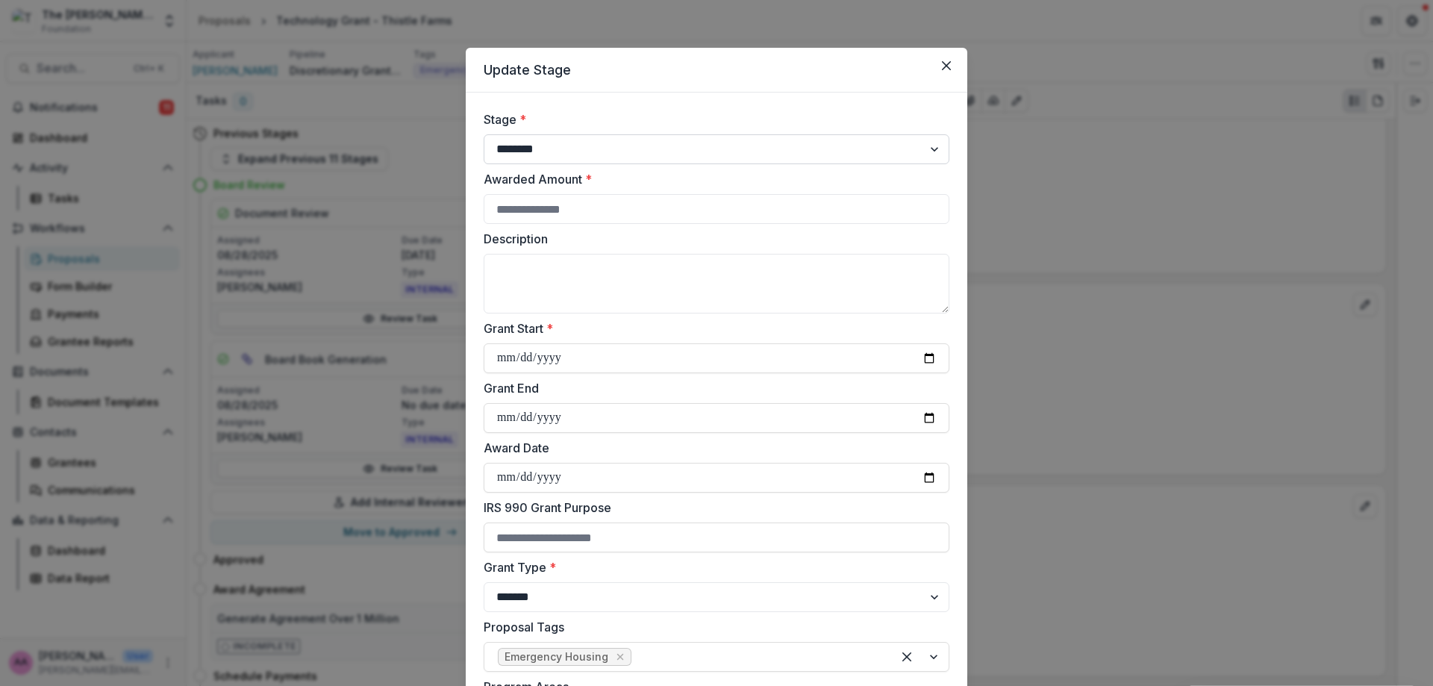
click at [570, 158] on select "**********" at bounding box center [717, 149] width 466 height 30
click at [574, 199] on input "Awarded Amount *" at bounding box center [717, 209] width 466 height 30
click at [938, 66] on button "Close" at bounding box center [947, 66] width 24 height 24
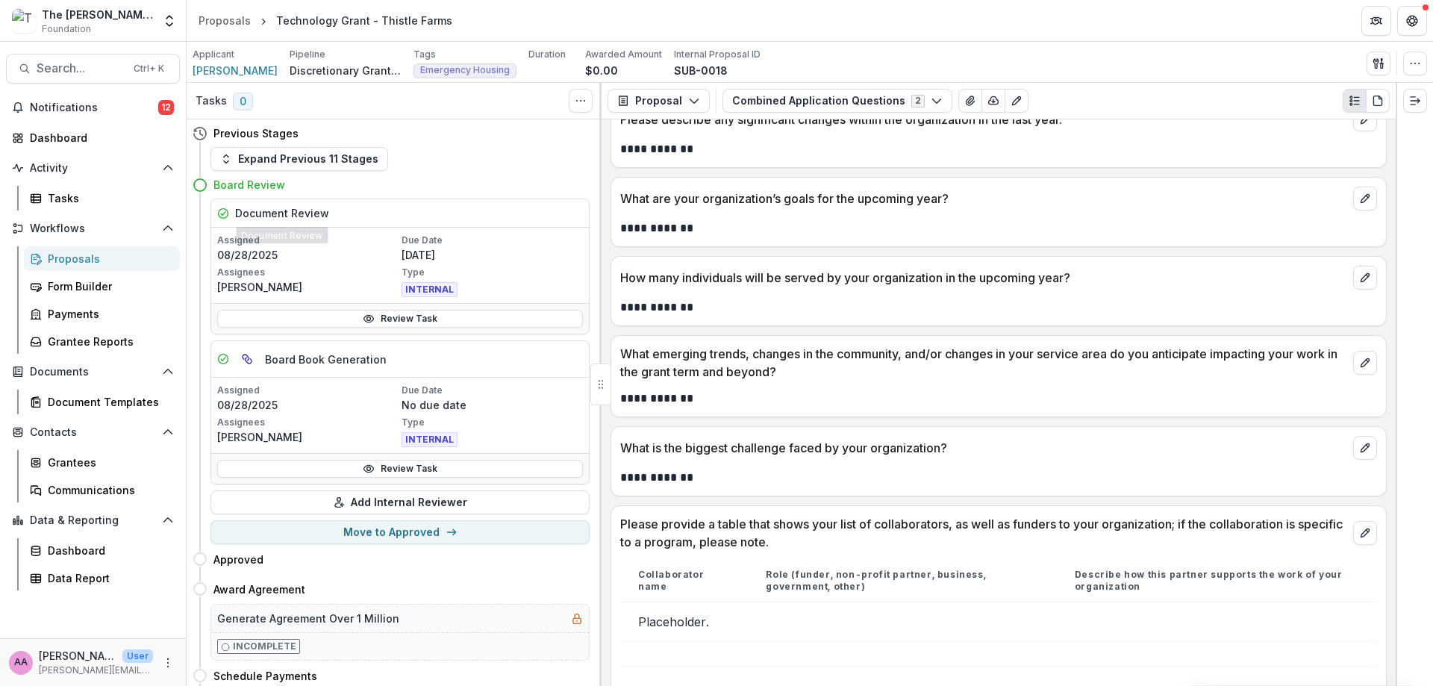
click at [242, 182] on h4 "Board Review" at bounding box center [250, 185] width 72 height 16
click at [248, 152] on button "Expand Previous 11 Stages" at bounding box center [300, 159] width 178 height 24
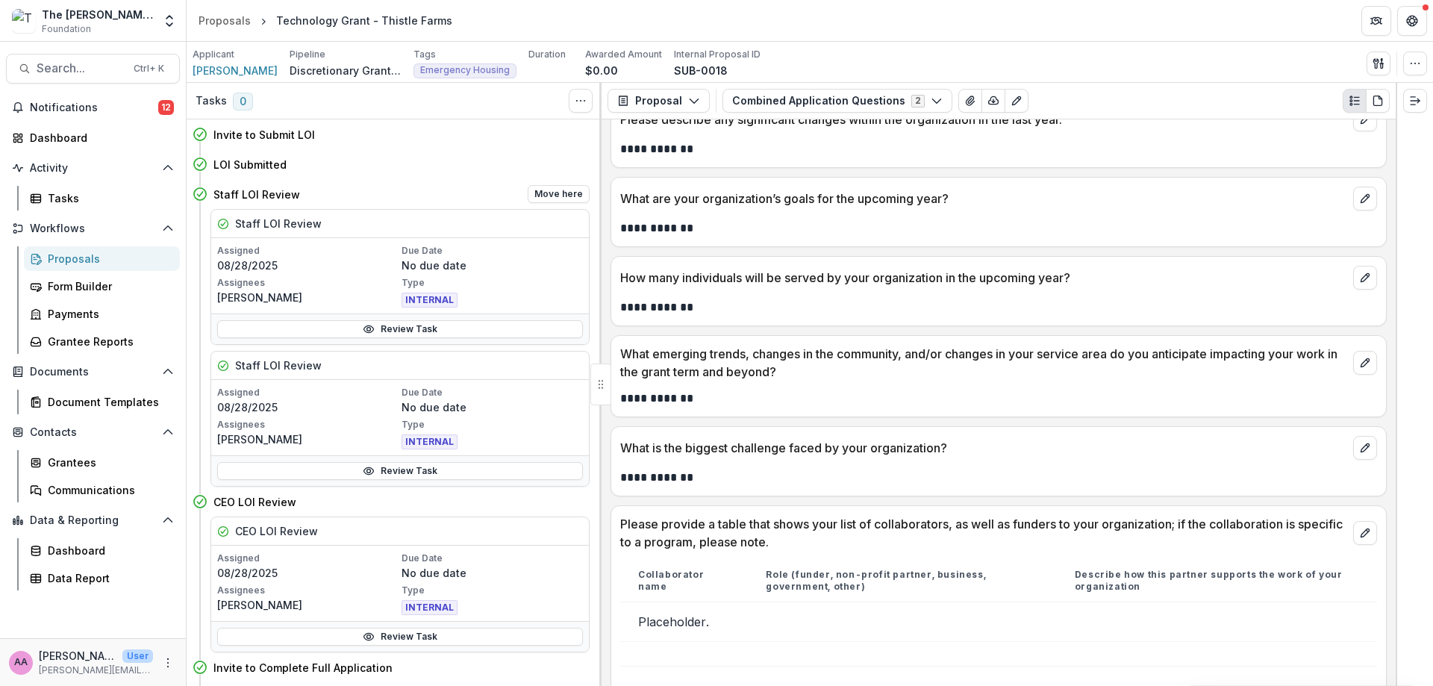
click at [255, 193] on h4 "Staff LOI Review" at bounding box center [257, 195] width 87 height 16
click at [269, 248] on p "Assigned" at bounding box center [307, 250] width 181 height 13
click at [340, 319] on div "Review Task" at bounding box center [400, 329] width 378 height 31
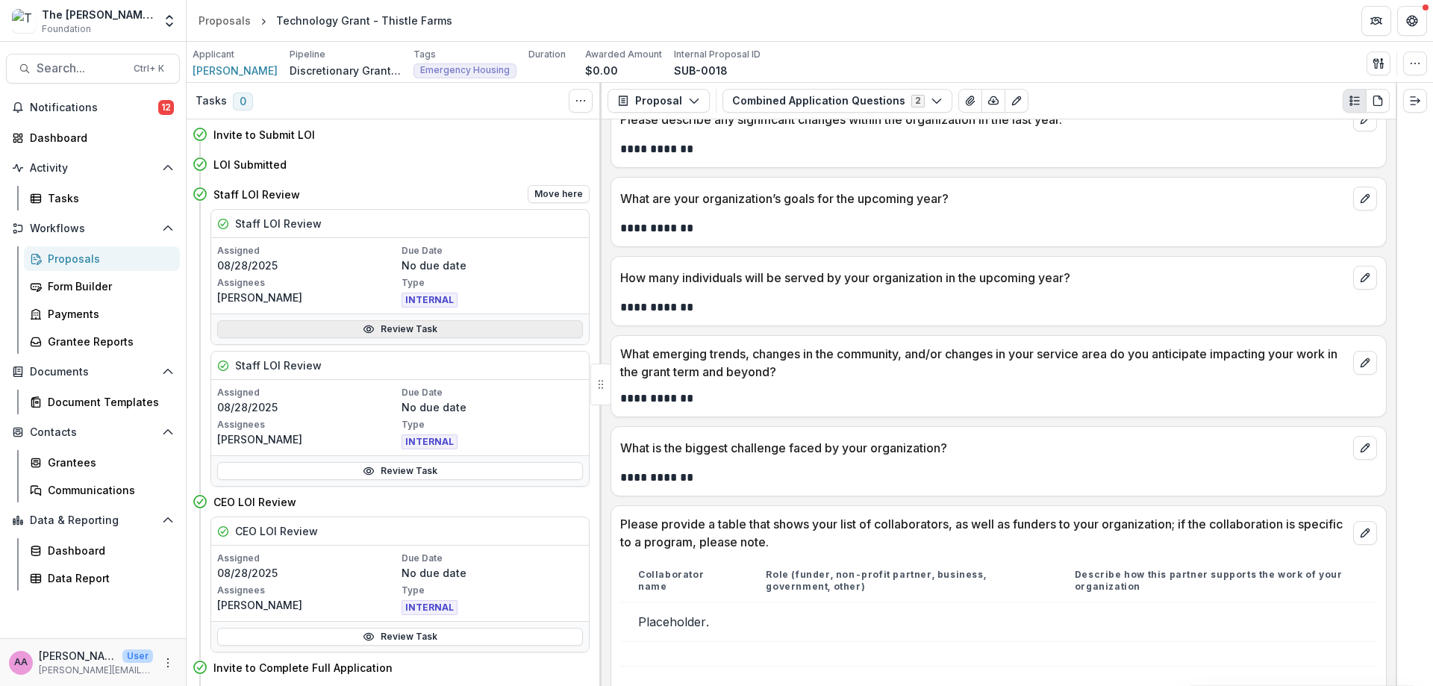
click at [342, 325] on link "Review Task" at bounding box center [400, 329] width 366 height 18
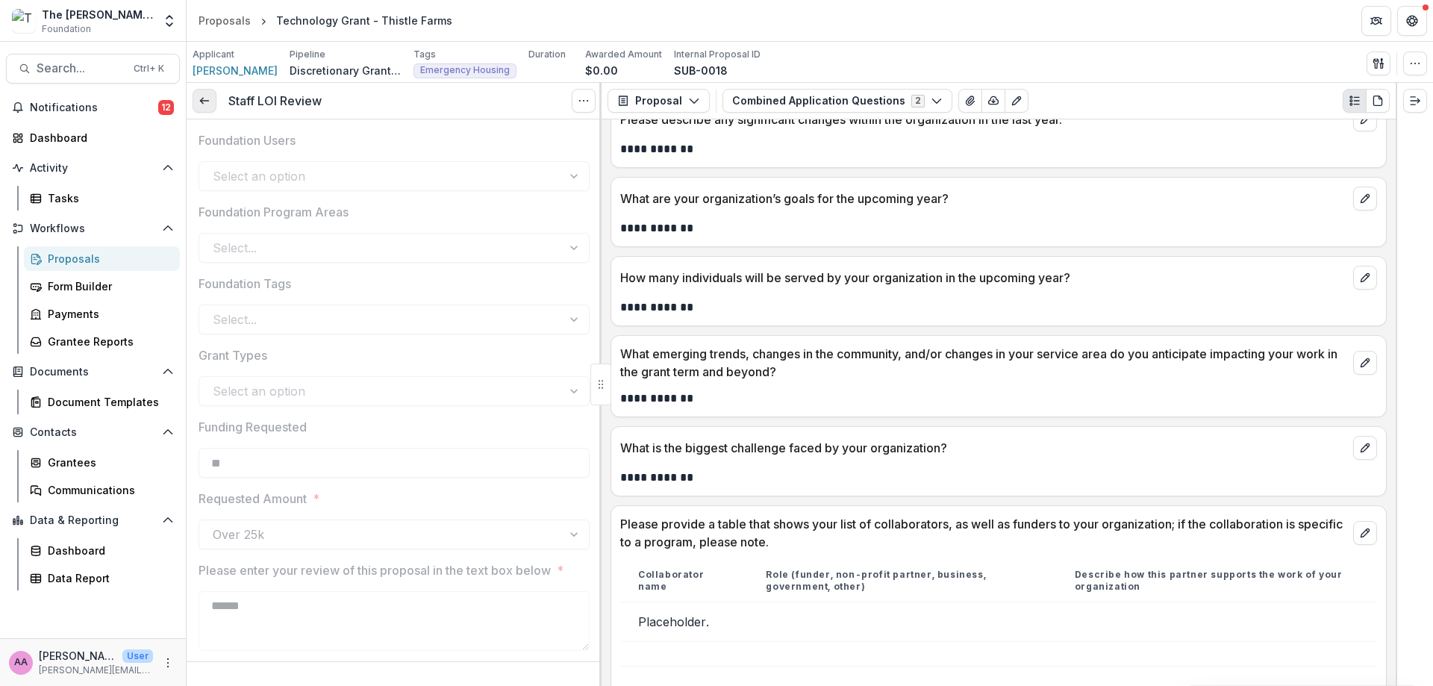
click at [202, 101] on line at bounding box center [204, 101] width 8 height 0
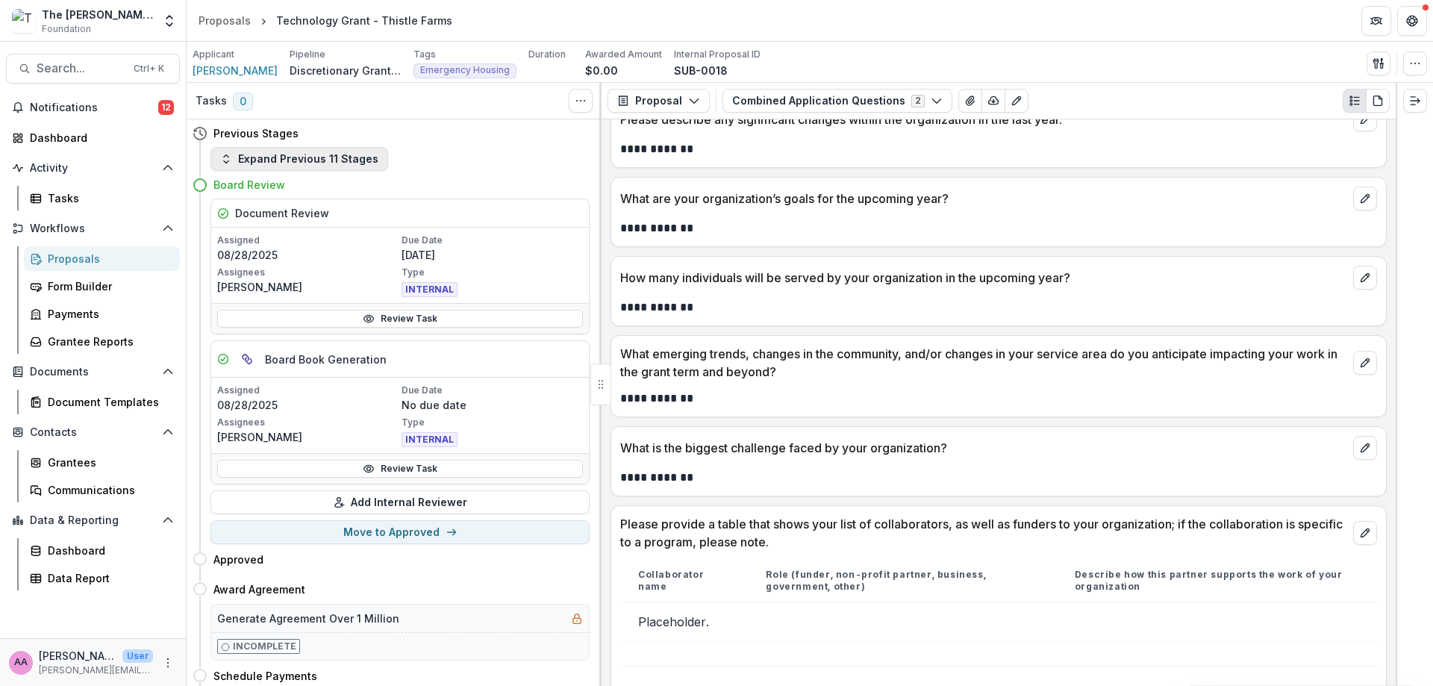
click at [333, 161] on button "Expand Previous 11 Stages" at bounding box center [300, 159] width 178 height 24
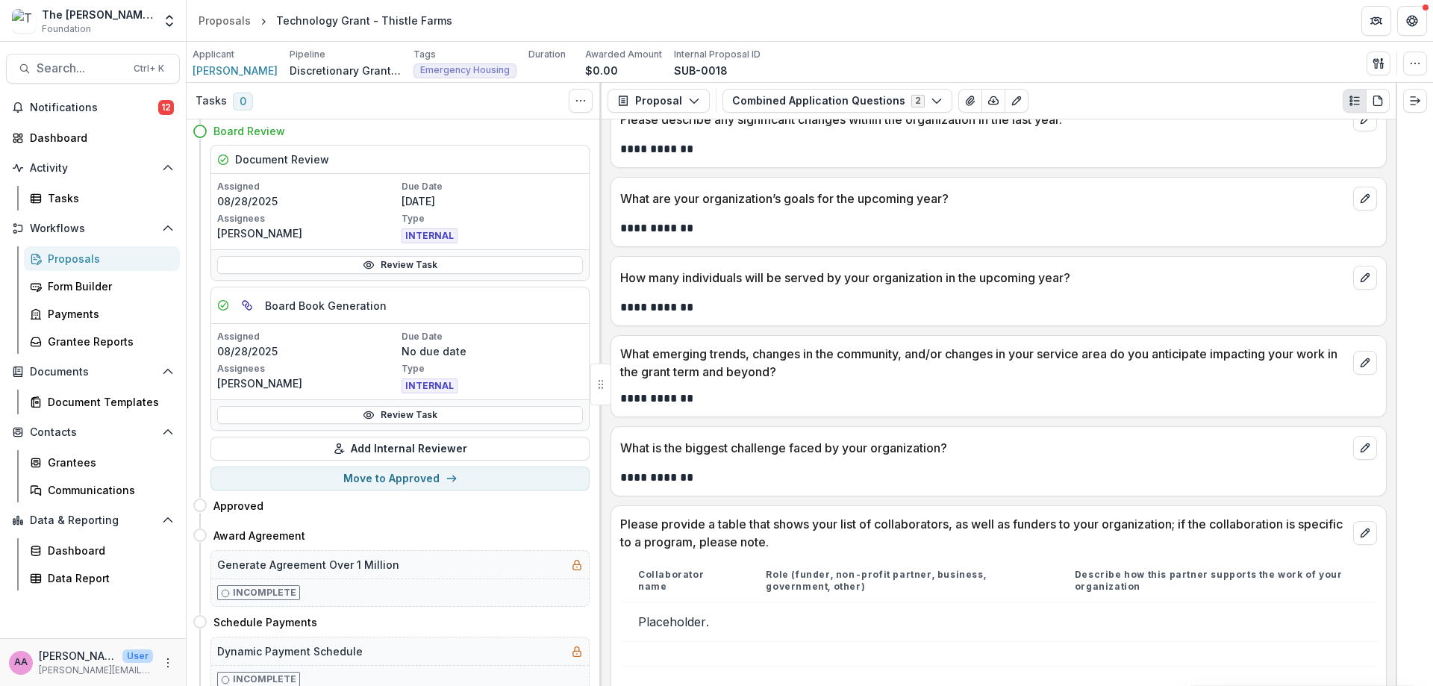
scroll to position [1053, 0]
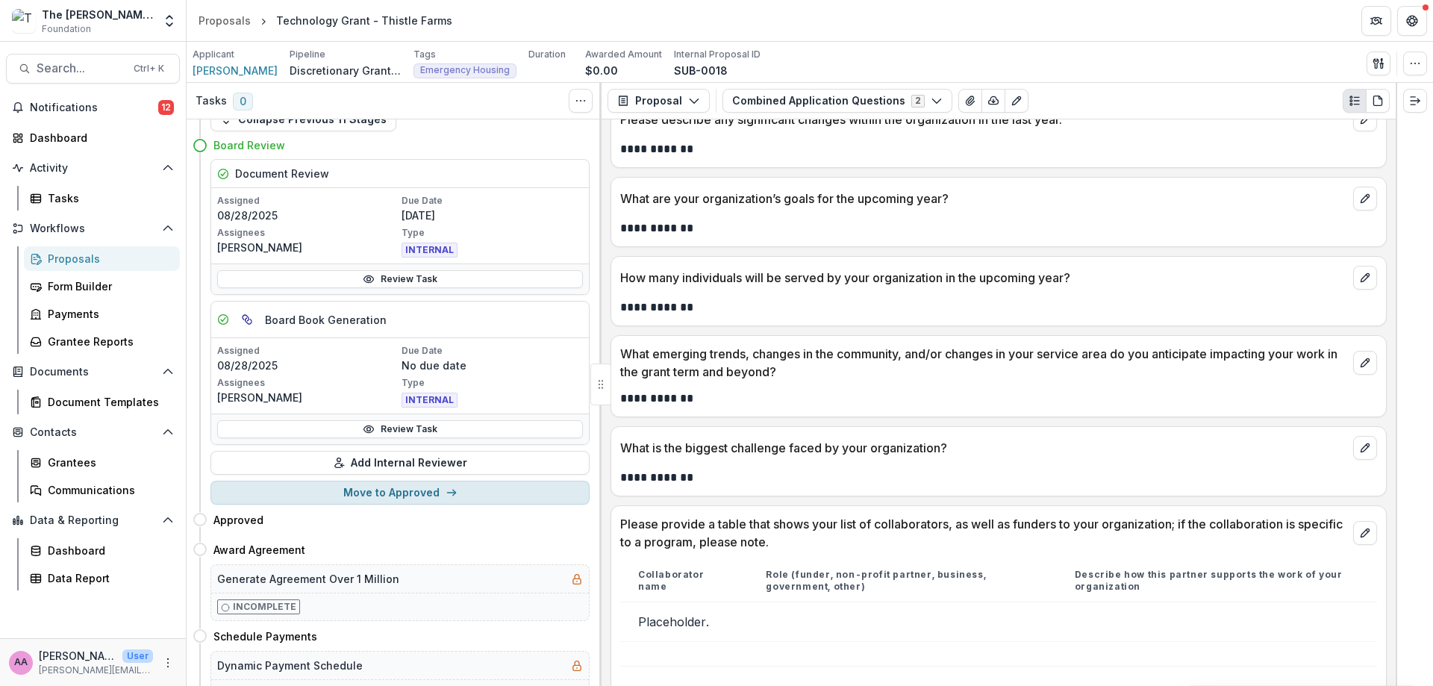
click at [320, 488] on button "Move to Approved" at bounding box center [400, 493] width 379 height 24
select select "********"
select select "**********"
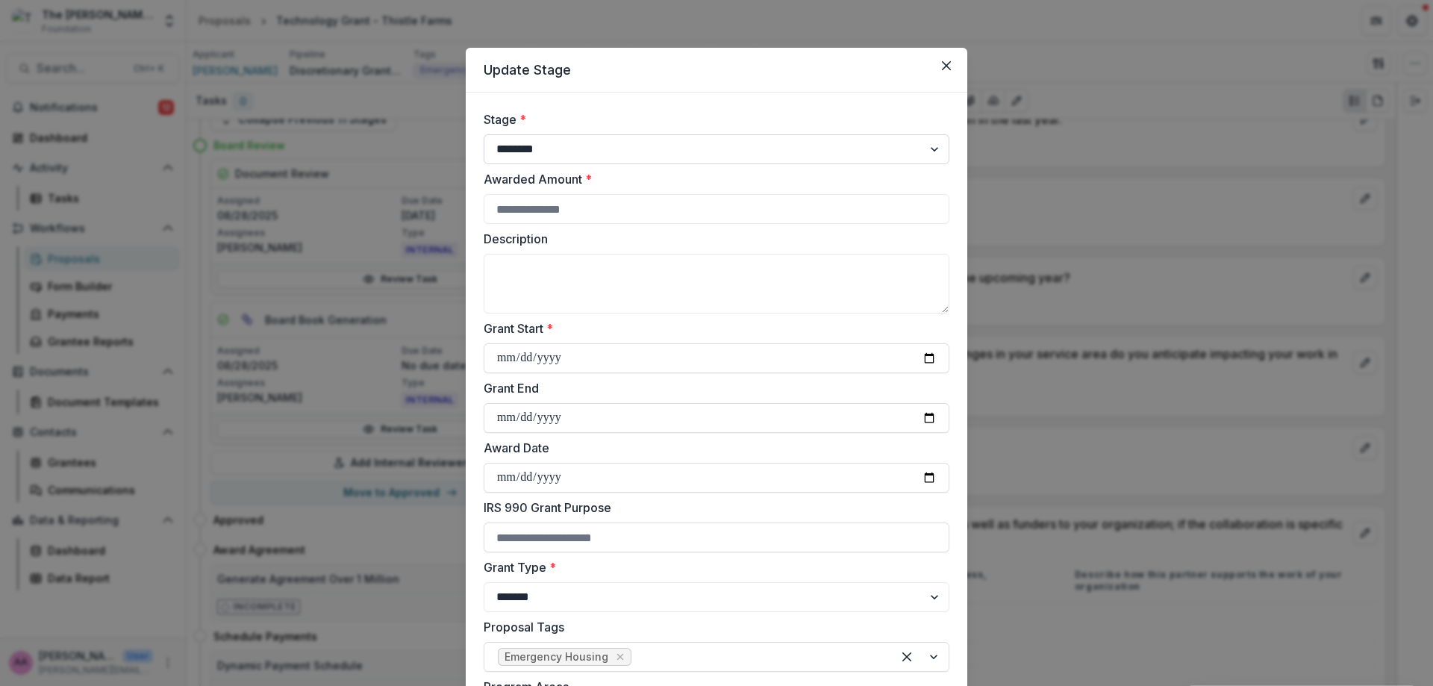
click at [605, 161] on select "**********" at bounding box center [717, 149] width 466 height 30
click at [618, 133] on div "**********" at bounding box center [717, 137] width 466 height 54
click at [658, 270] on textarea "Description" at bounding box center [717, 284] width 466 height 60
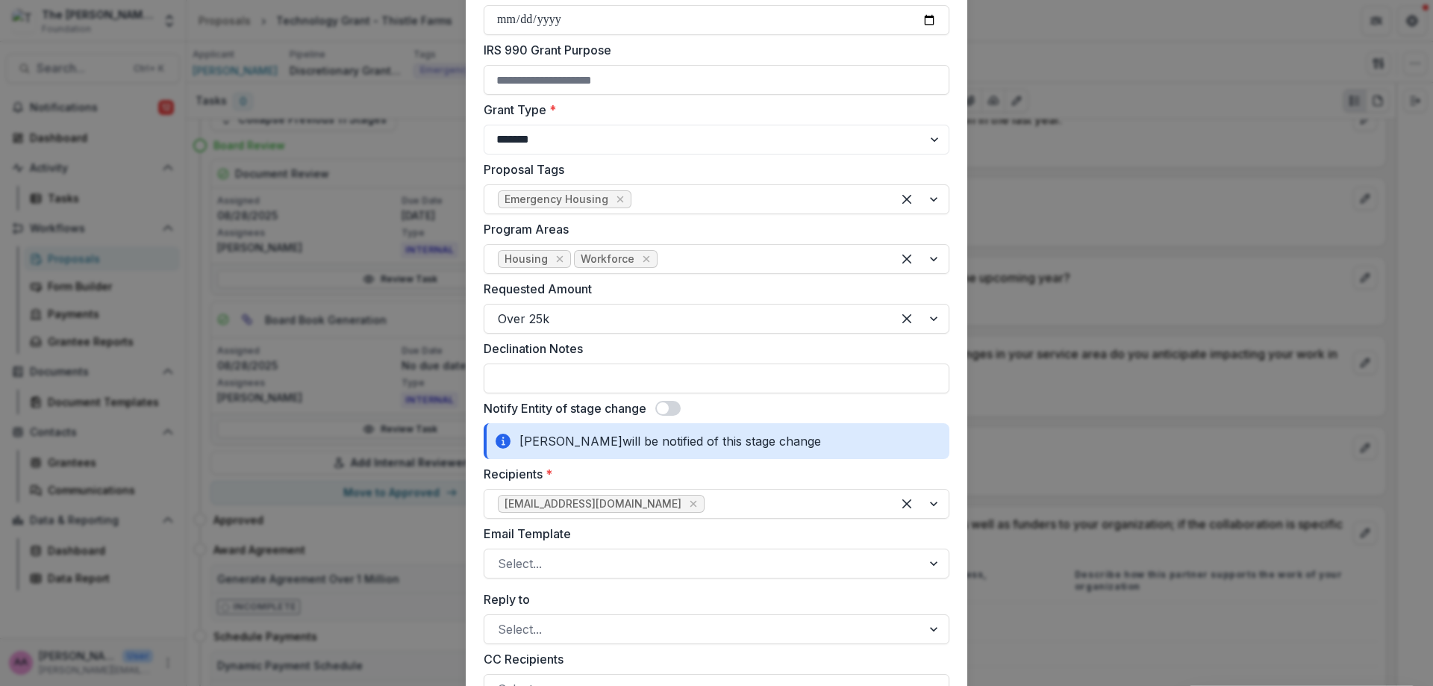
scroll to position [544, 0]
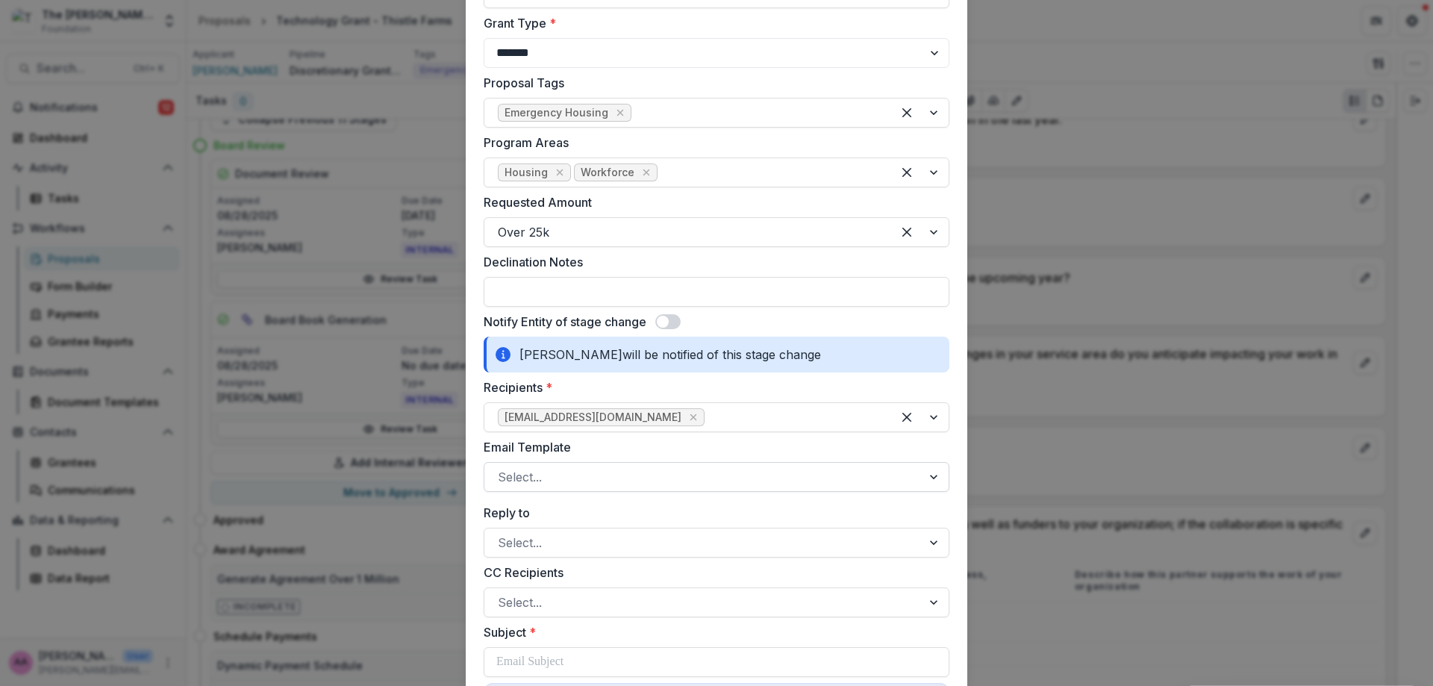
click at [761, 468] on div at bounding box center [703, 477] width 411 height 21
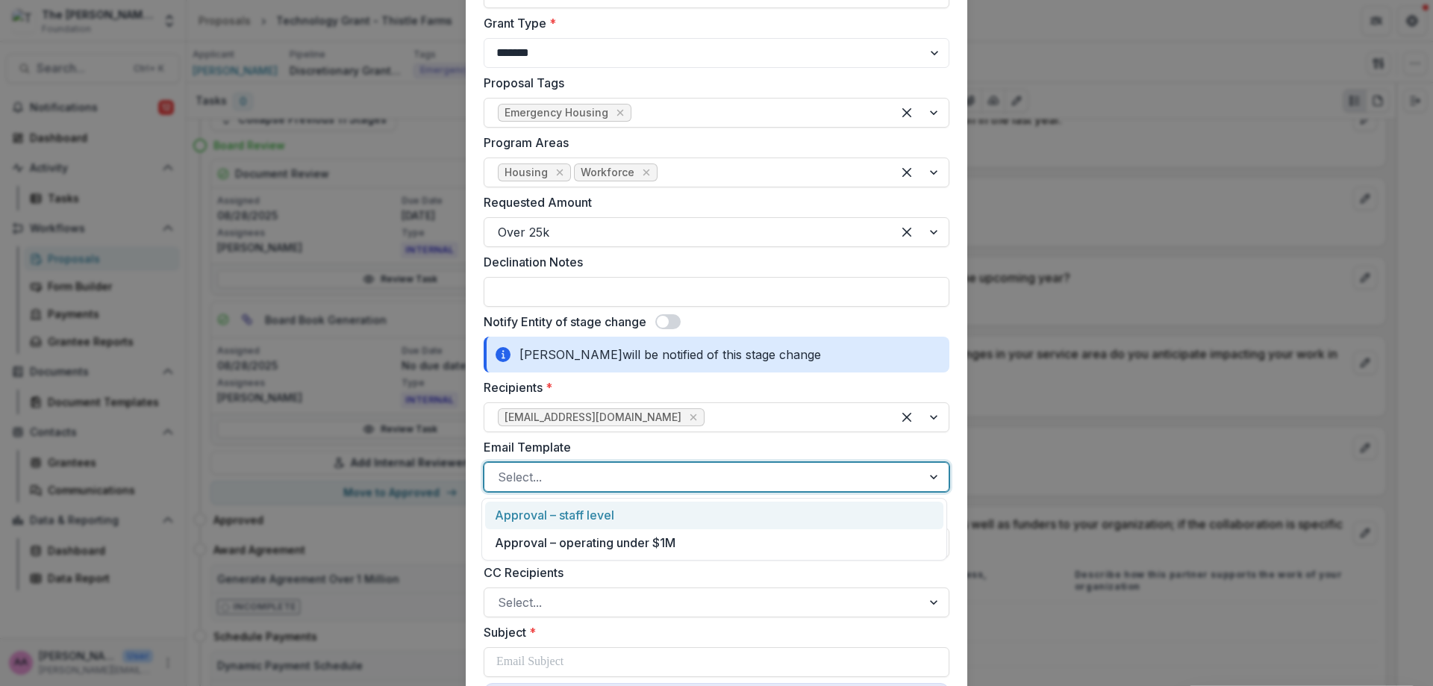
click at [765, 518] on div "Approval – staff level" at bounding box center [714, 516] width 458 height 28
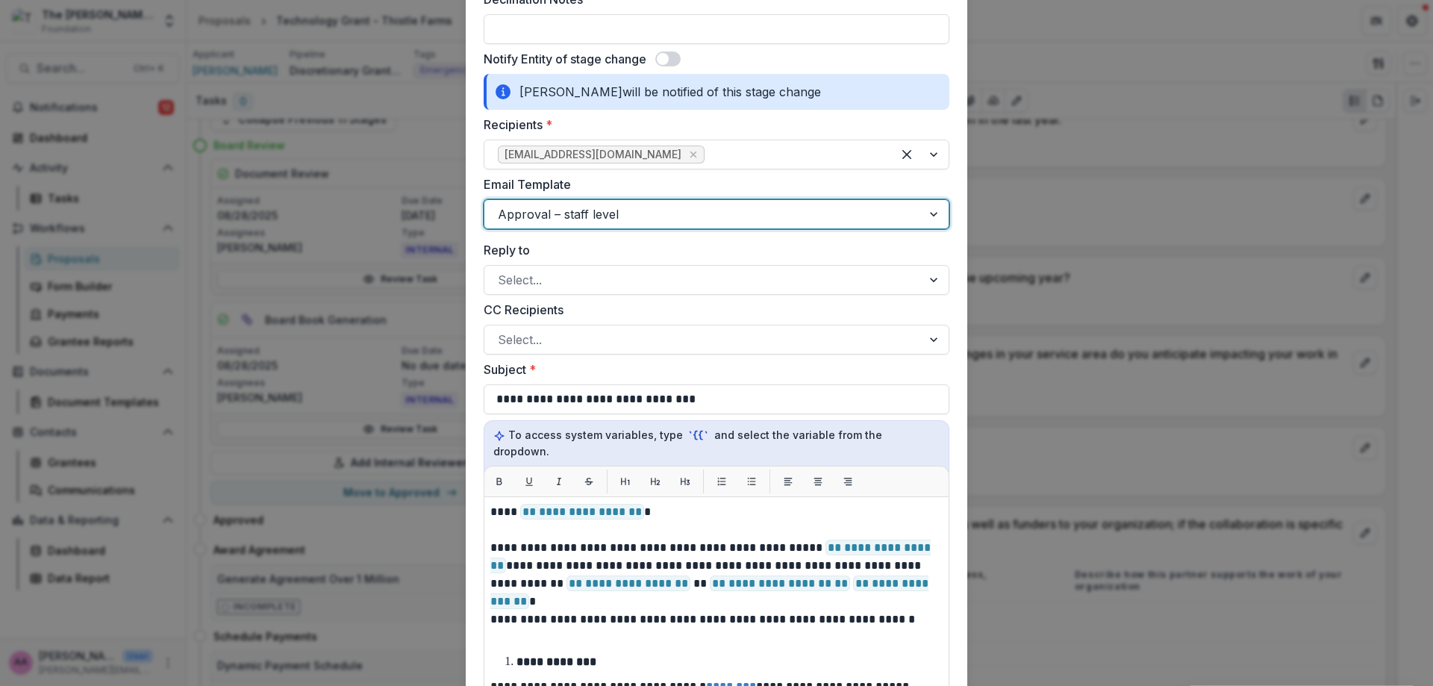
scroll to position [816, 0]
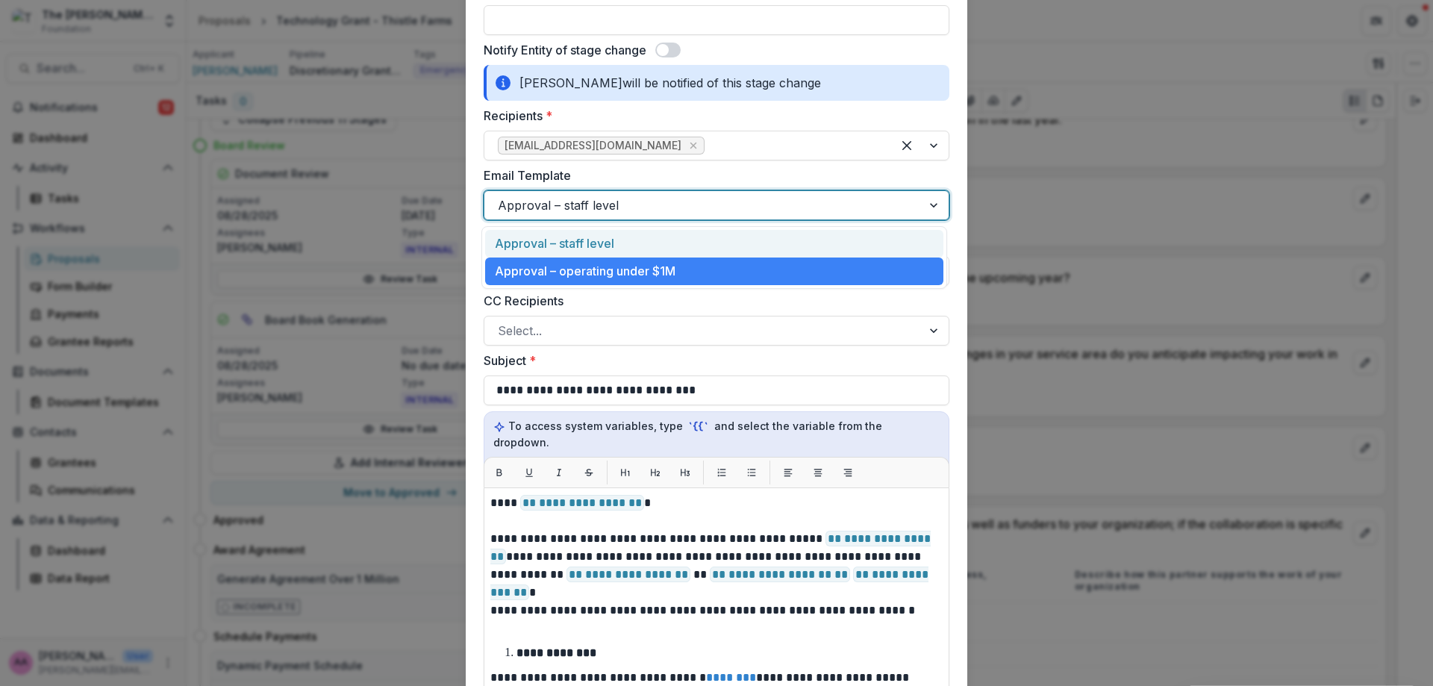
click at [665, 214] on div at bounding box center [703, 205] width 411 height 21
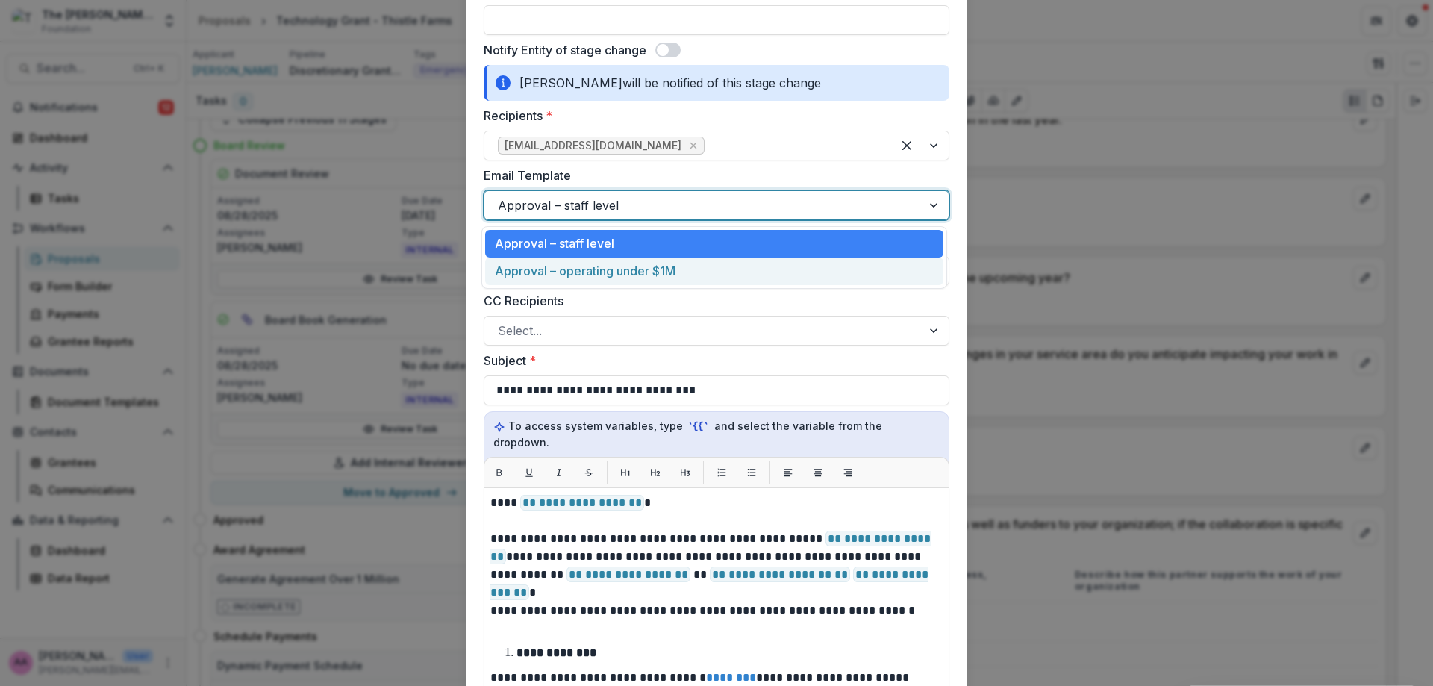
click at [660, 275] on div "Approval – operating under $1M" at bounding box center [714, 272] width 458 height 28
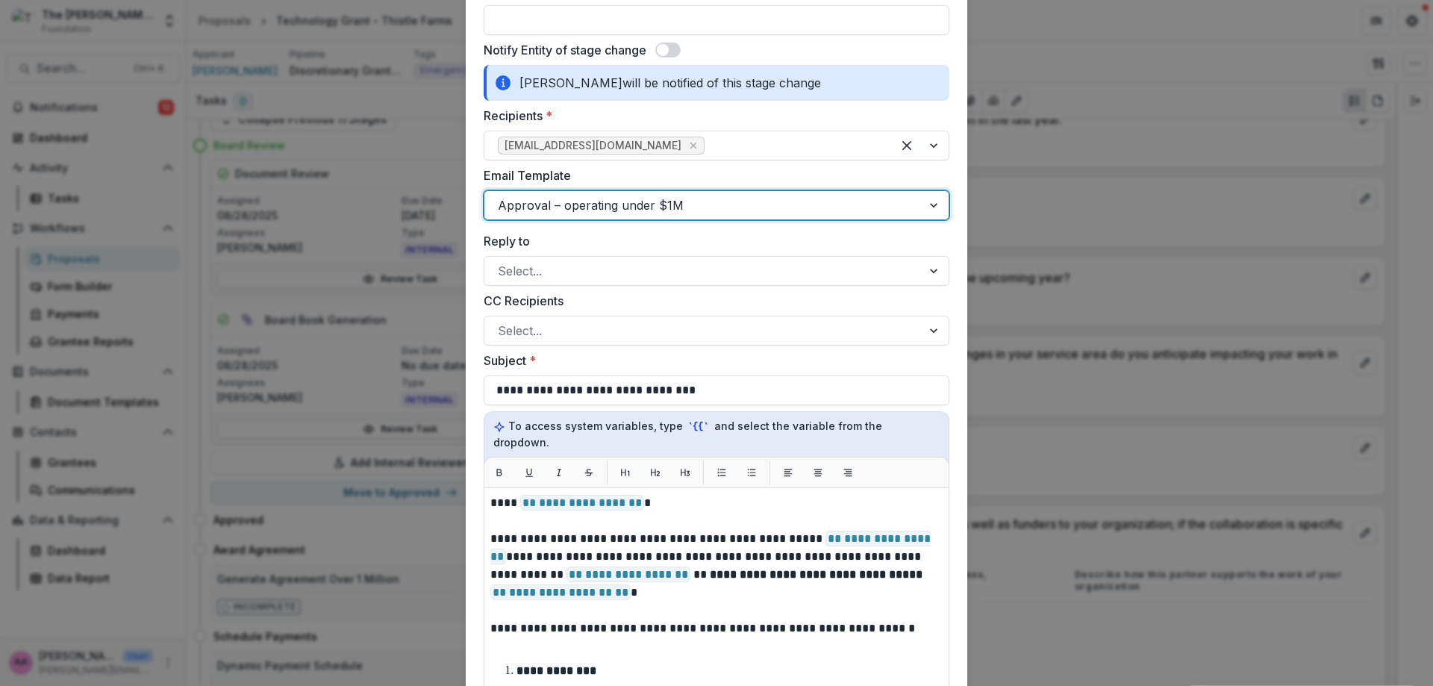
scroll to position [1030, 0]
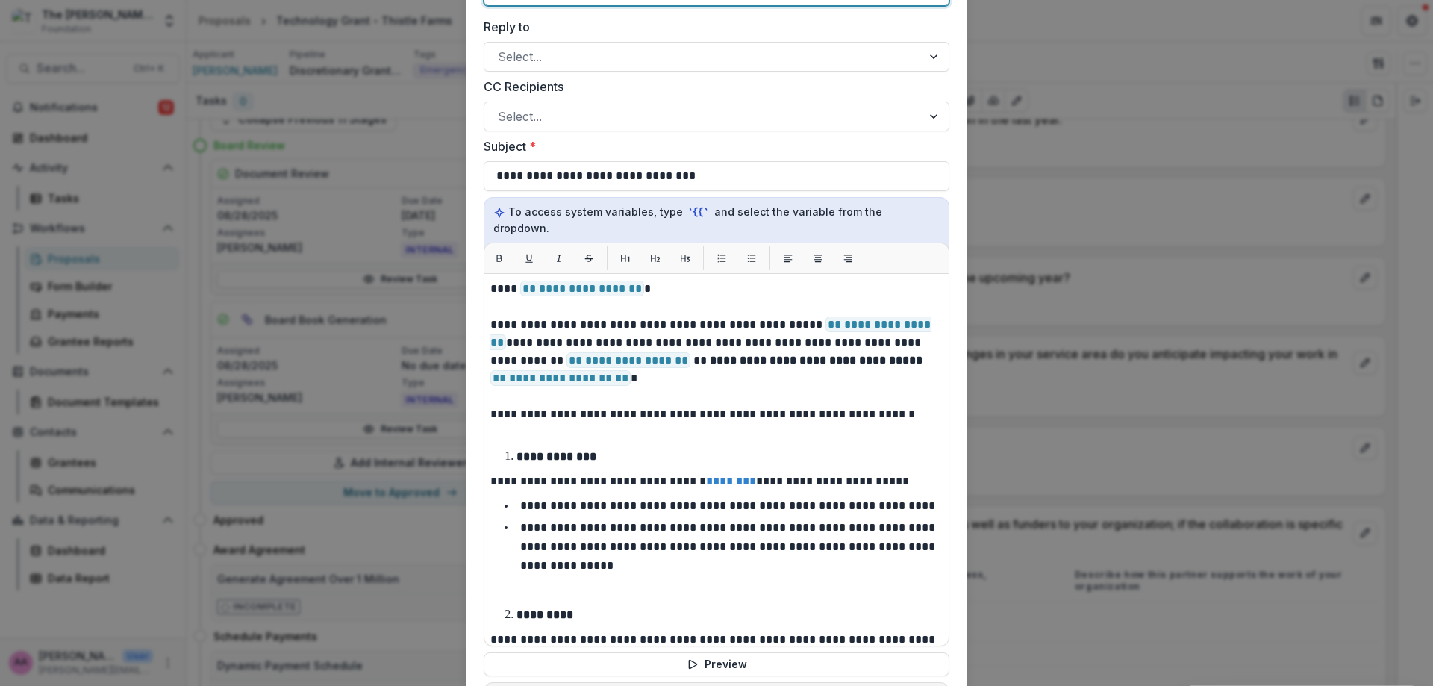
click at [393, 102] on div "**********" at bounding box center [716, 343] width 1433 height 686
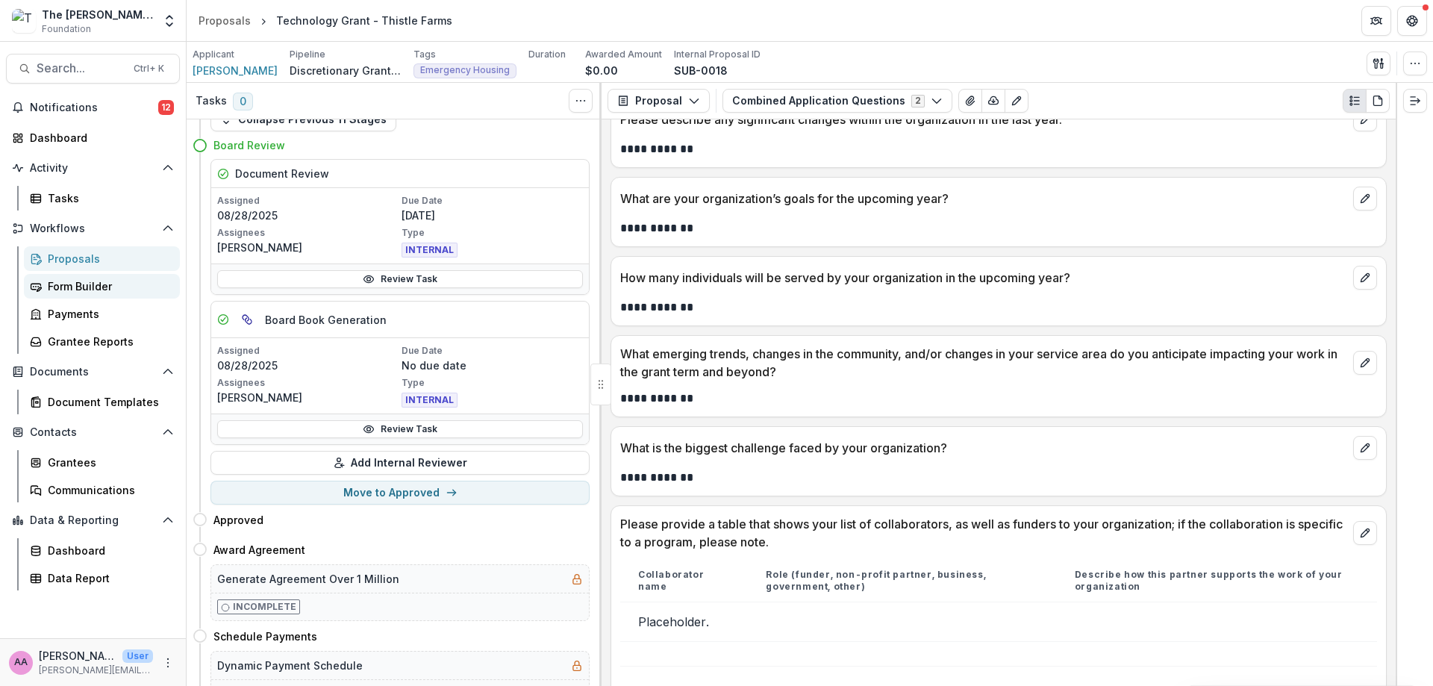
click at [75, 287] on div "Form Builder" at bounding box center [108, 286] width 120 height 16
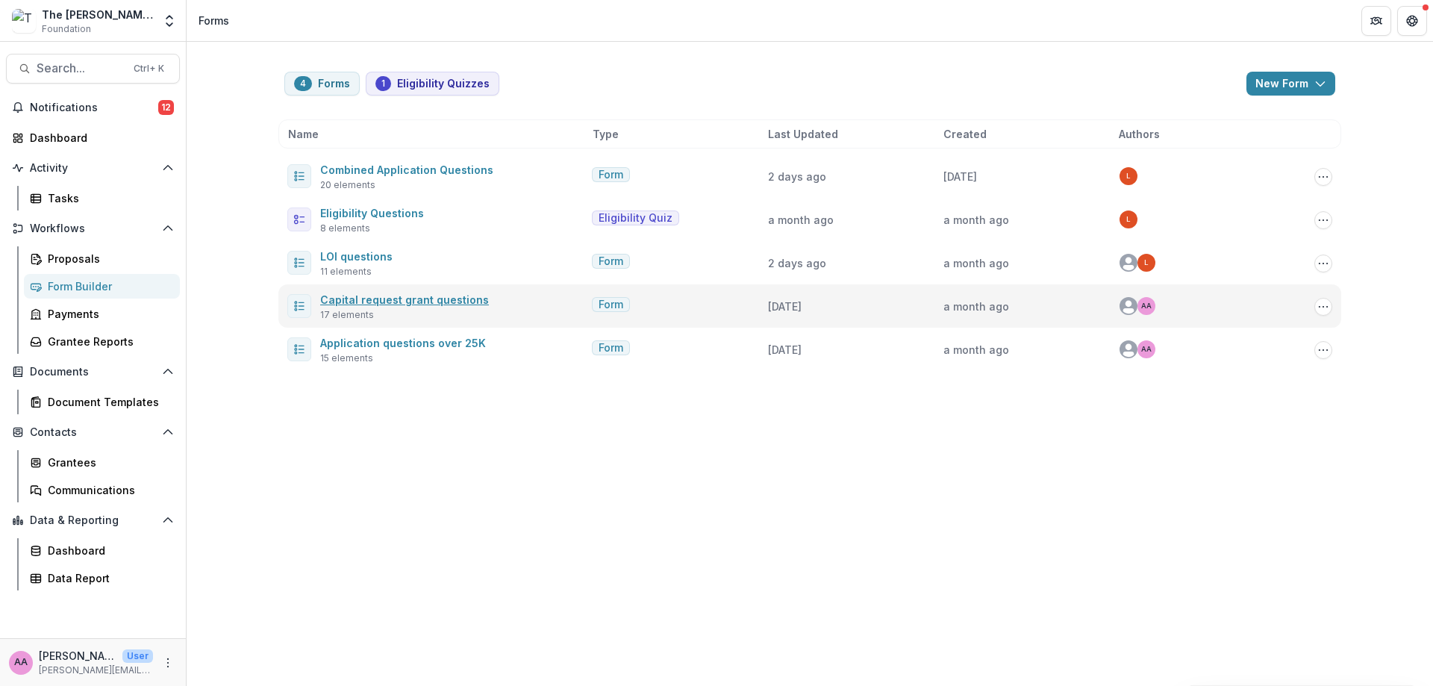
click at [381, 302] on link "Capital request grant questions" at bounding box center [404, 299] width 169 height 13
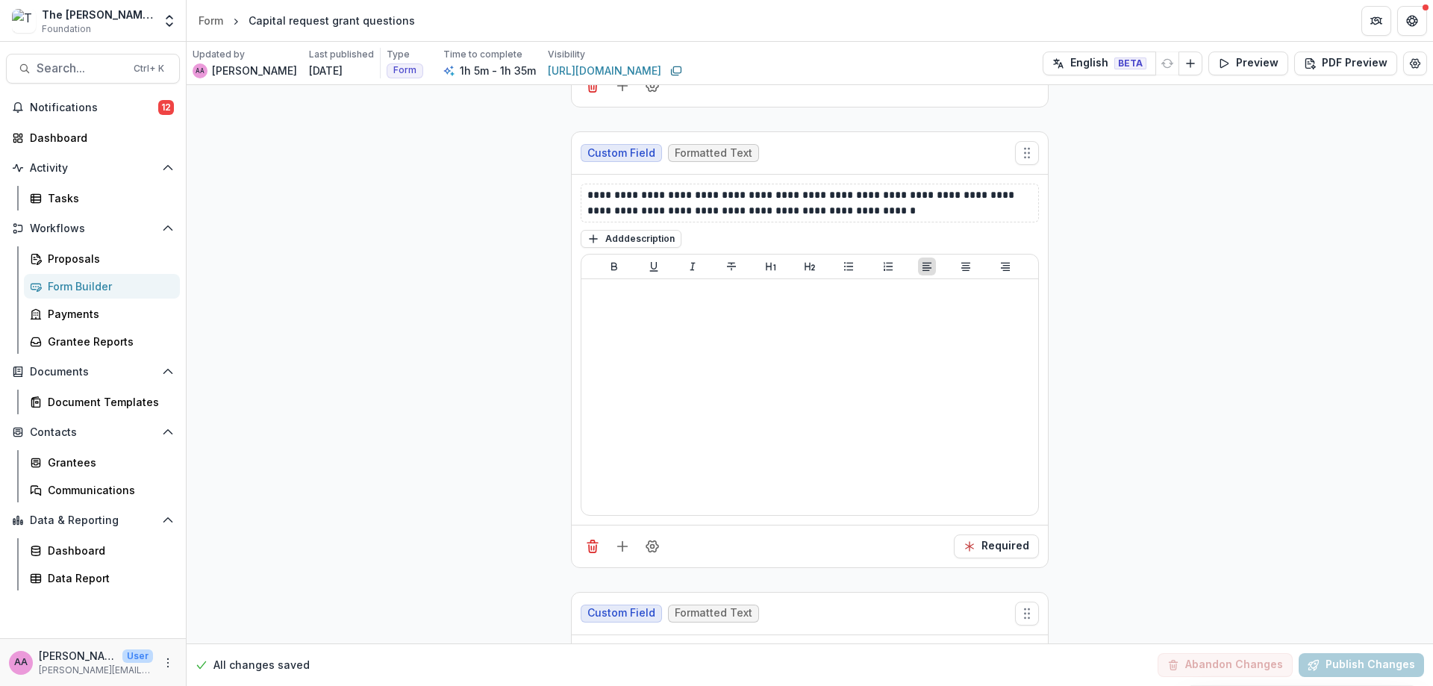
scroll to position [2486, 0]
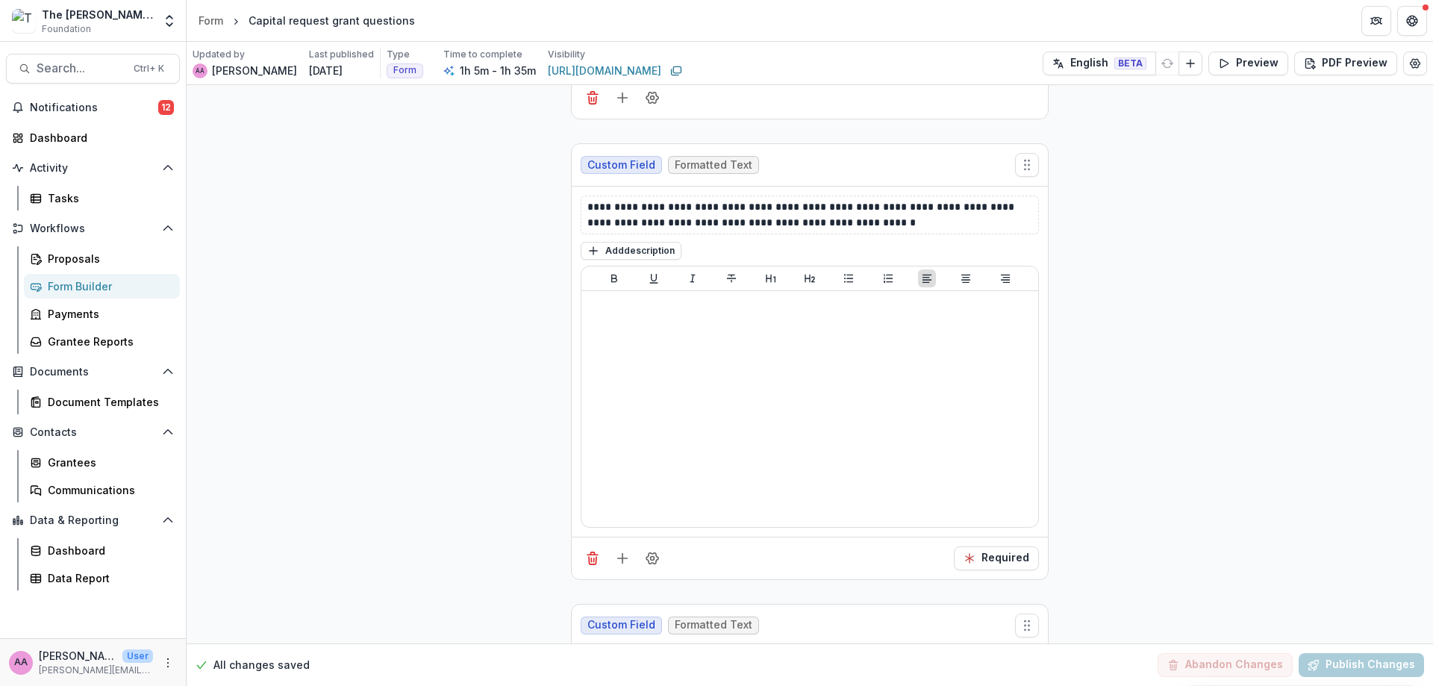
click at [94, 292] on div "Form Builder" at bounding box center [108, 286] width 120 height 16
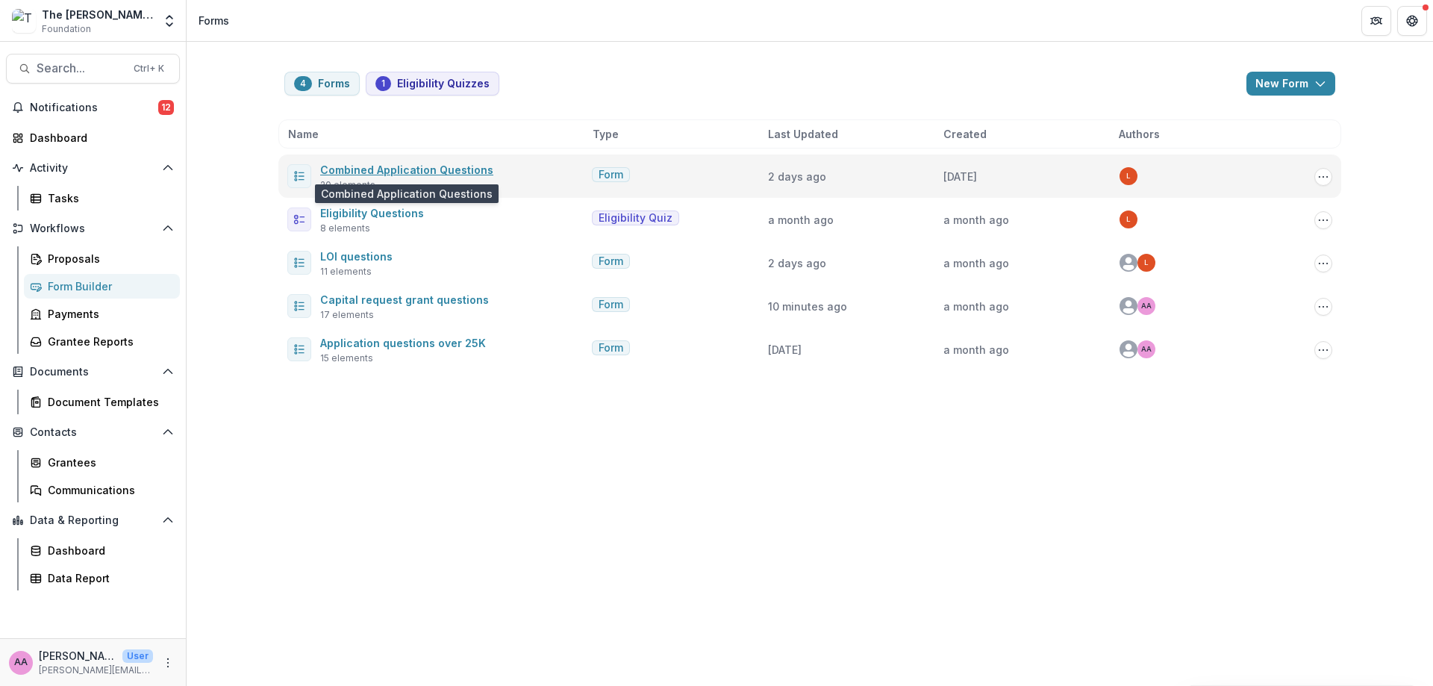
click at [371, 169] on link "Combined Application Questions" at bounding box center [406, 169] width 173 height 13
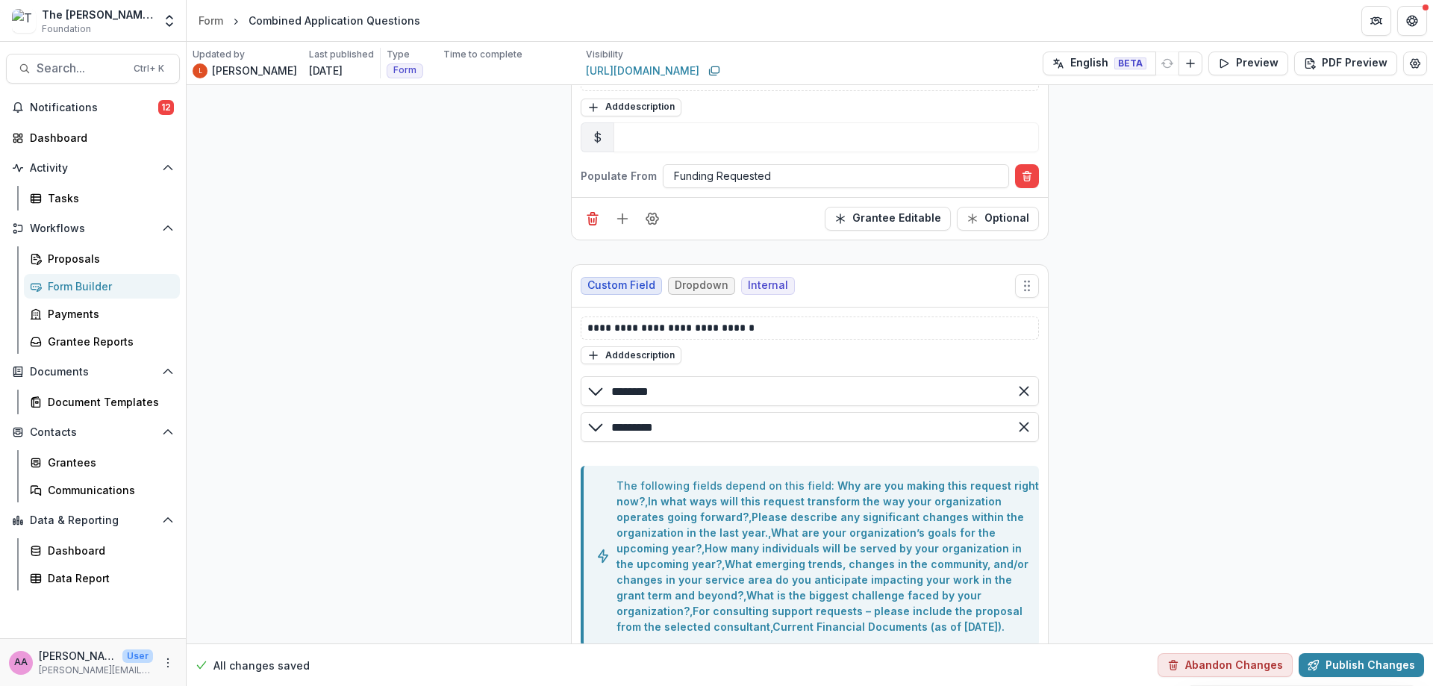
scroll to position [749, 0]
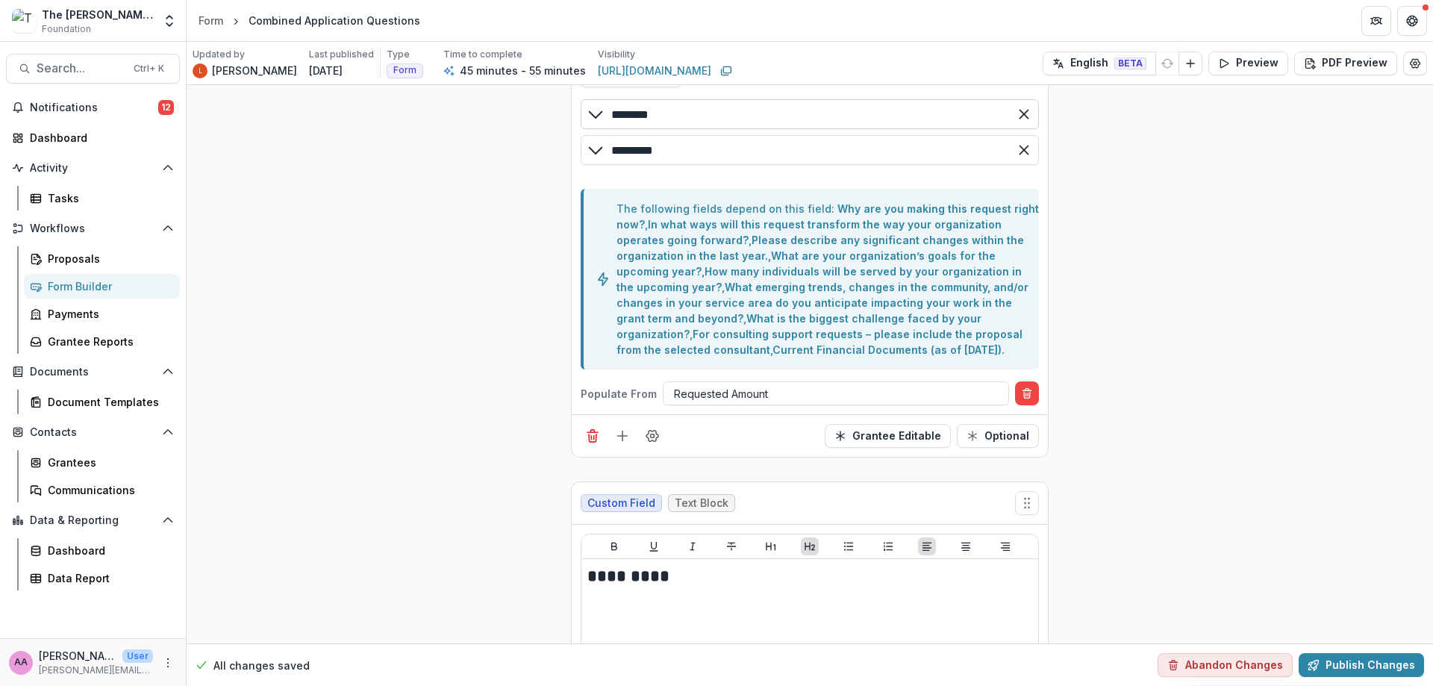
click at [645, 116] on input "********" at bounding box center [810, 114] width 458 height 30
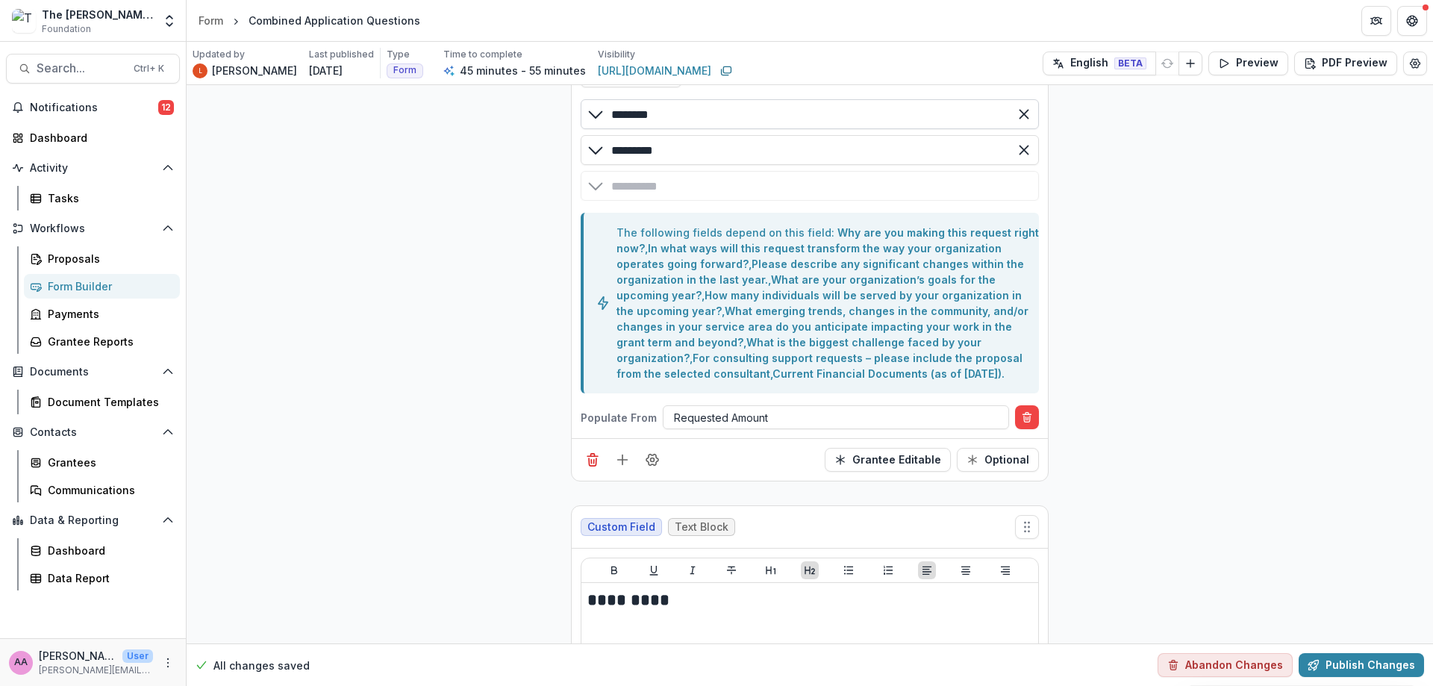
click at [645, 116] on input "********" at bounding box center [810, 114] width 458 height 30
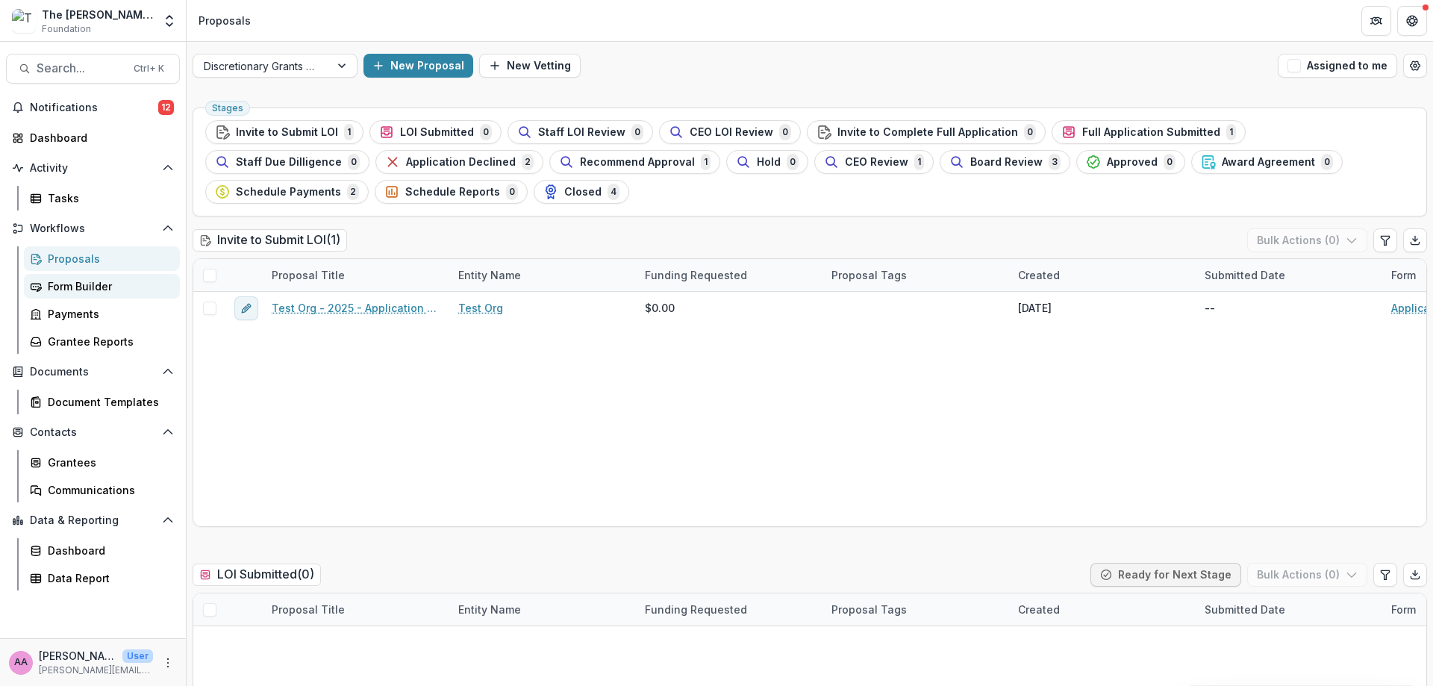
click at [76, 287] on div "Form Builder" at bounding box center [108, 286] width 120 height 16
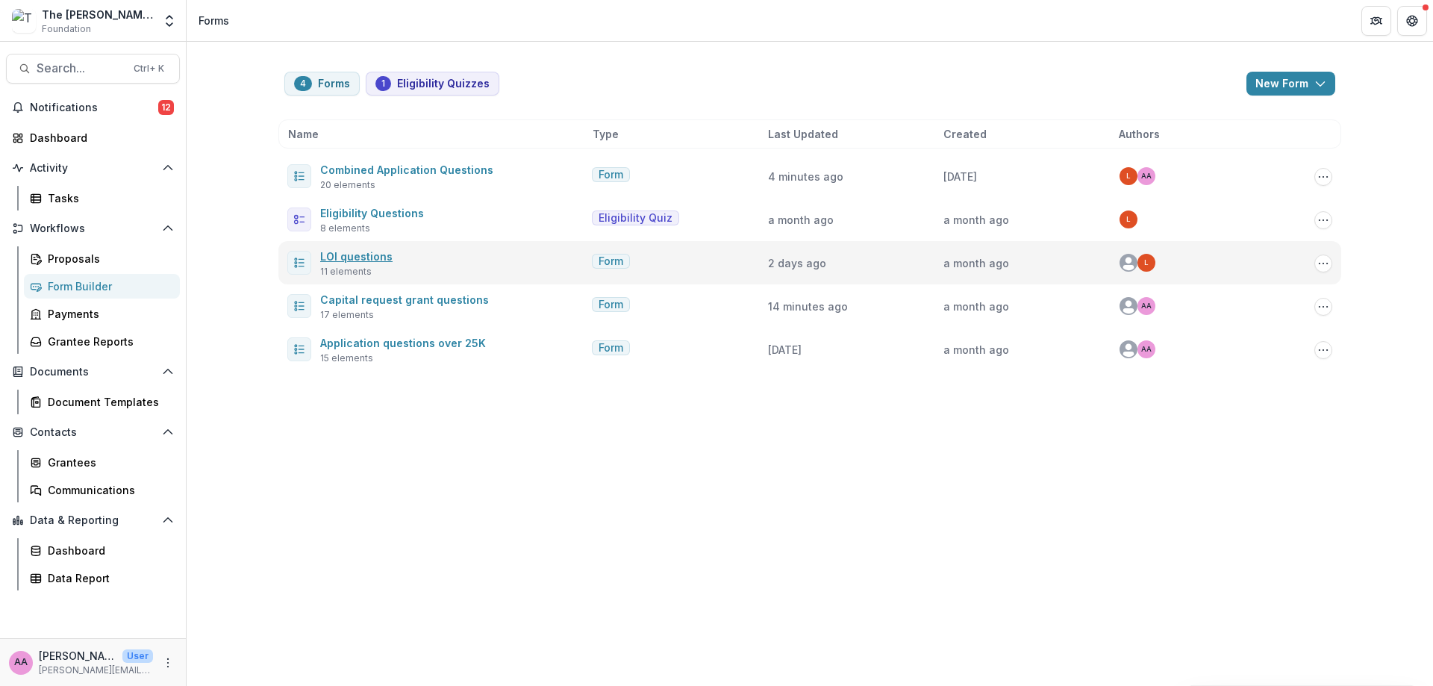
click at [363, 251] on link "LOI questions" at bounding box center [356, 256] width 72 height 13
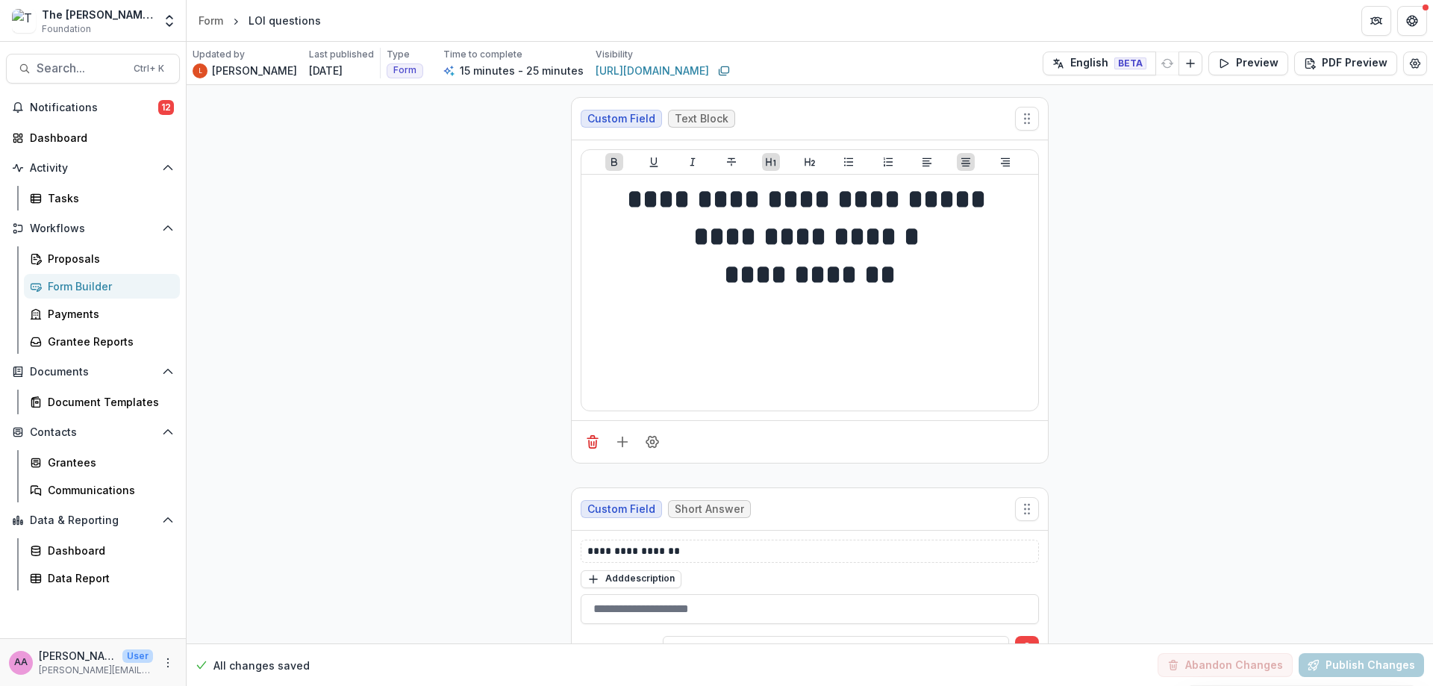
click at [72, 280] on div "Form Builder" at bounding box center [108, 286] width 120 height 16
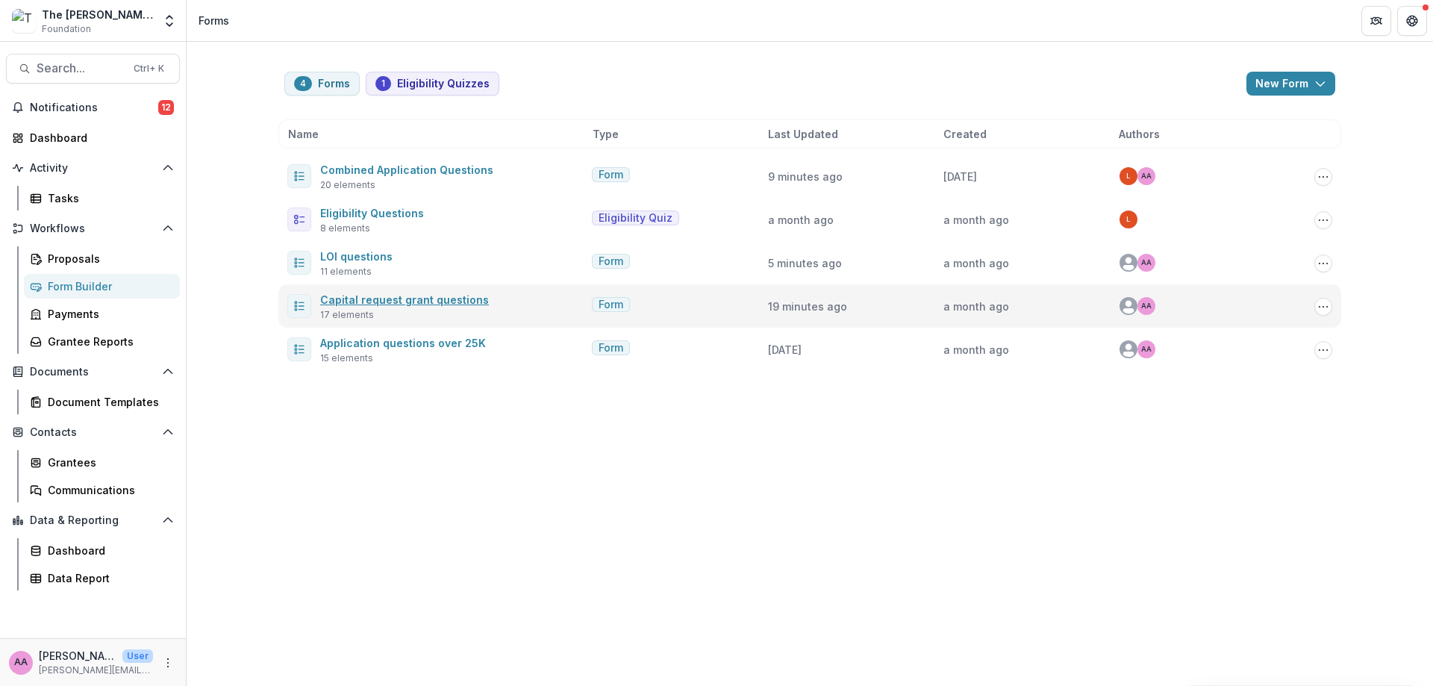
click at [388, 300] on link "Capital request grant questions" at bounding box center [404, 299] width 169 height 13
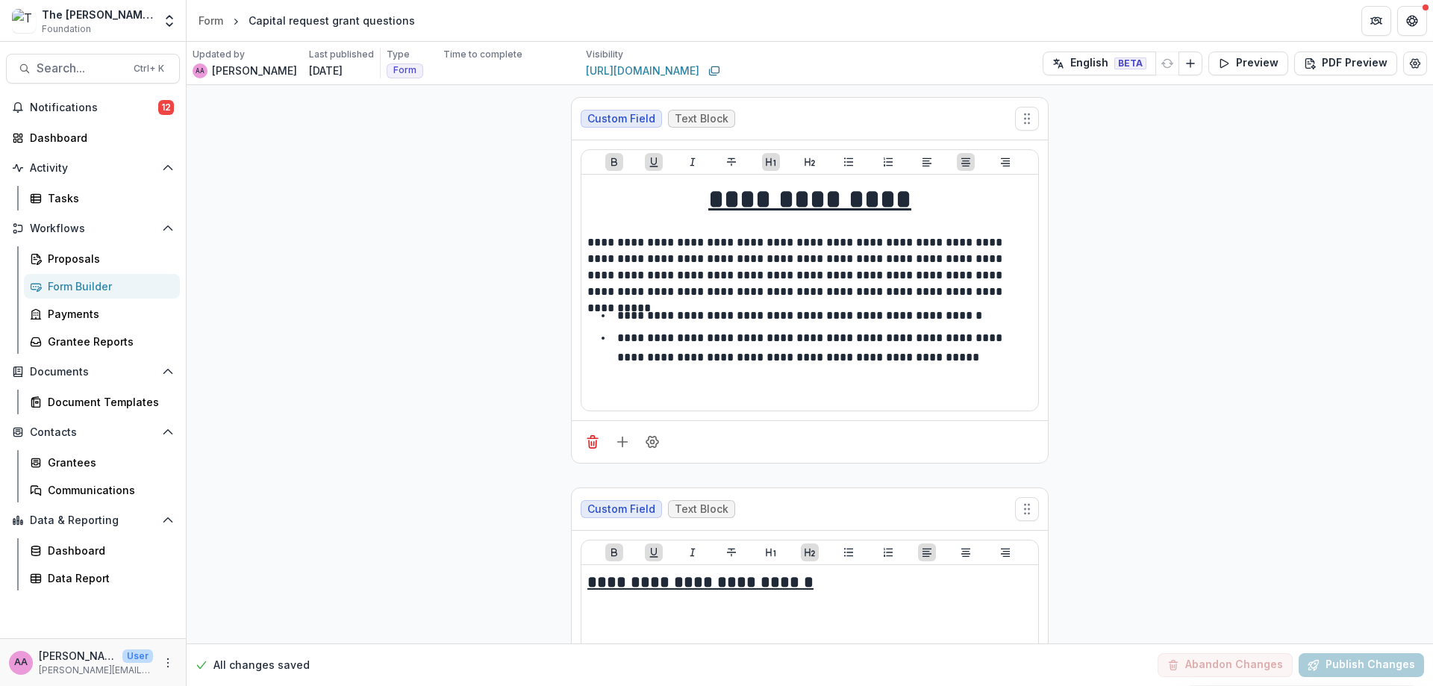
click at [108, 294] on link "Form Builder" at bounding box center [102, 286] width 156 height 25
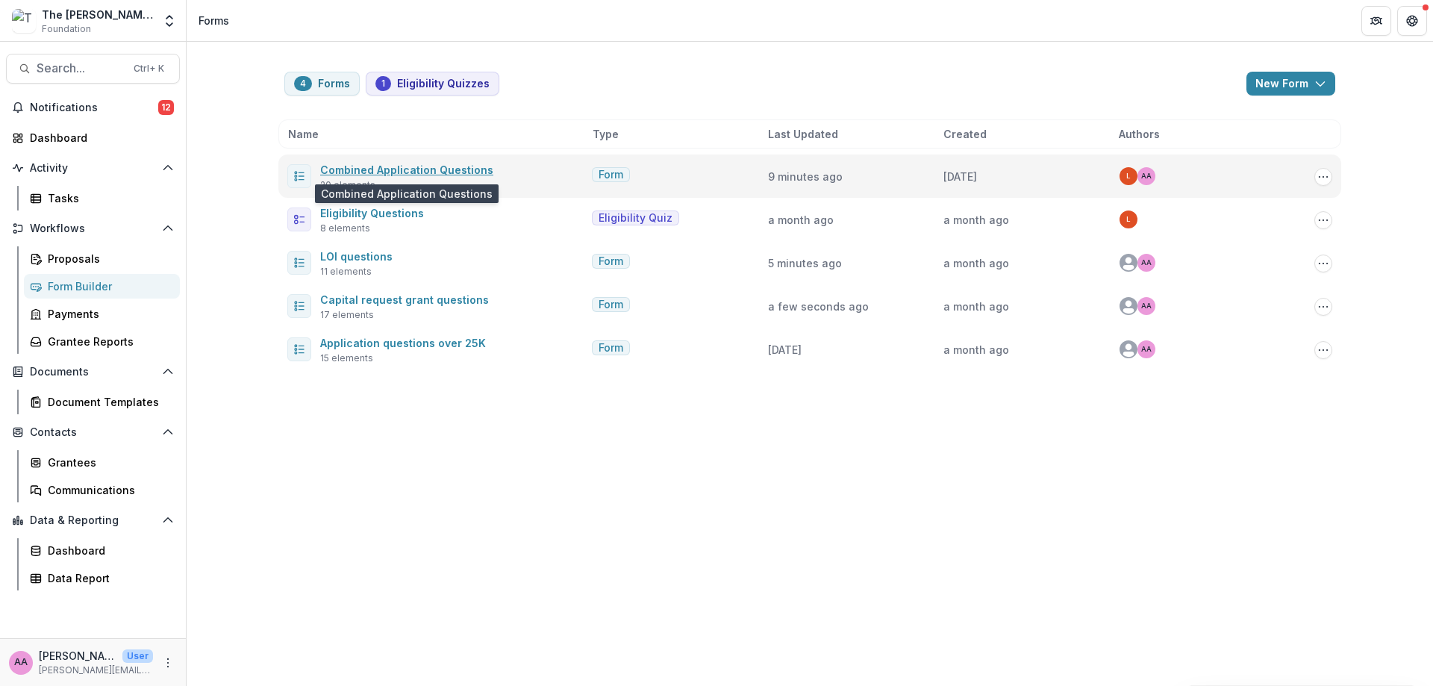
click at [340, 168] on link "Combined Application Questions" at bounding box center [406, 169] width 173 height 13
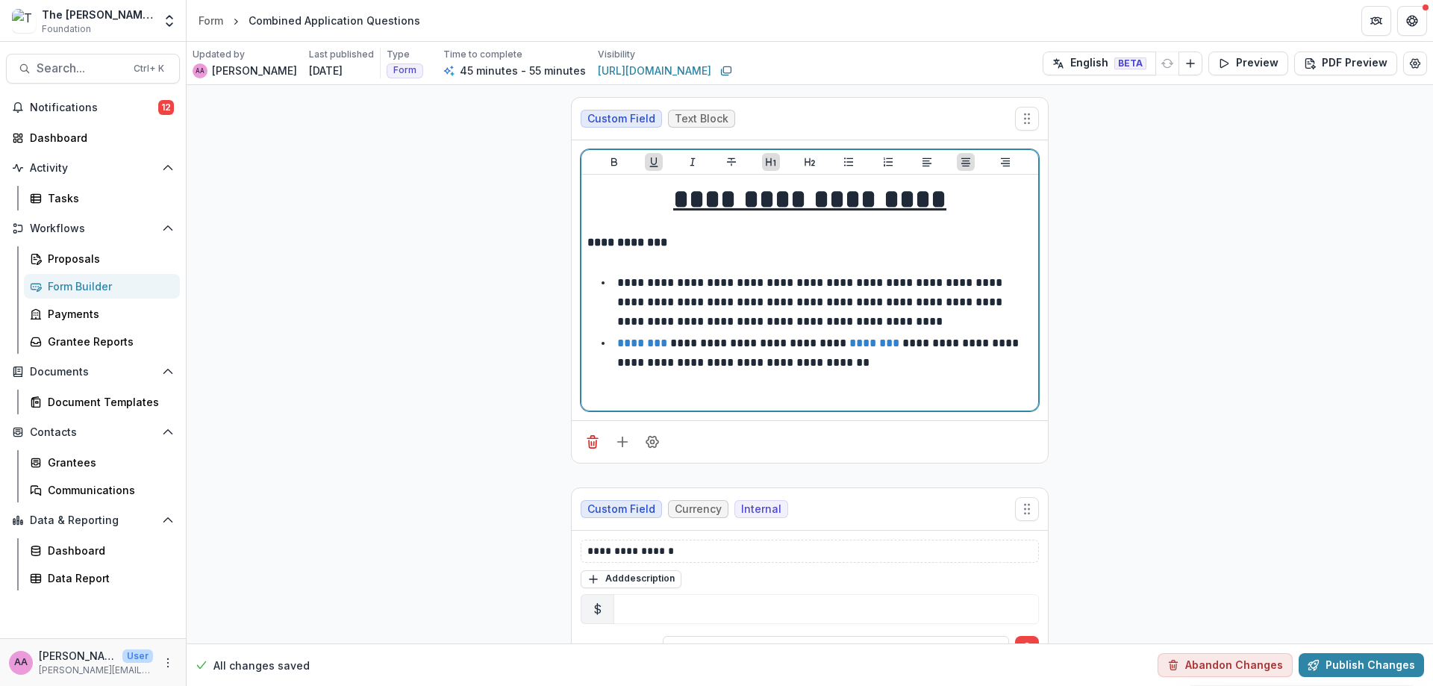
click at [953, 368] on li "**********" at bounding box center [818, 353] width 427 height 38
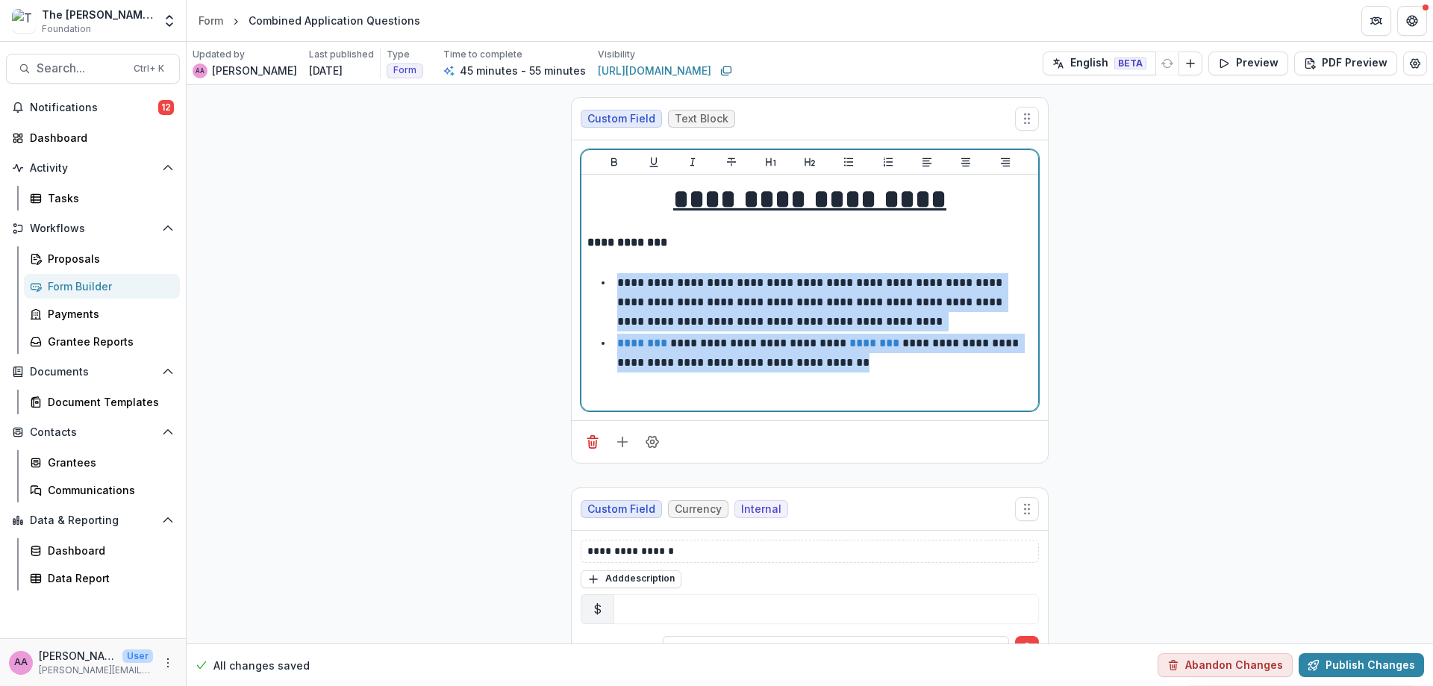
drag, startPoint x: 903, startPoint y: 361, endPoint x: 596, endPoint y: 283, distance: 315.9
click at [596, 283] on div "**********" at bounding box center [810, 293] width 445 height 224
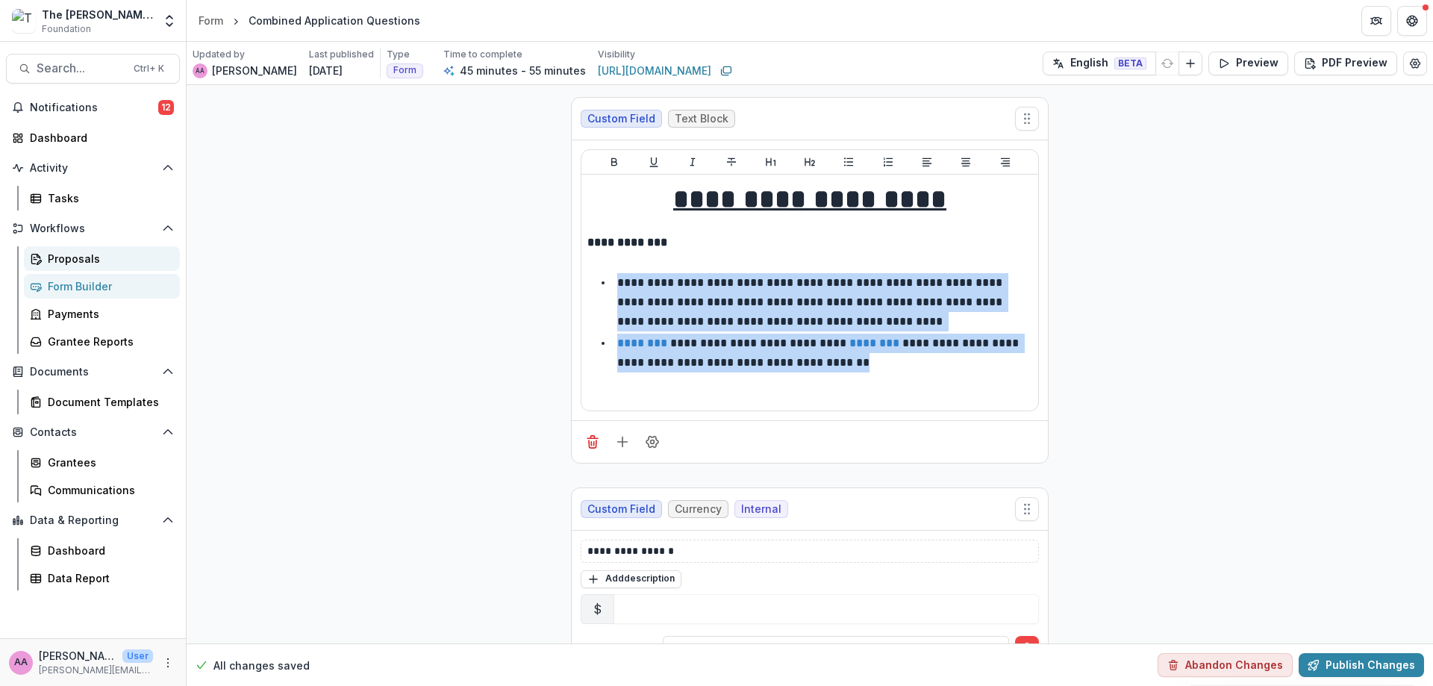
click at [79, 261] on div "Proposals" at bounding box center [108, 259] width 120 height 16
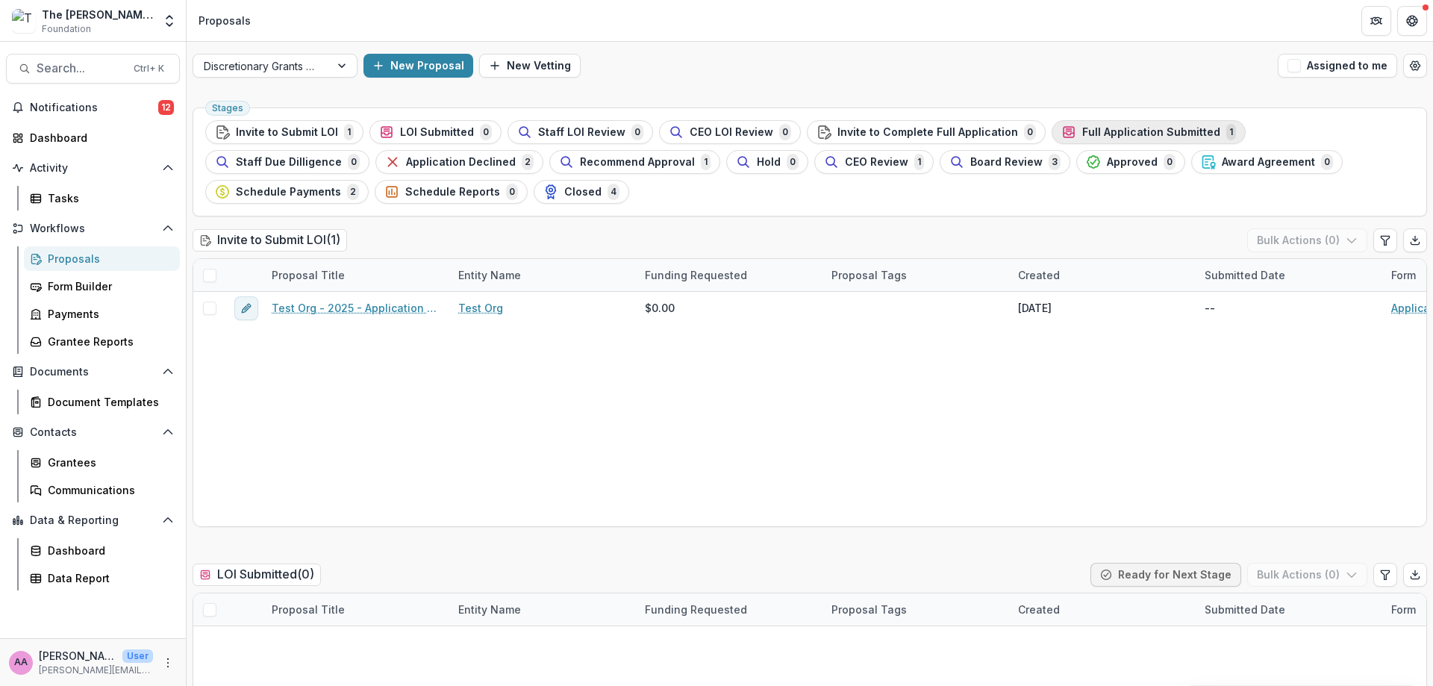
click at [1082, 134] on span "Full Application Submitted" at bounding box center [1151, 132] width 138 height 13
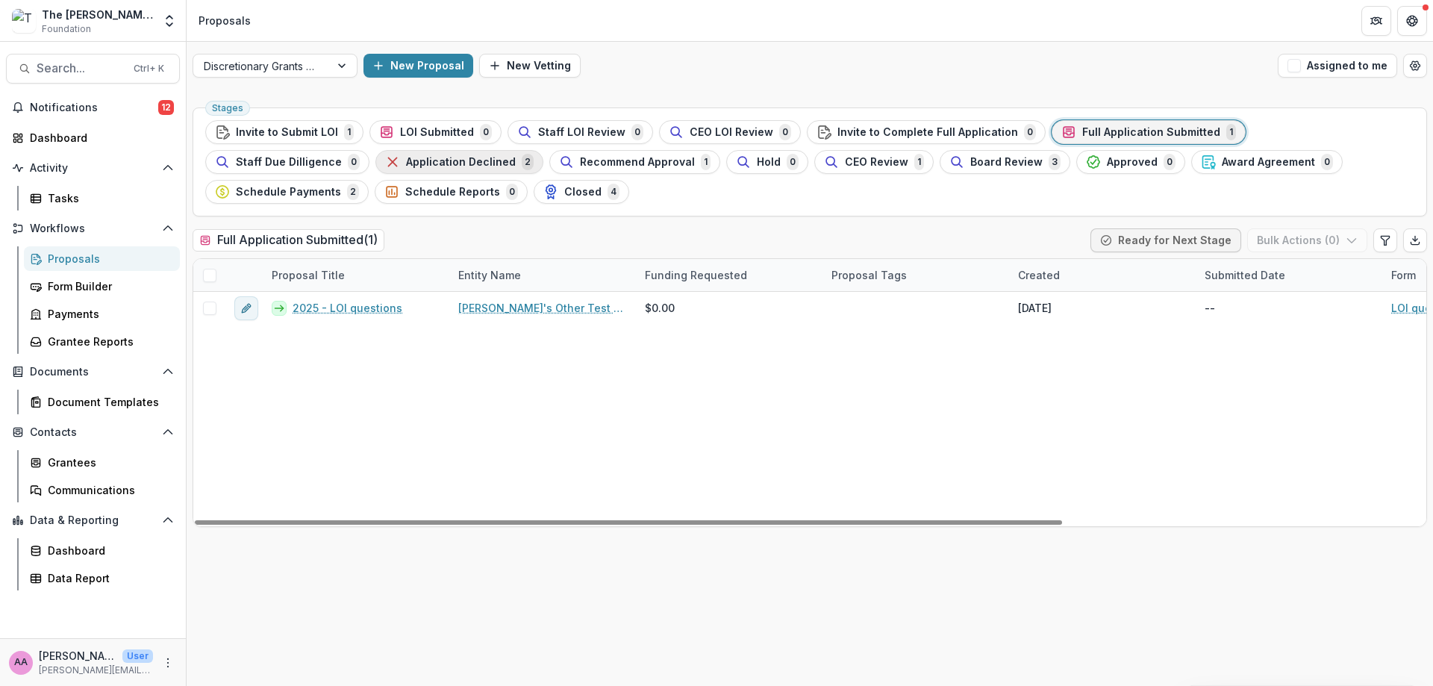
click at [375, 152] on button "Application Declined 2" at bounding box center [459, 162] width 168 height 24
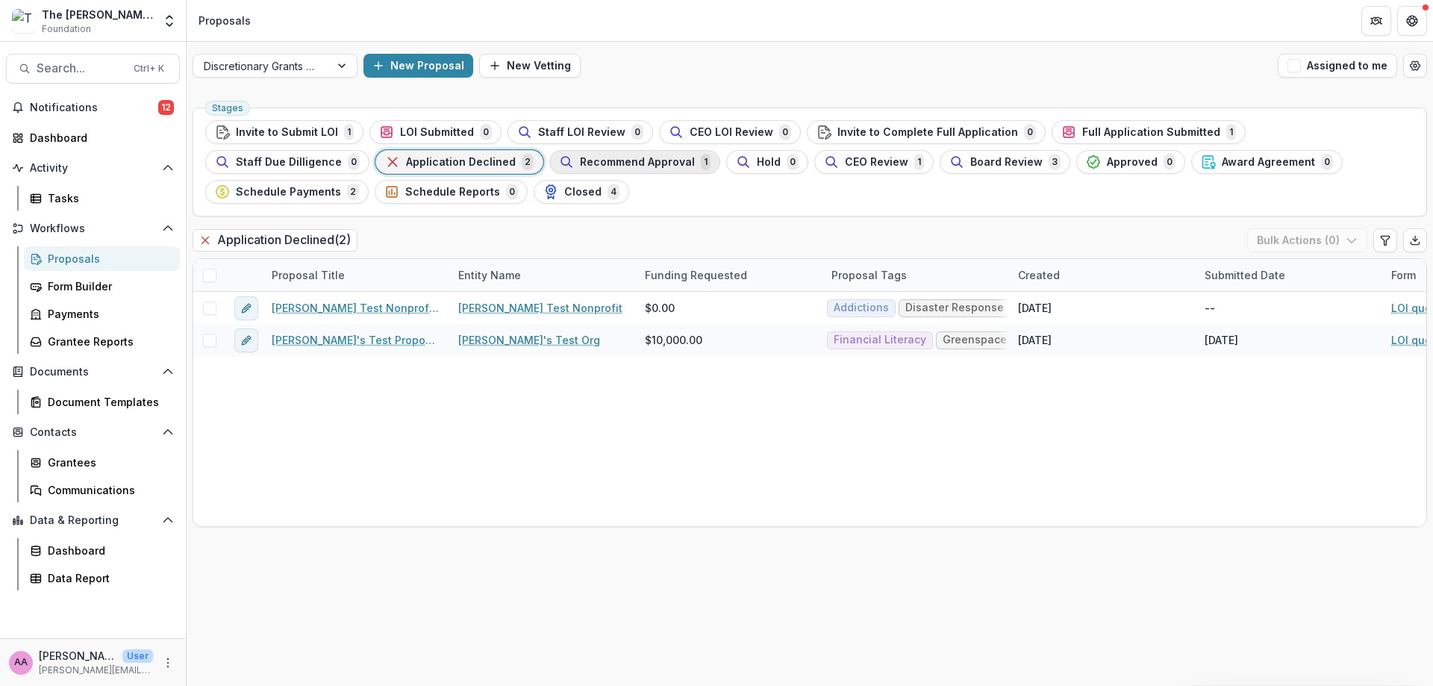
click at [580, 163] on span "Recommend Approval" at bounding box center [637, 162] width 115 height 13
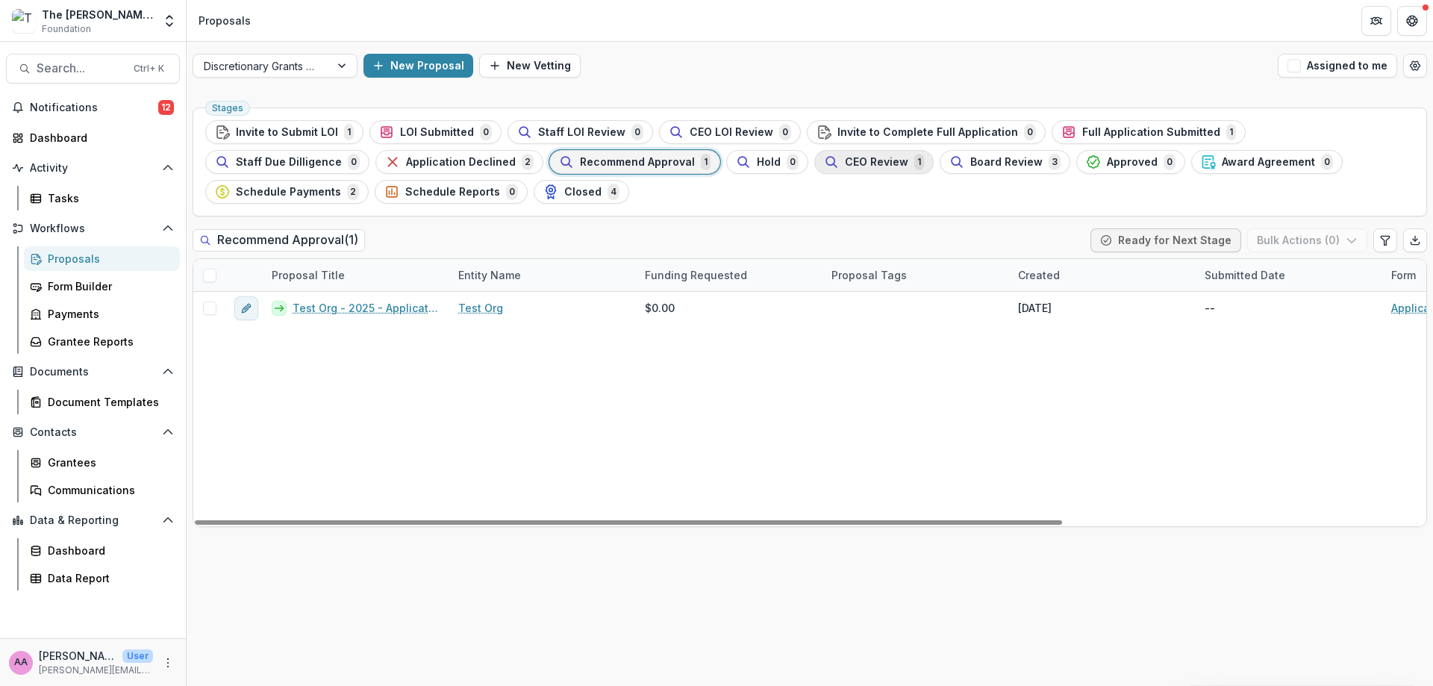
click at [845, 158] on span "CEO Review" at bounding box center [876, 162] width 63 height 13
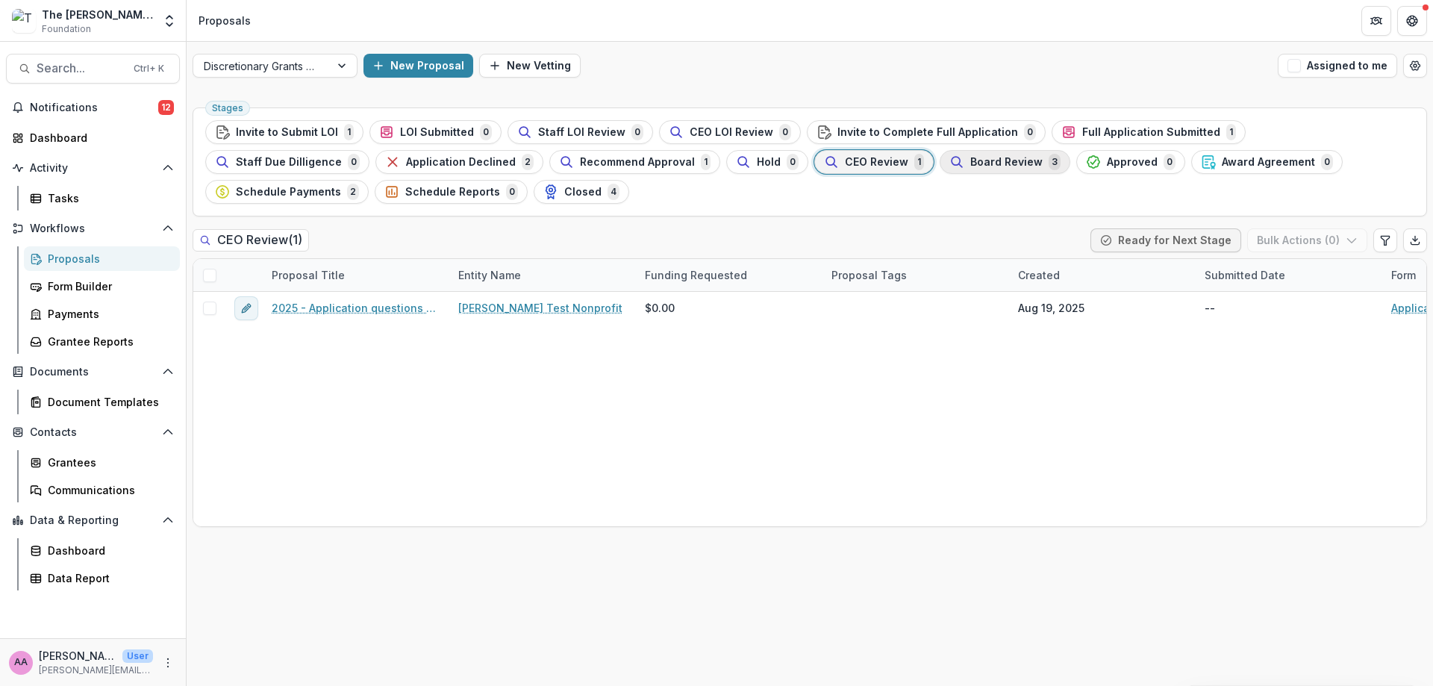
click at [970, 164] on span "Board Review" at bounding box center [1006, 162] width 72 height 13
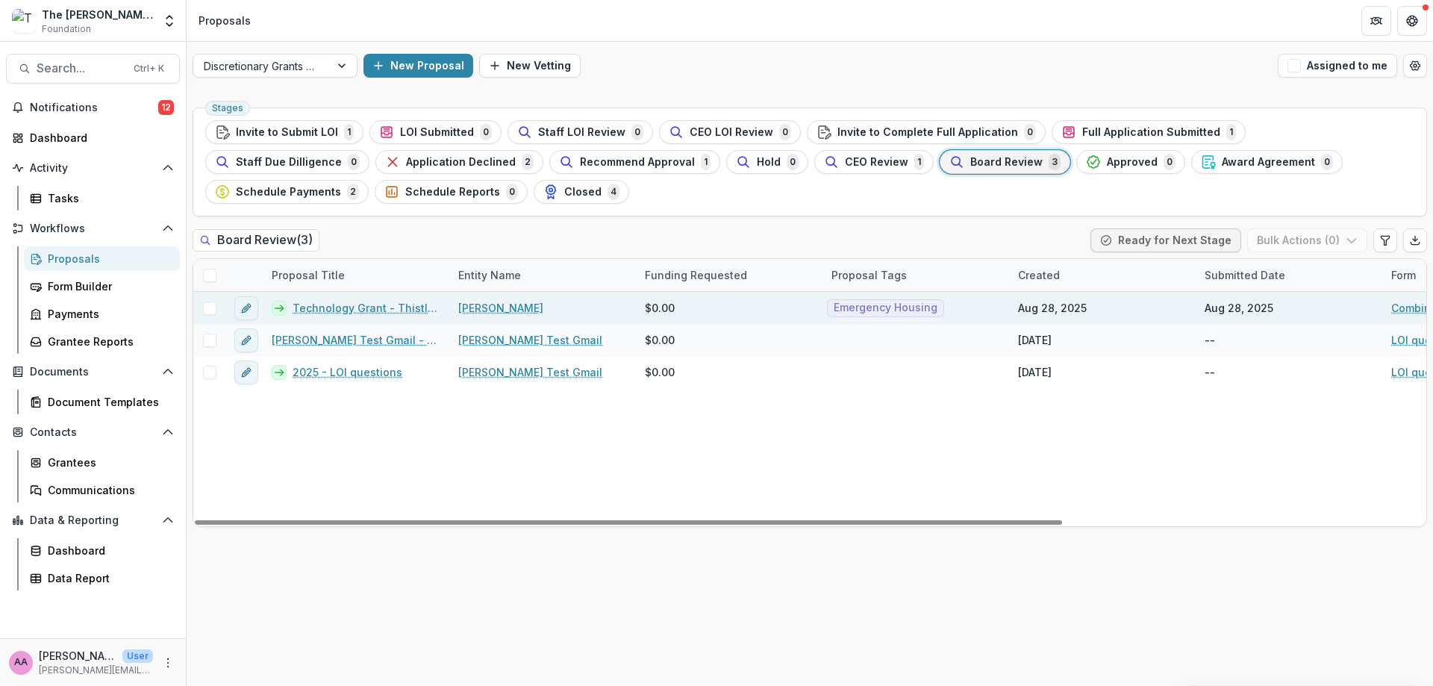
click at [381, 301] on link "Technology Grant - Thistle Farms" at bounding box center [367, 308] width 148 height 16
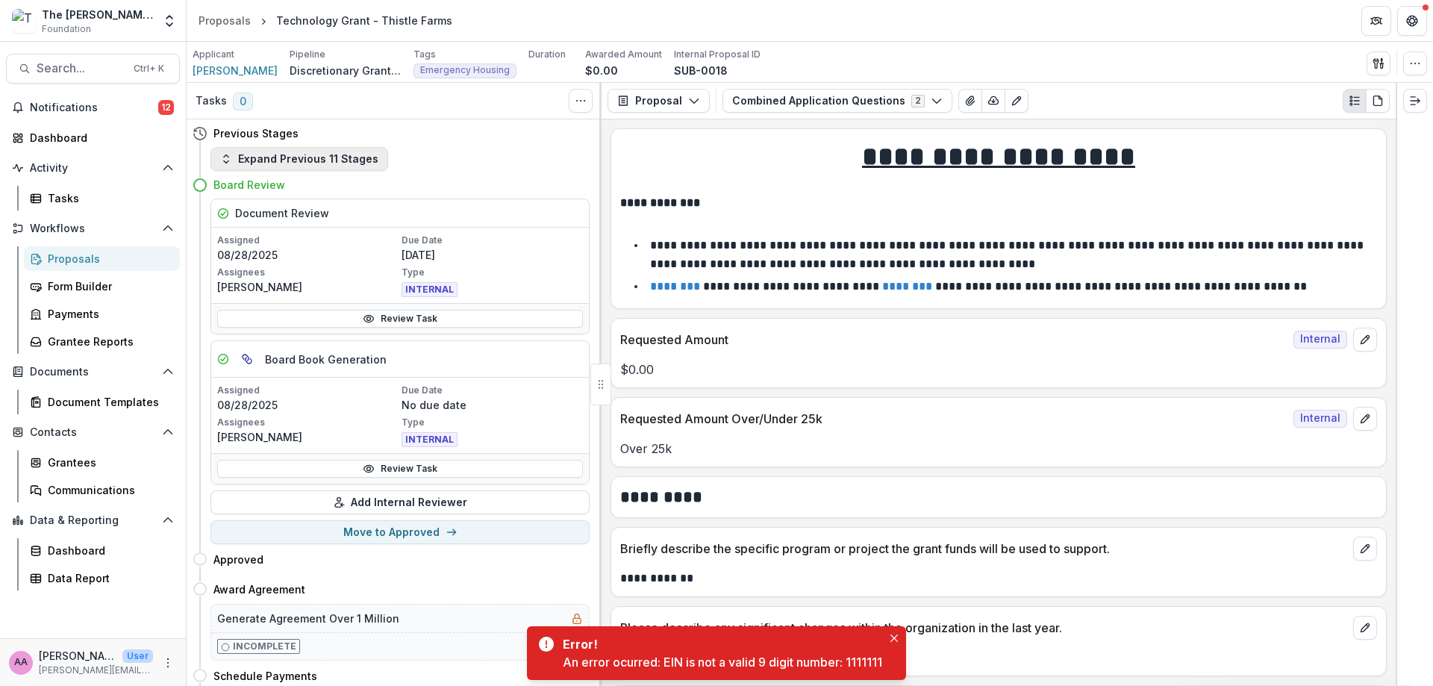
click at [287, 162] on button "Expand Previous 11 Stages" at bounding box center [300, 159] width 178 height 24
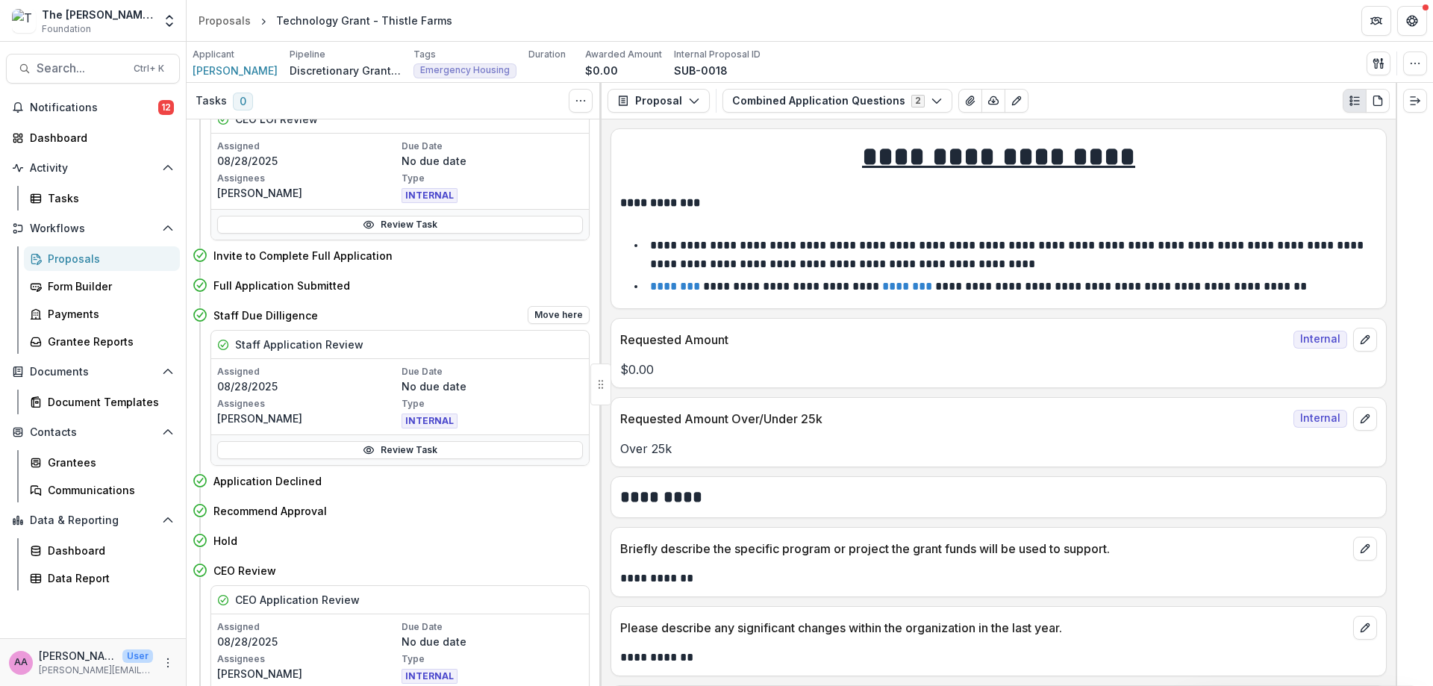
scroll to position [416, 0]
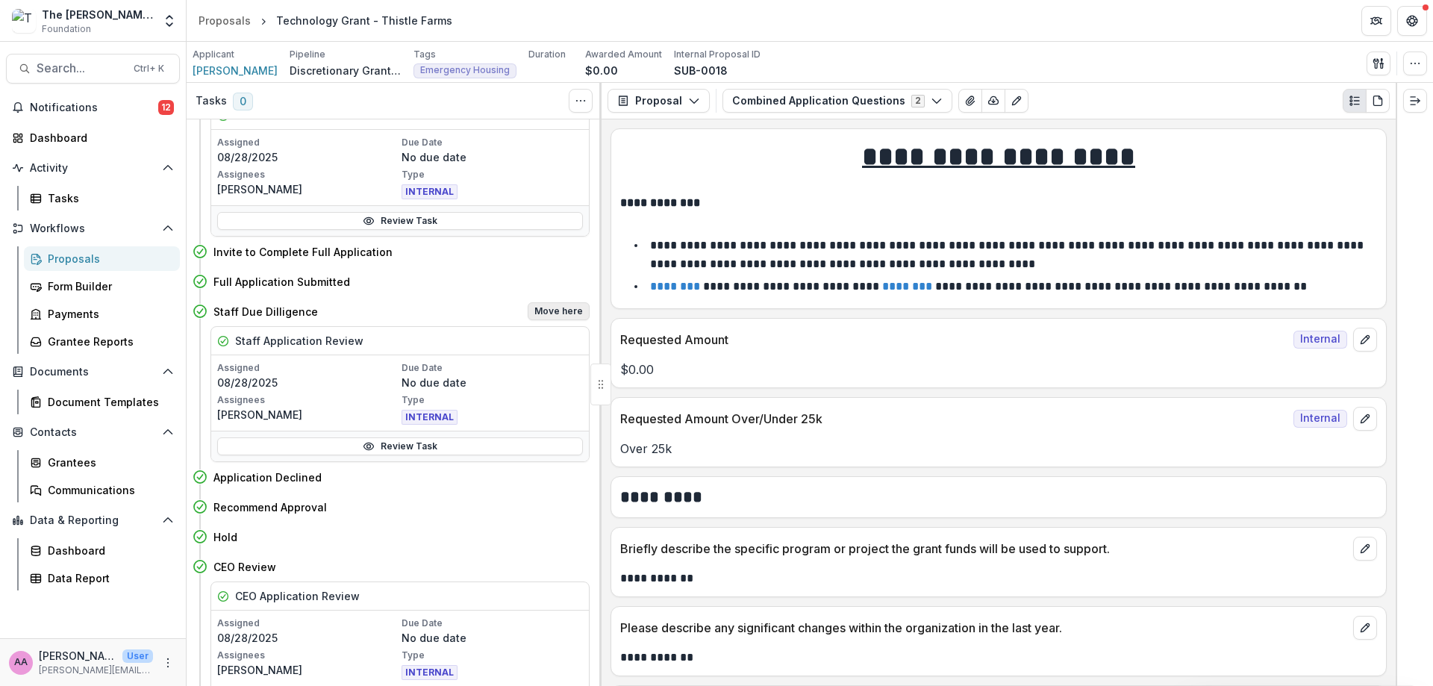
click at [556, 317] on button "Move here" at bounding box center [559, 311] width 62 height 18
select select "**********"
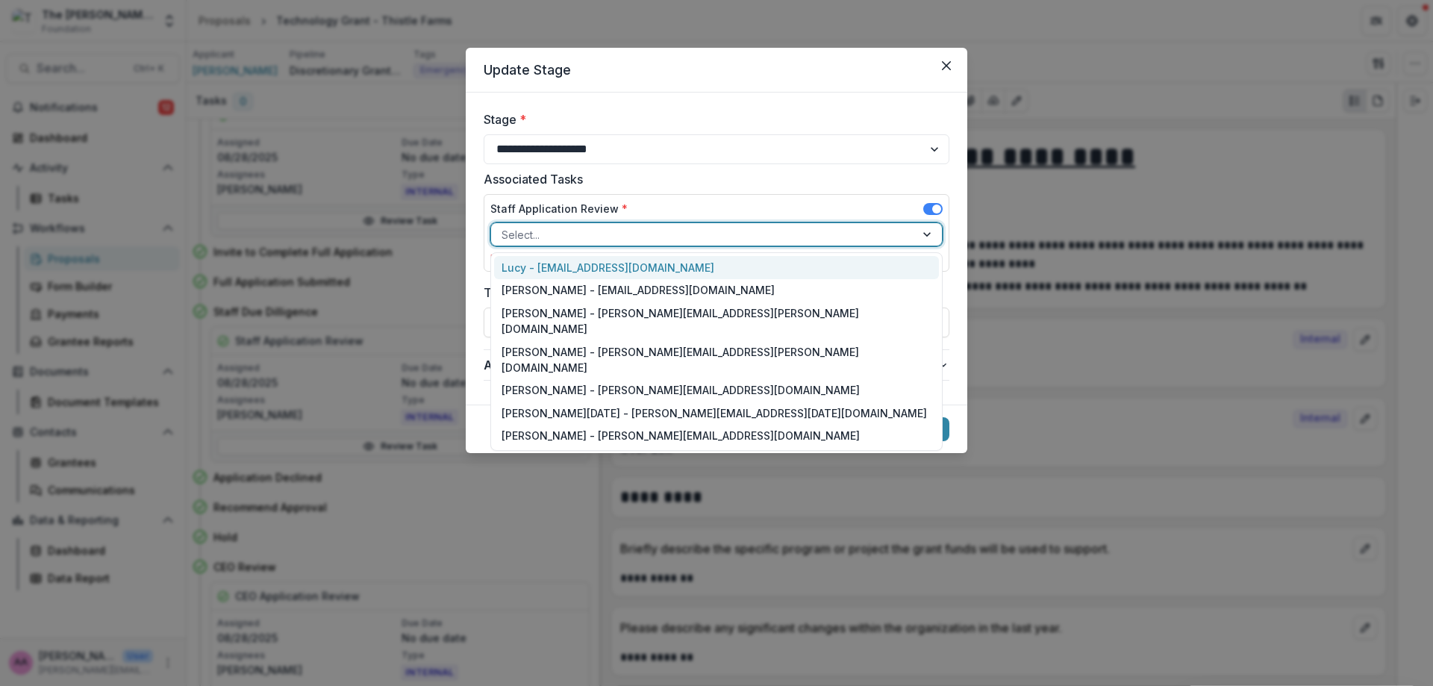
click at [624, 228] on div at bounding box center [703, 234] width 403 height 19
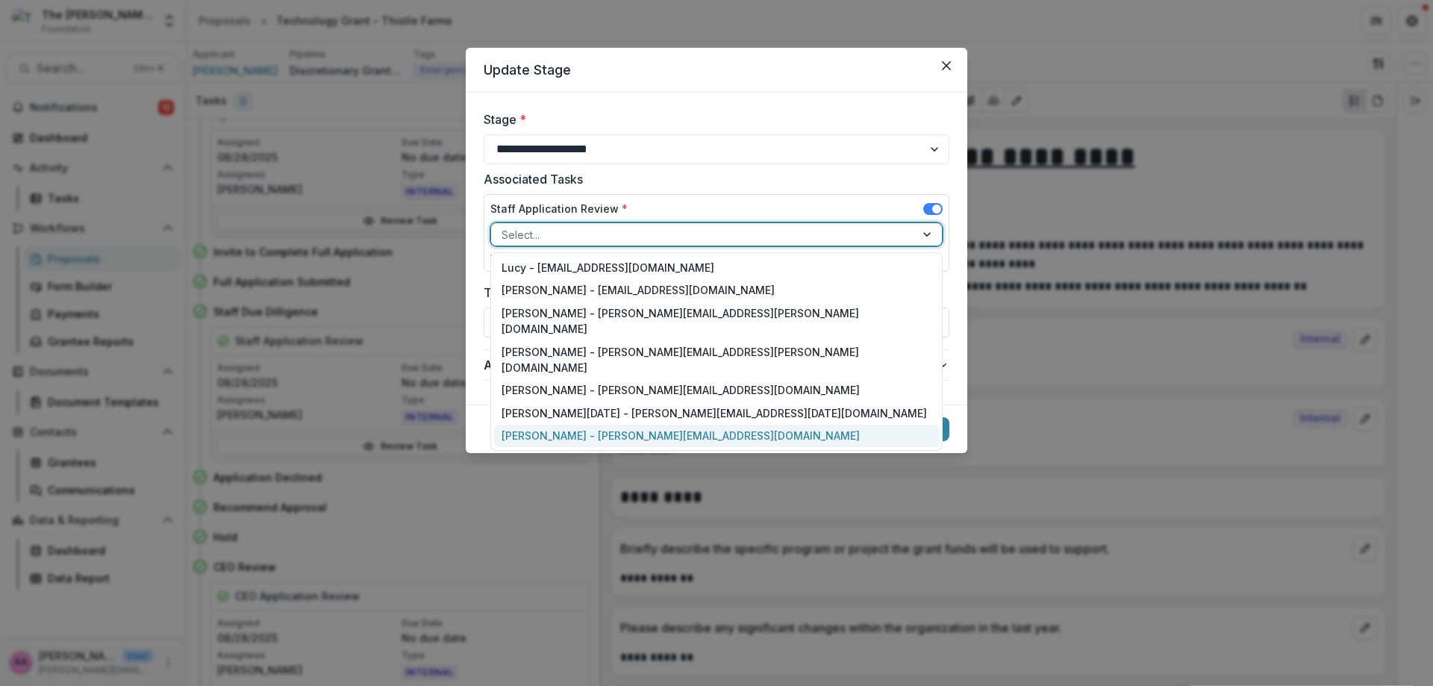
click at [614, 425] on div "[PERSON_NAME] - [PERSON_NAME][EMAIL_ADDRESS][DOMAIN_NAME]" at bounding box center [716, 436] width 445 height 23
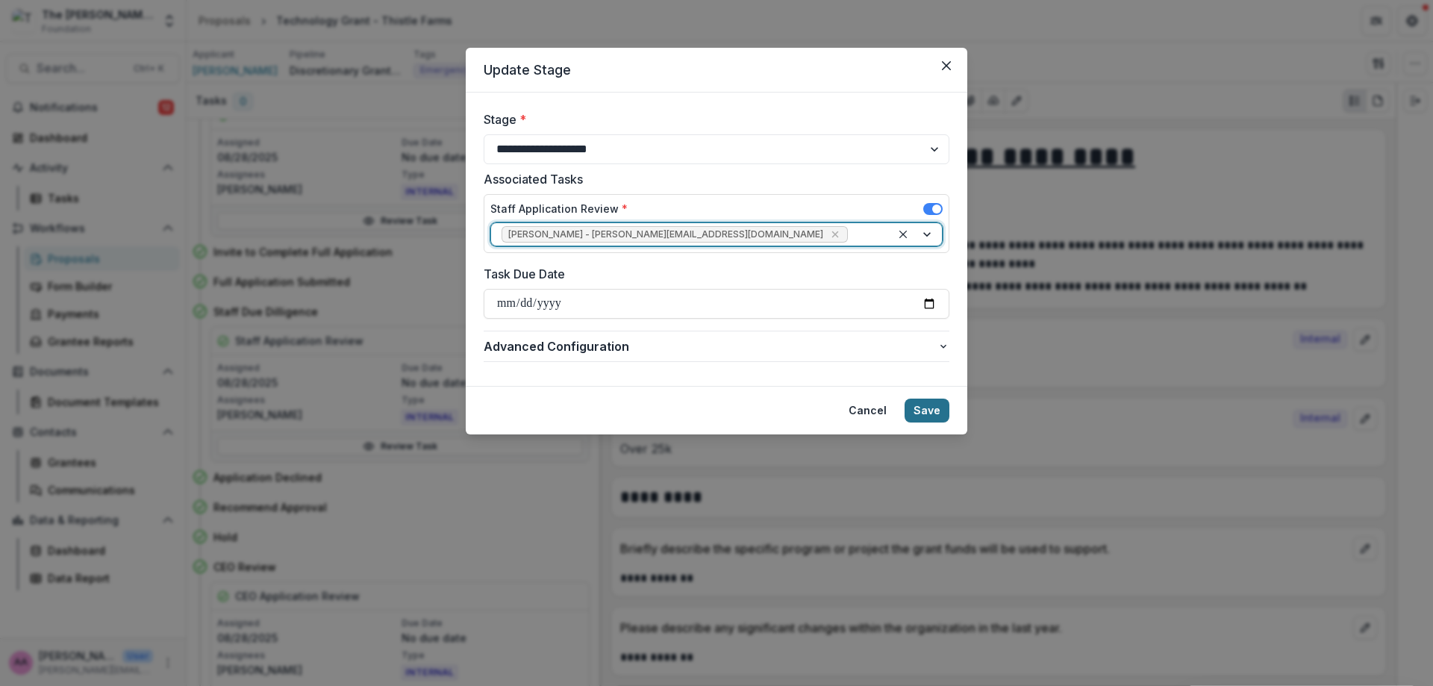
click at [944, 418] on button "Save" at bounding box center [927, 411] width 45 height 24
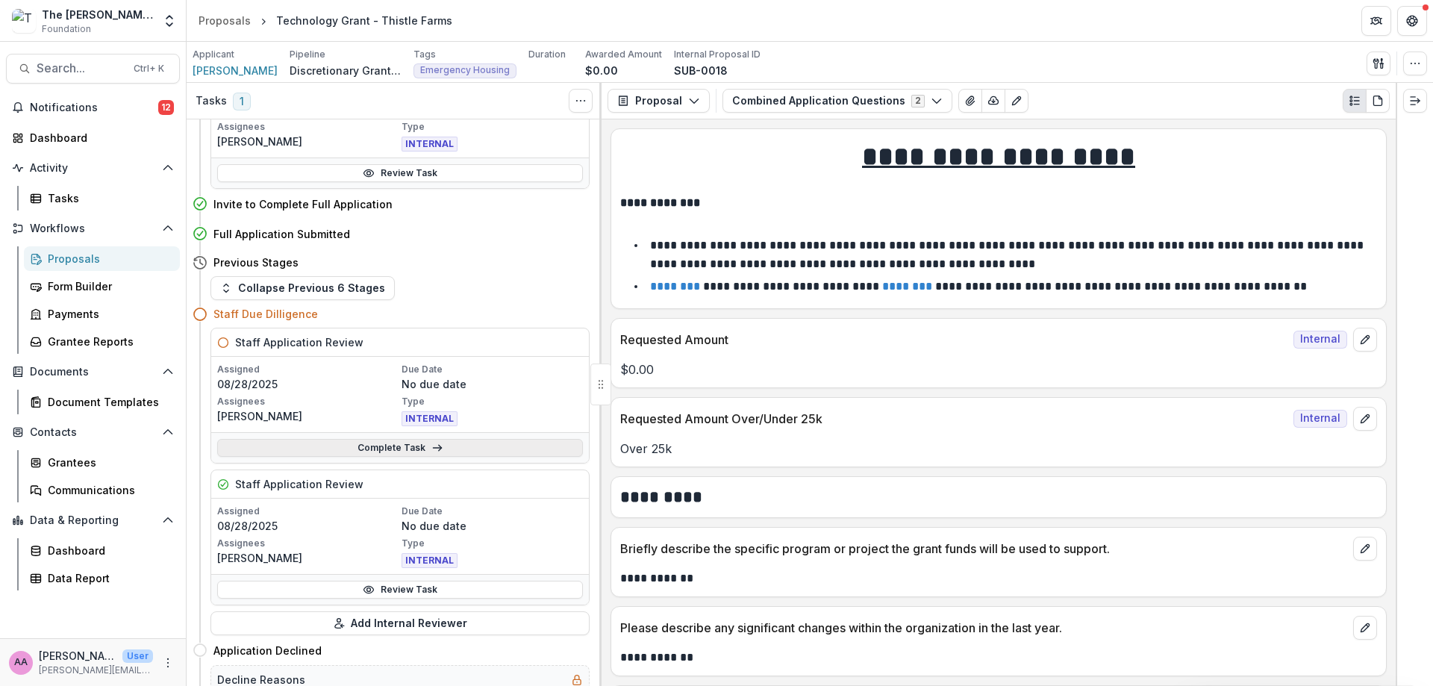
scroll to position [458, 0]
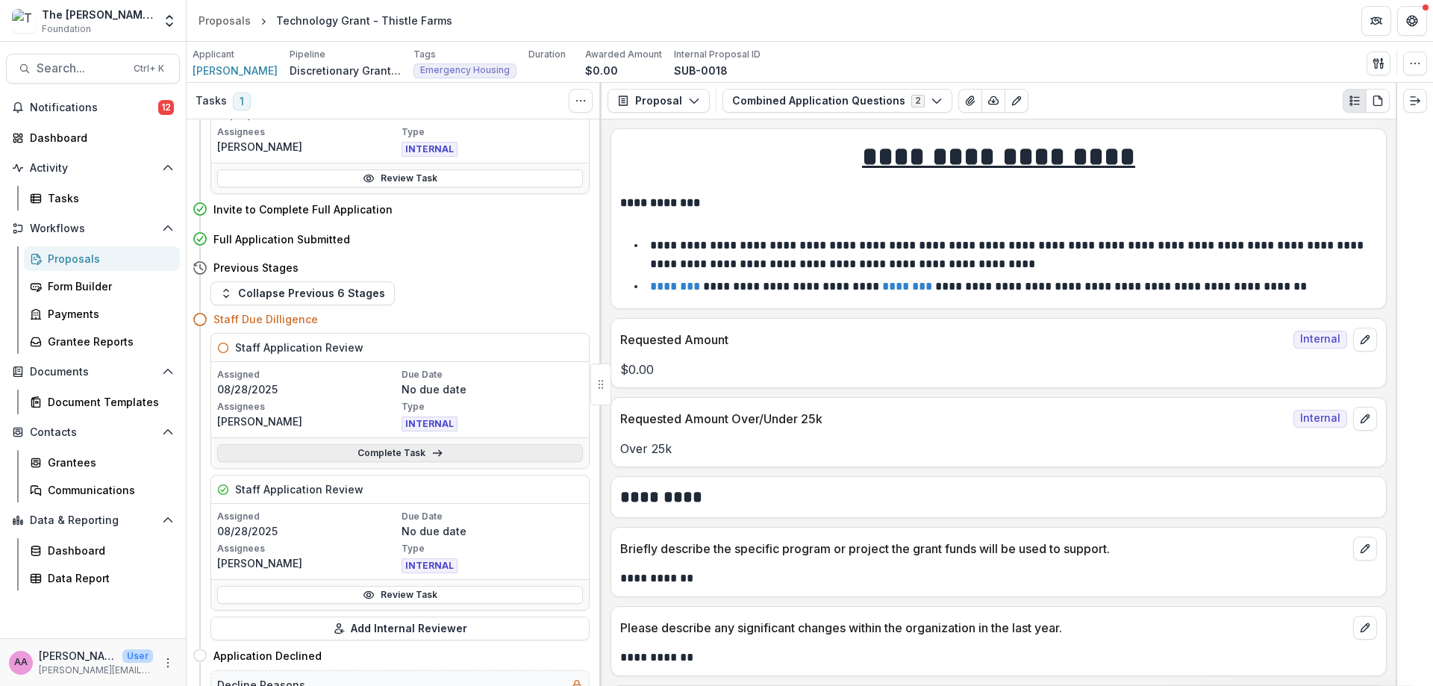
click at [397, 452] on link "Complete Task" at bounding box center [400, 453] width 366 height 18
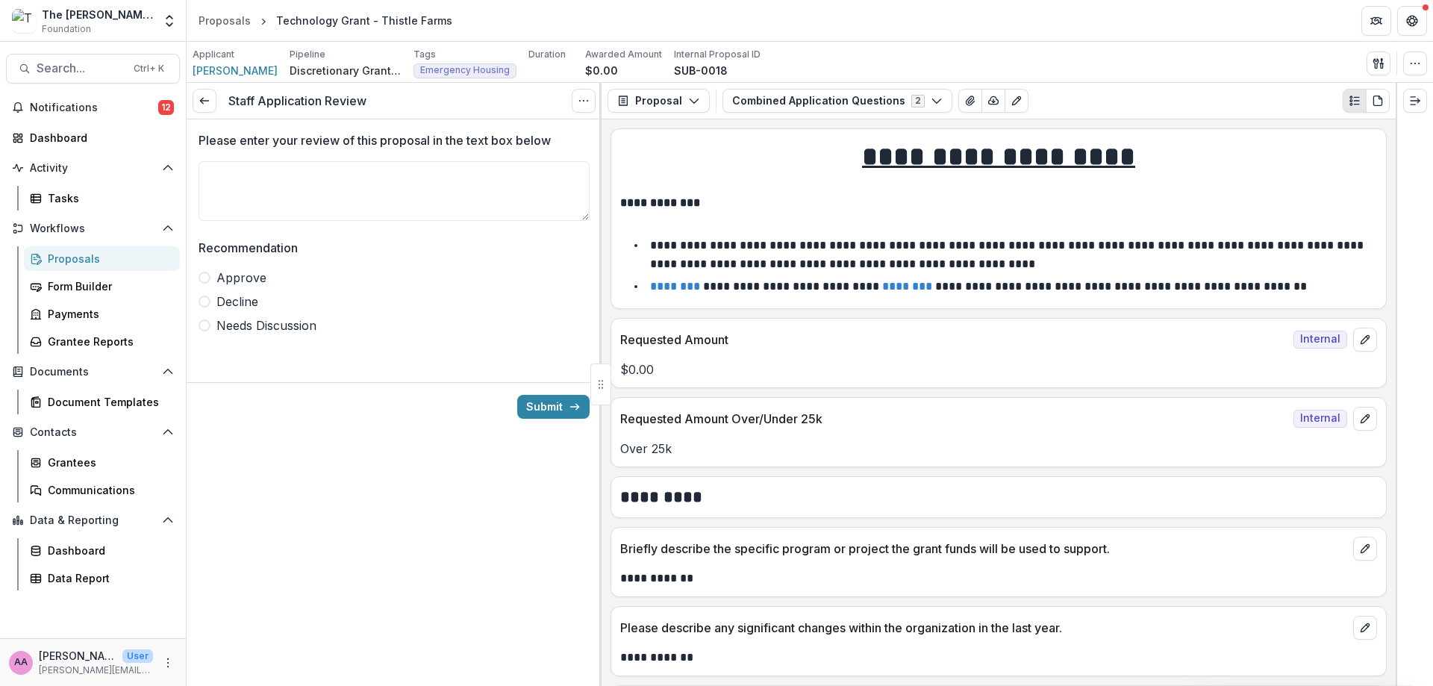
click at [239, 271] on span "Approve" at bounding box center [241, 278] width 50 height 18
click at [553, 402] on button "Submit" at bounding box center [553, 407] width 72 height 24
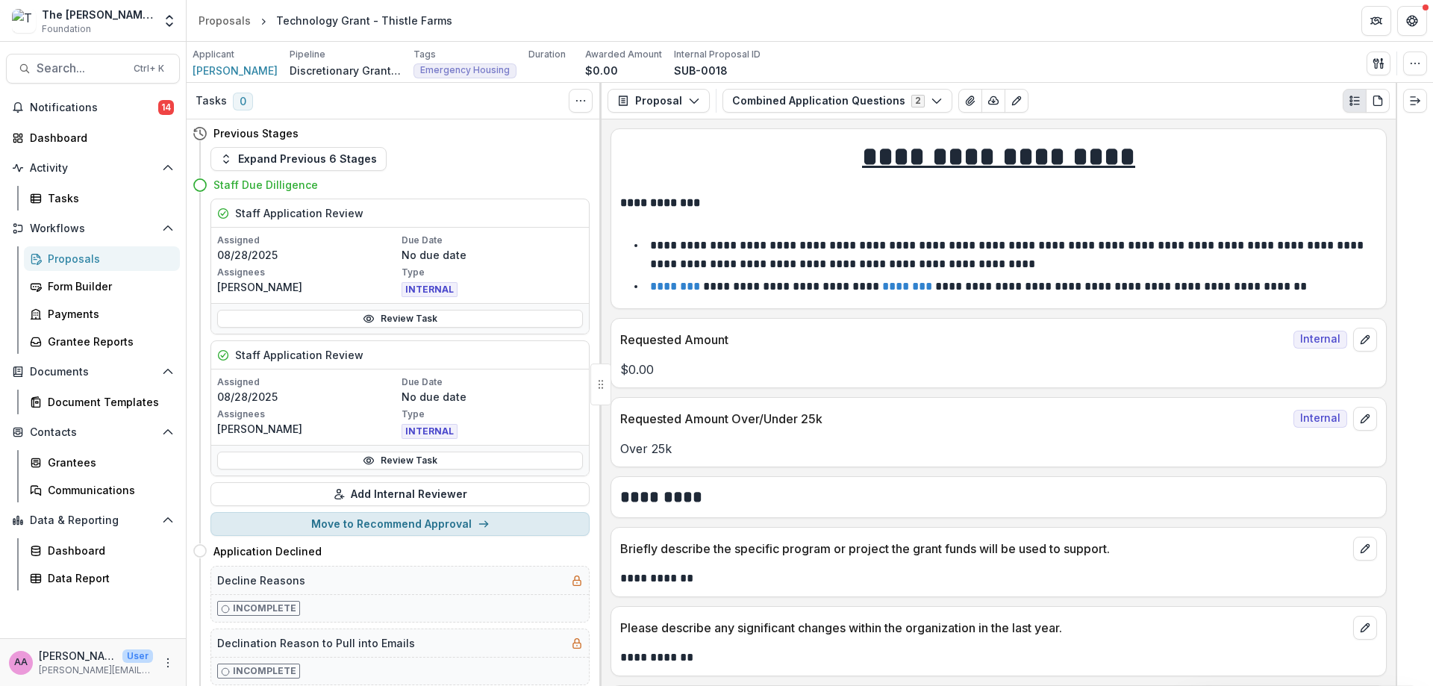
click at [429, 514] on button "Move to Recommend Approval" at bounding box center [400, 524] width 379 height 24
select select "**********"
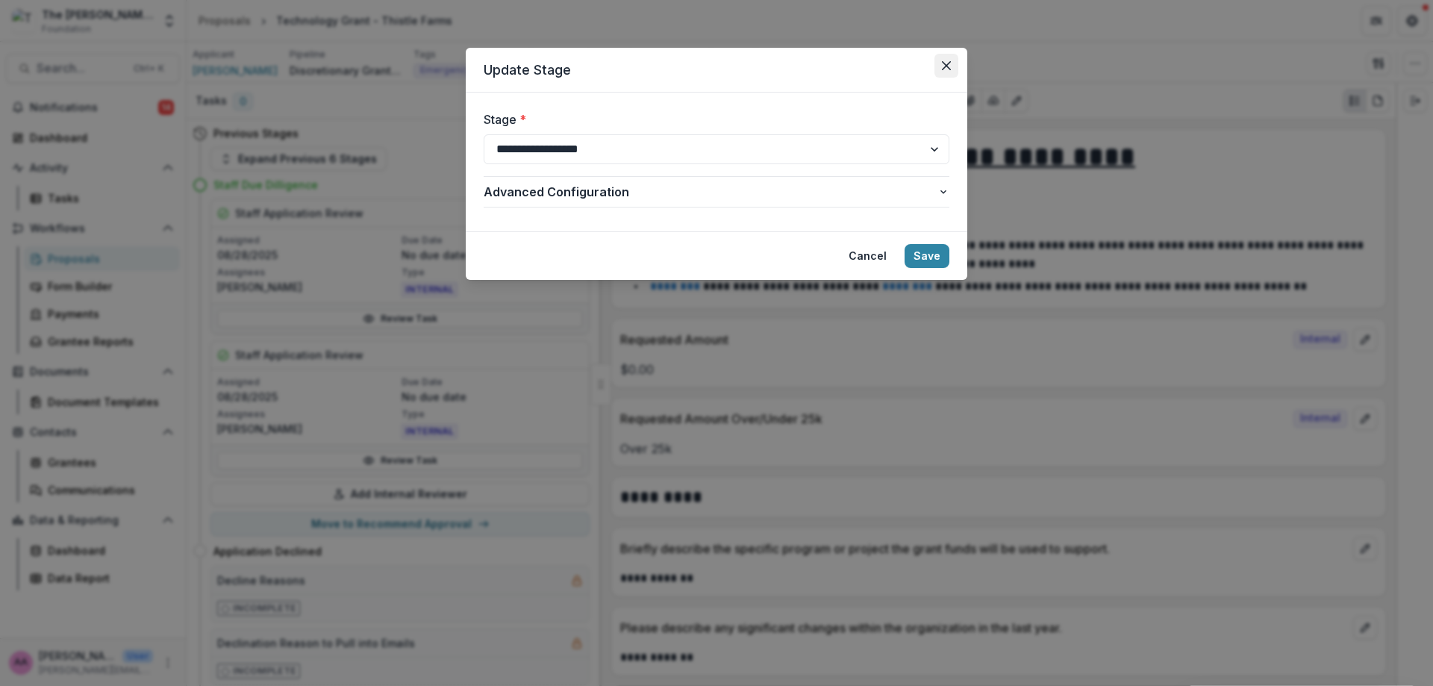
click at [941, 73] on button "Close" at bounding box center [947, 66] width 24 height 24
